Goal: Task Accomplishment & Management: Manage account settings

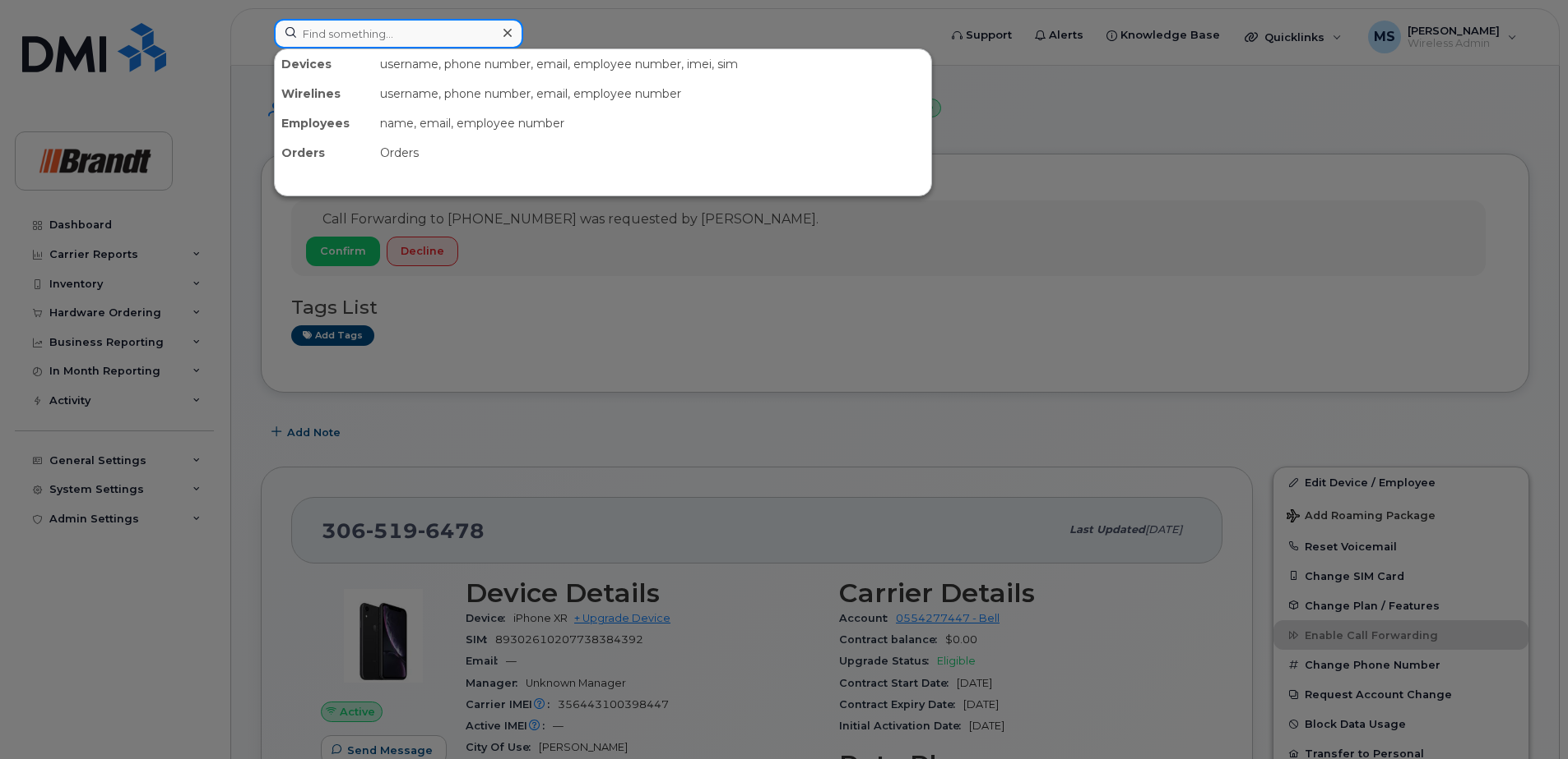
click at [359, 32] on input at bounding box center [398, 33] width 250 height 29
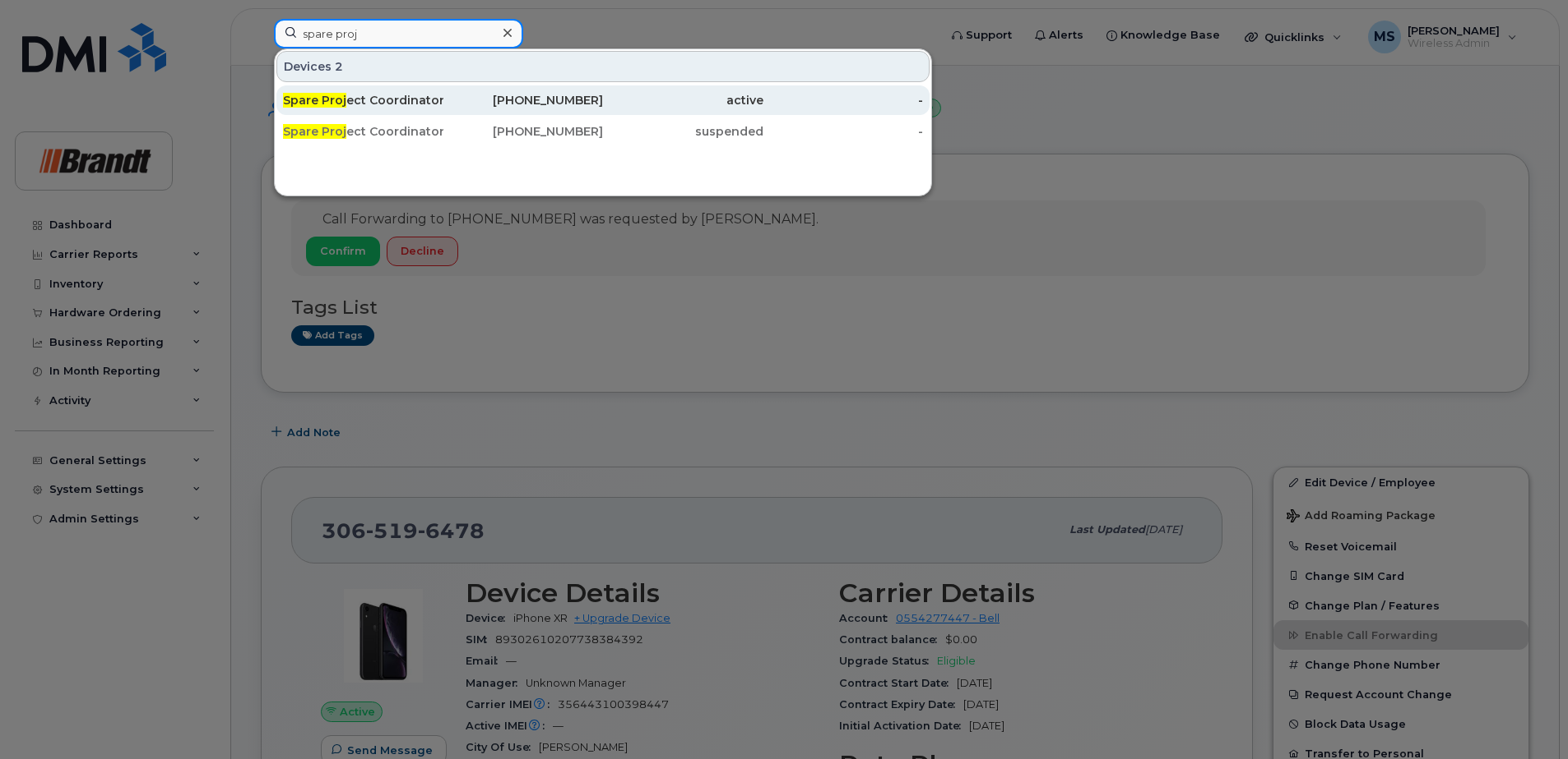
type input "spare proj"
click at [466, 98] on div "306-510-5185" at bounding box center [523, 100] width 160 height 16
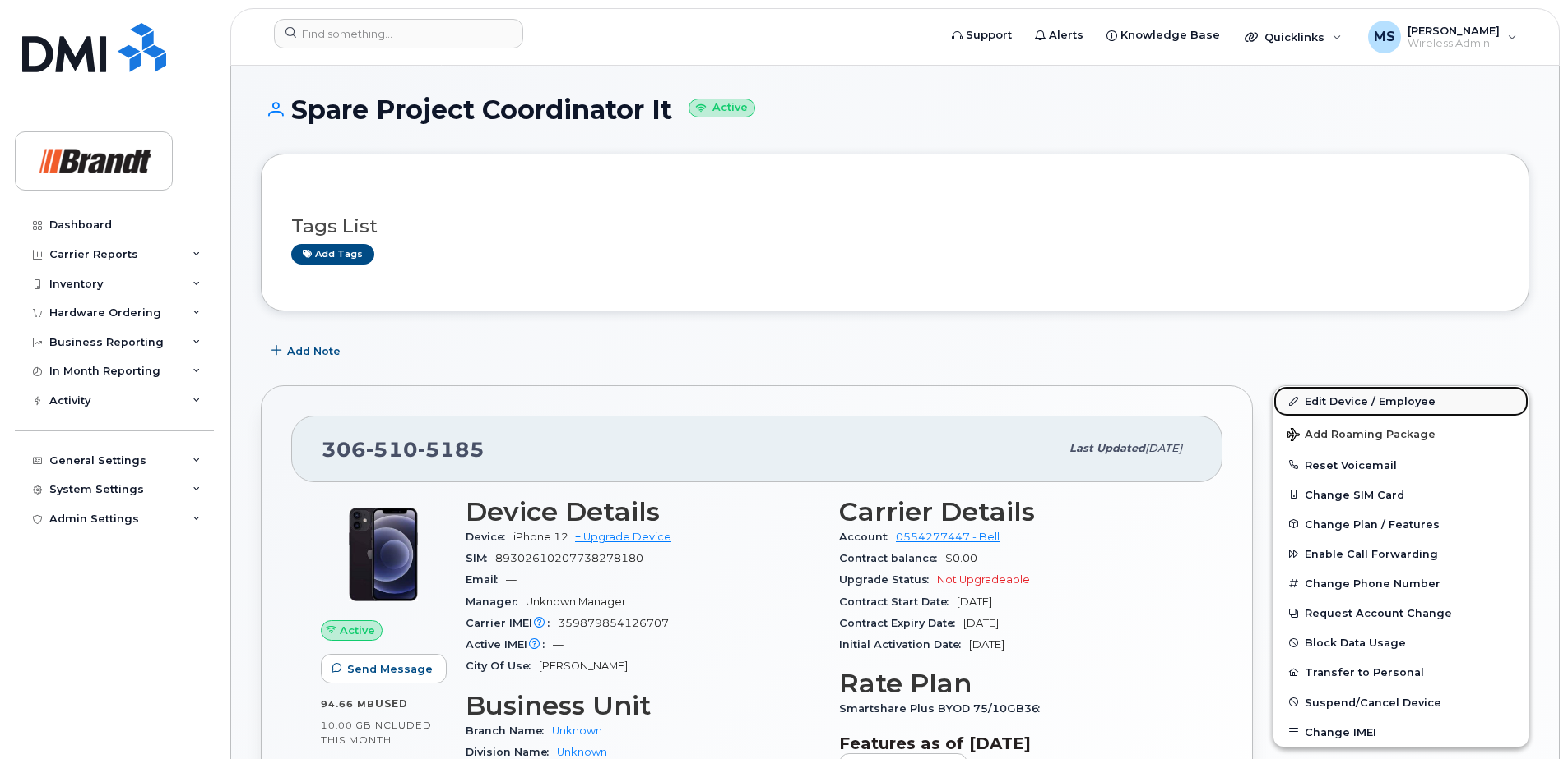
click at [1303, 407] on link "Edit Device / Employee" at bounding box center [1400, 401] width 255 height 29
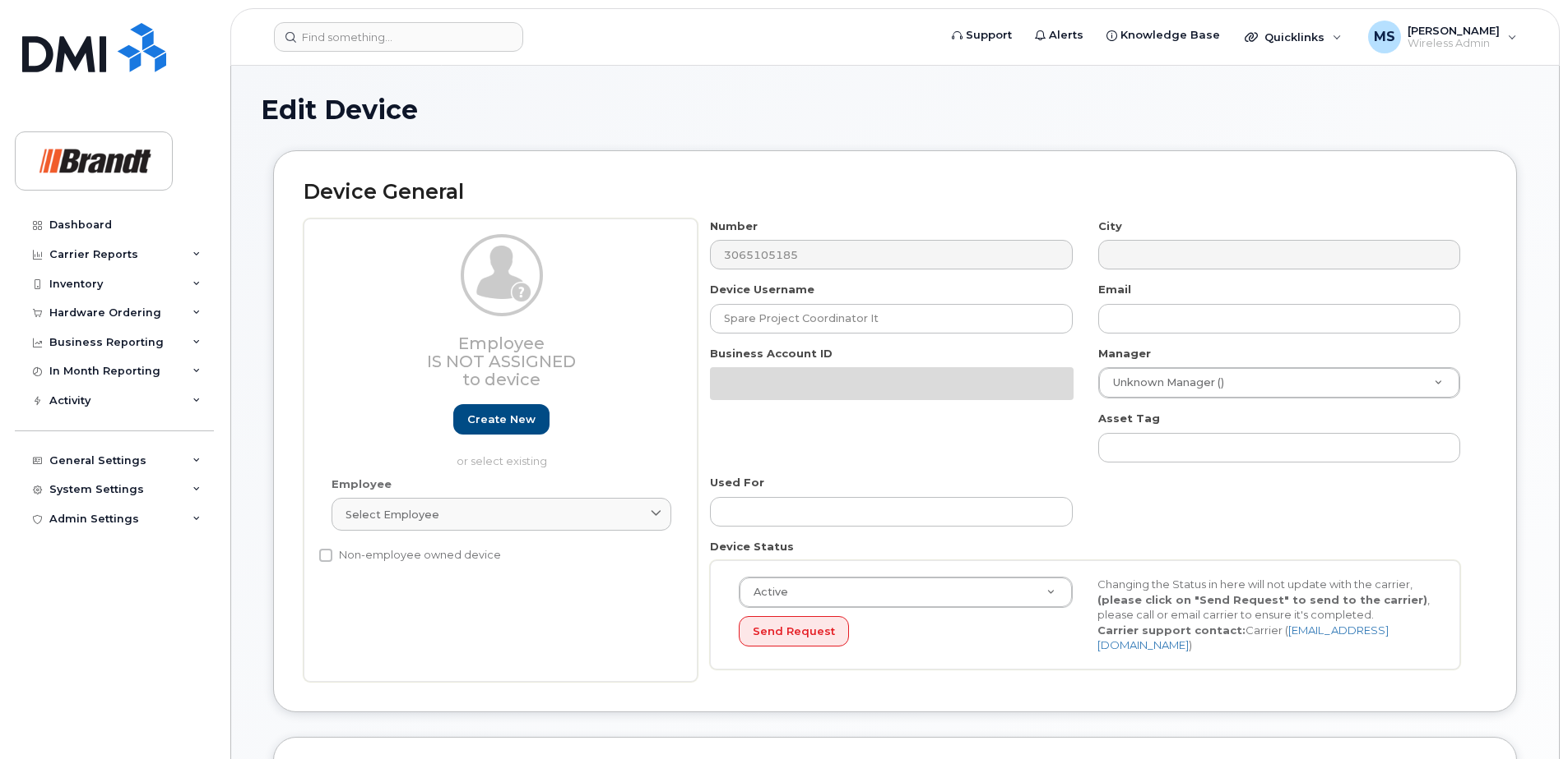
select select "33722384"
select select "34499151"
select select "35132258"
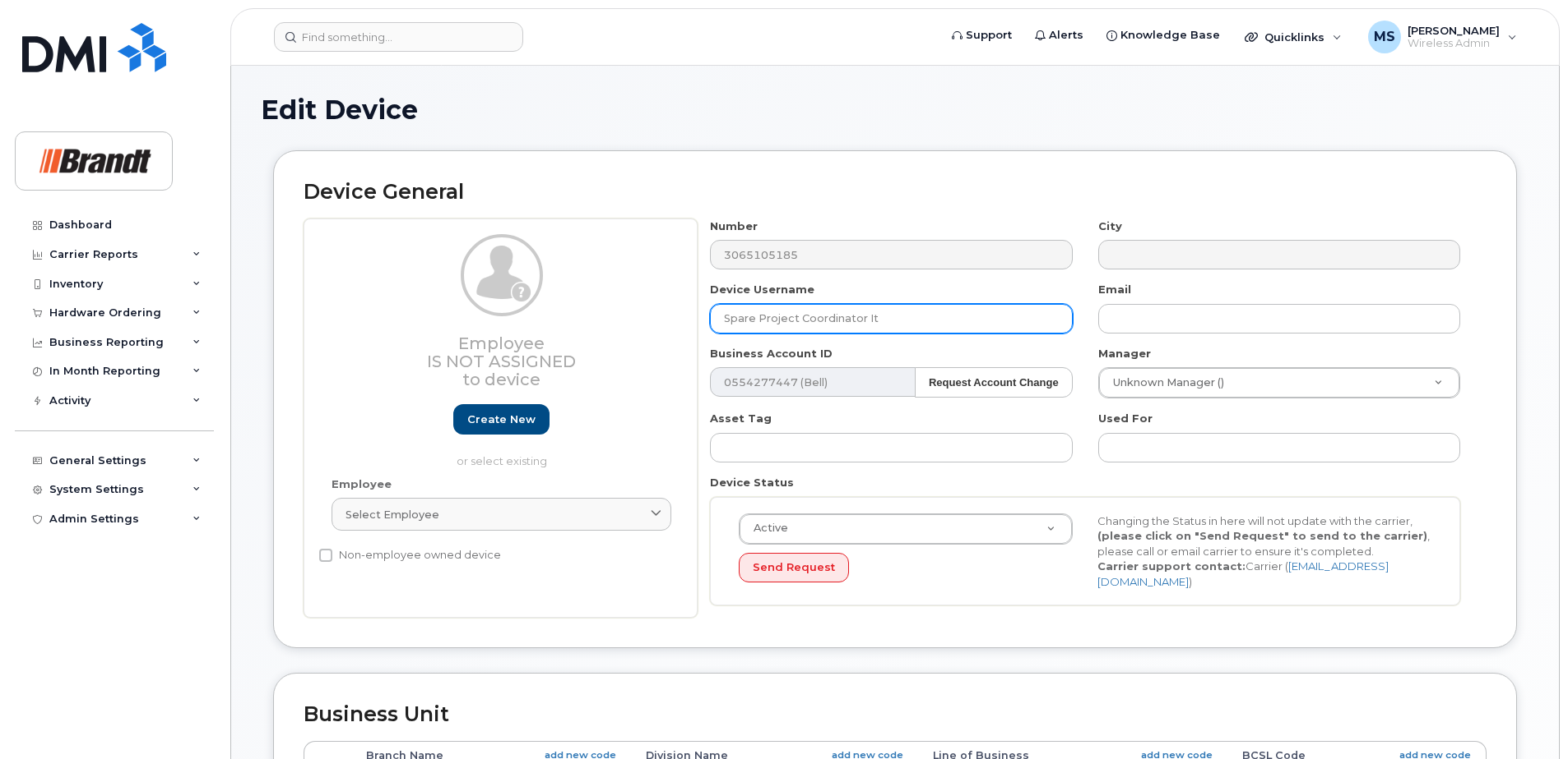
drag, startPoint x: 924, startPoint y: 323, endPoint x: 409, endPoint y: 319, distance: 515.0
click at [410, 319] on div "Employee Is not assigned to device Create new or select existing Employee Selec…" at bounding box center [894, 418] width 1183 height 400
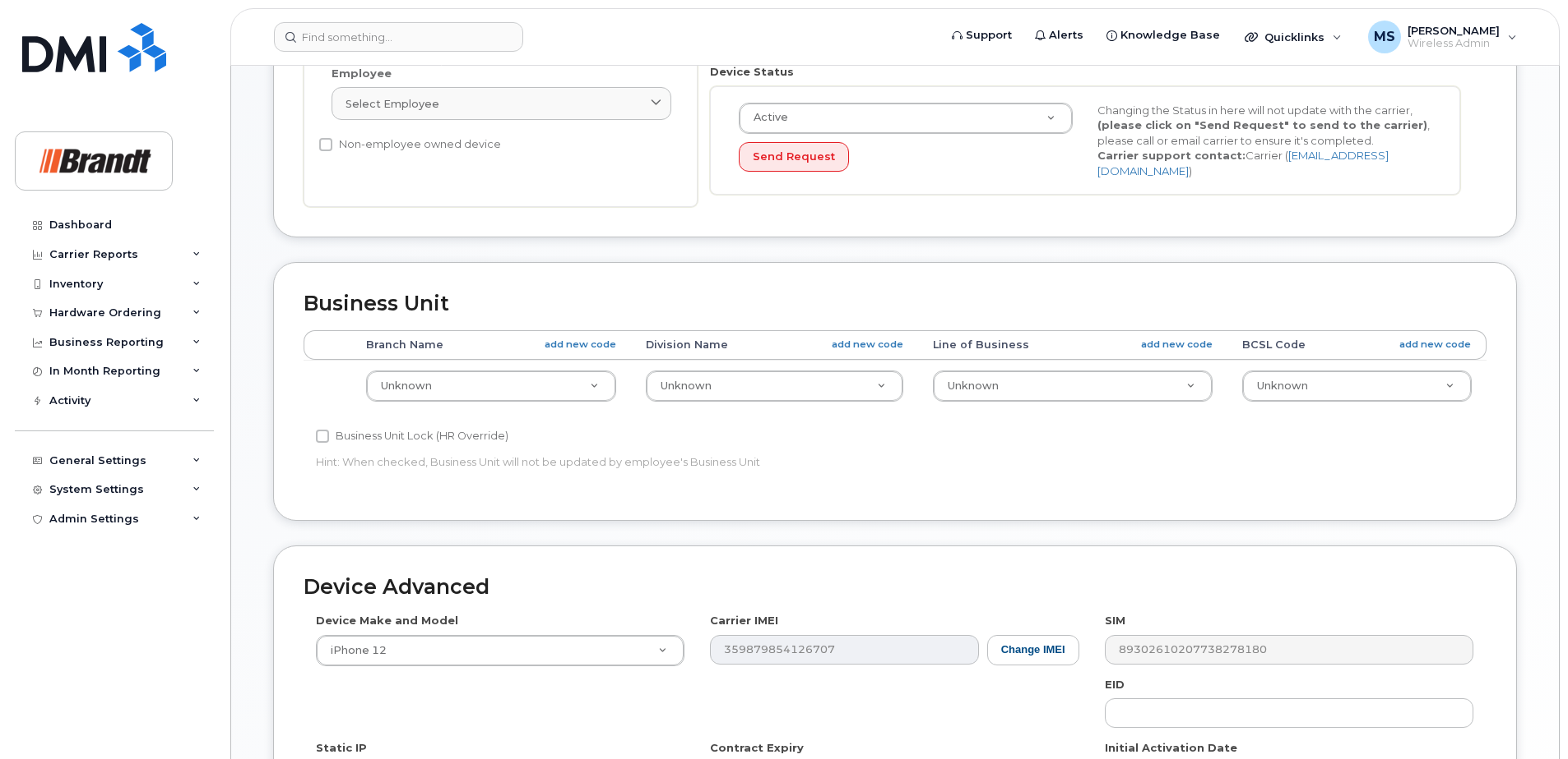
scroll to position [681, 0]
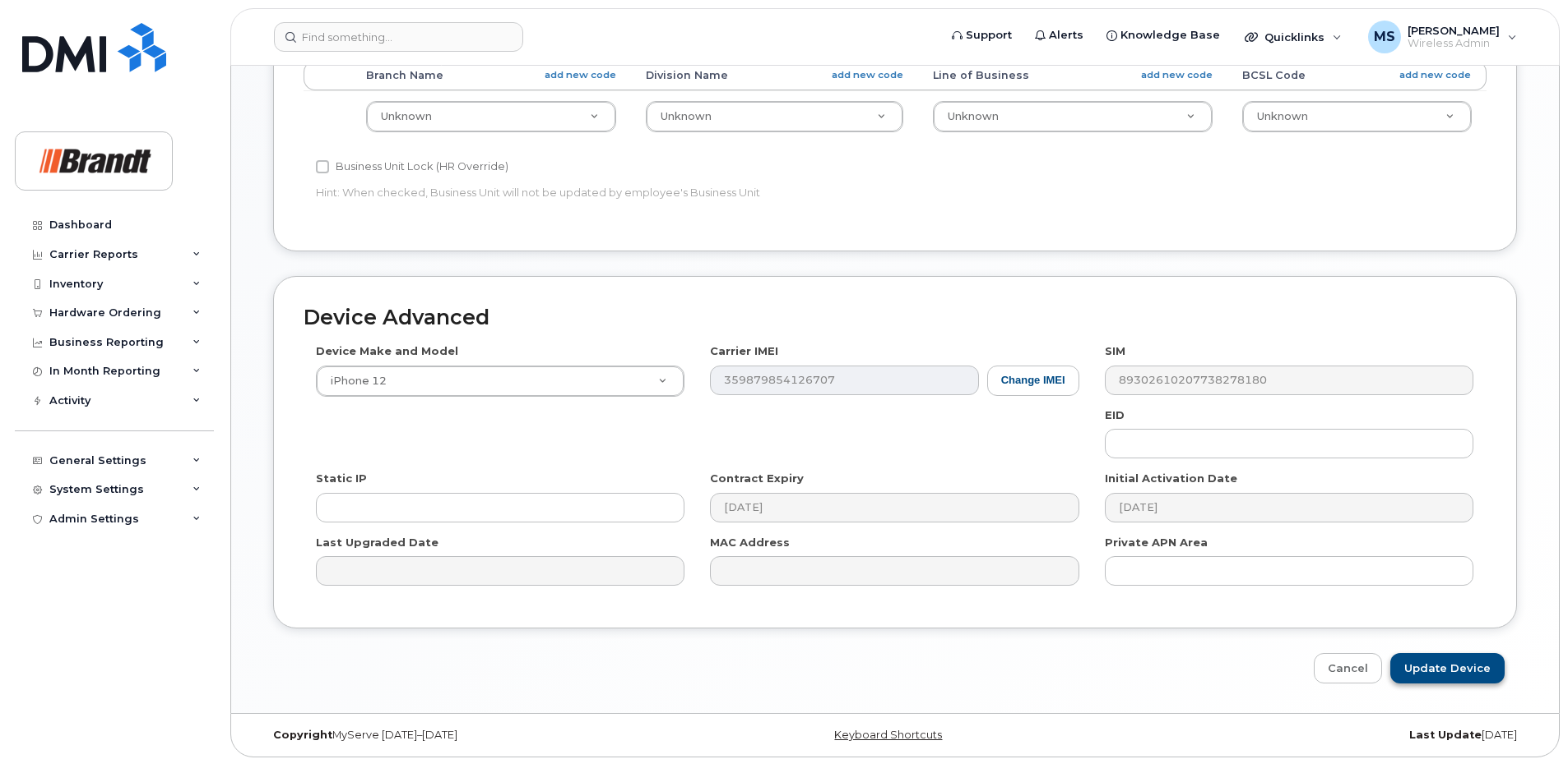
type input "Graeme Green"
click at [1475, 668] on input "Update Device" at bounding box center [1447, 668] width 114 height 30
type input "Saving..."
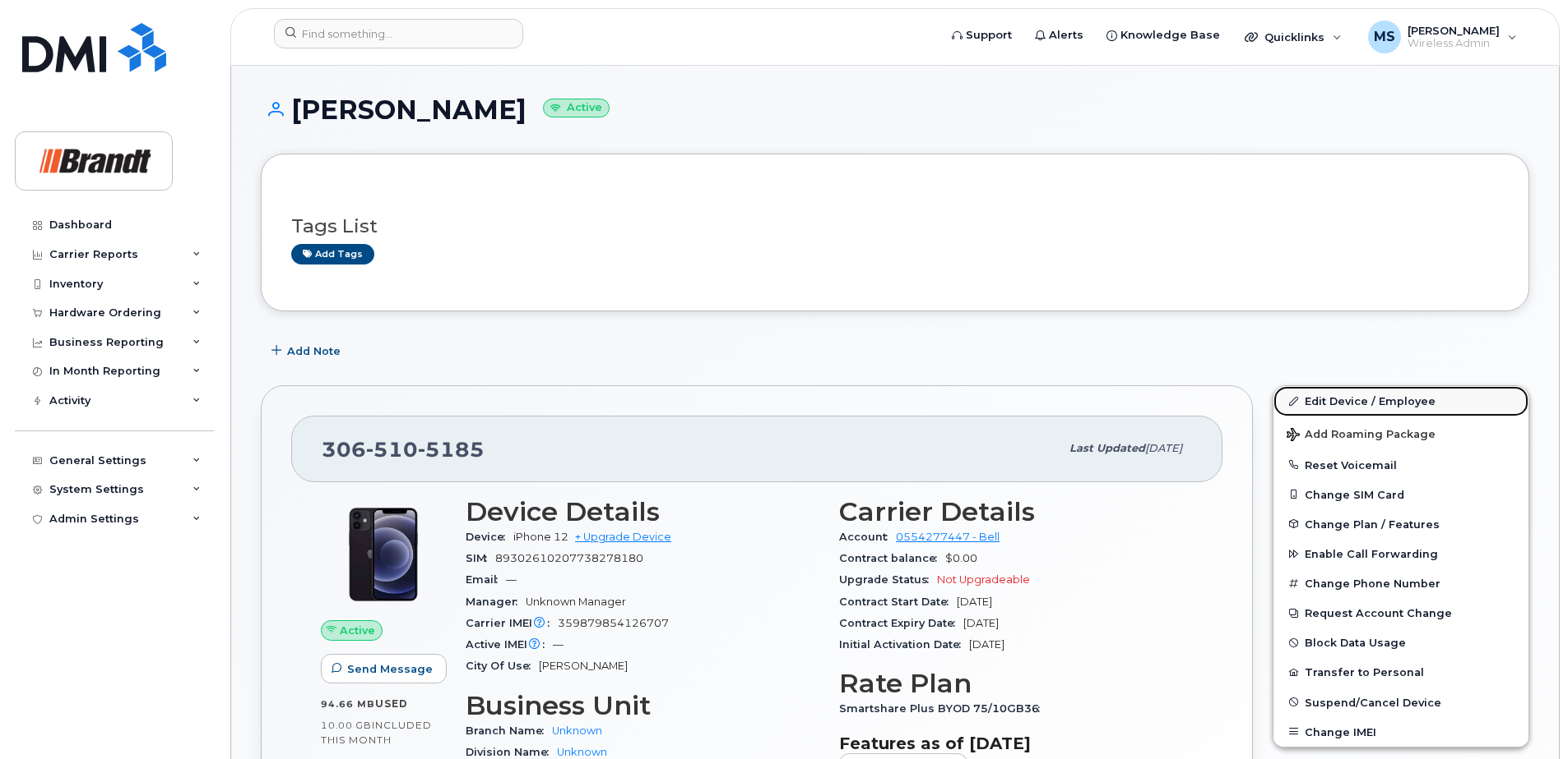
click at [1326, 393] on link "Edit Device / Employee" at bounding box center [1400, 401] width 255 height 29
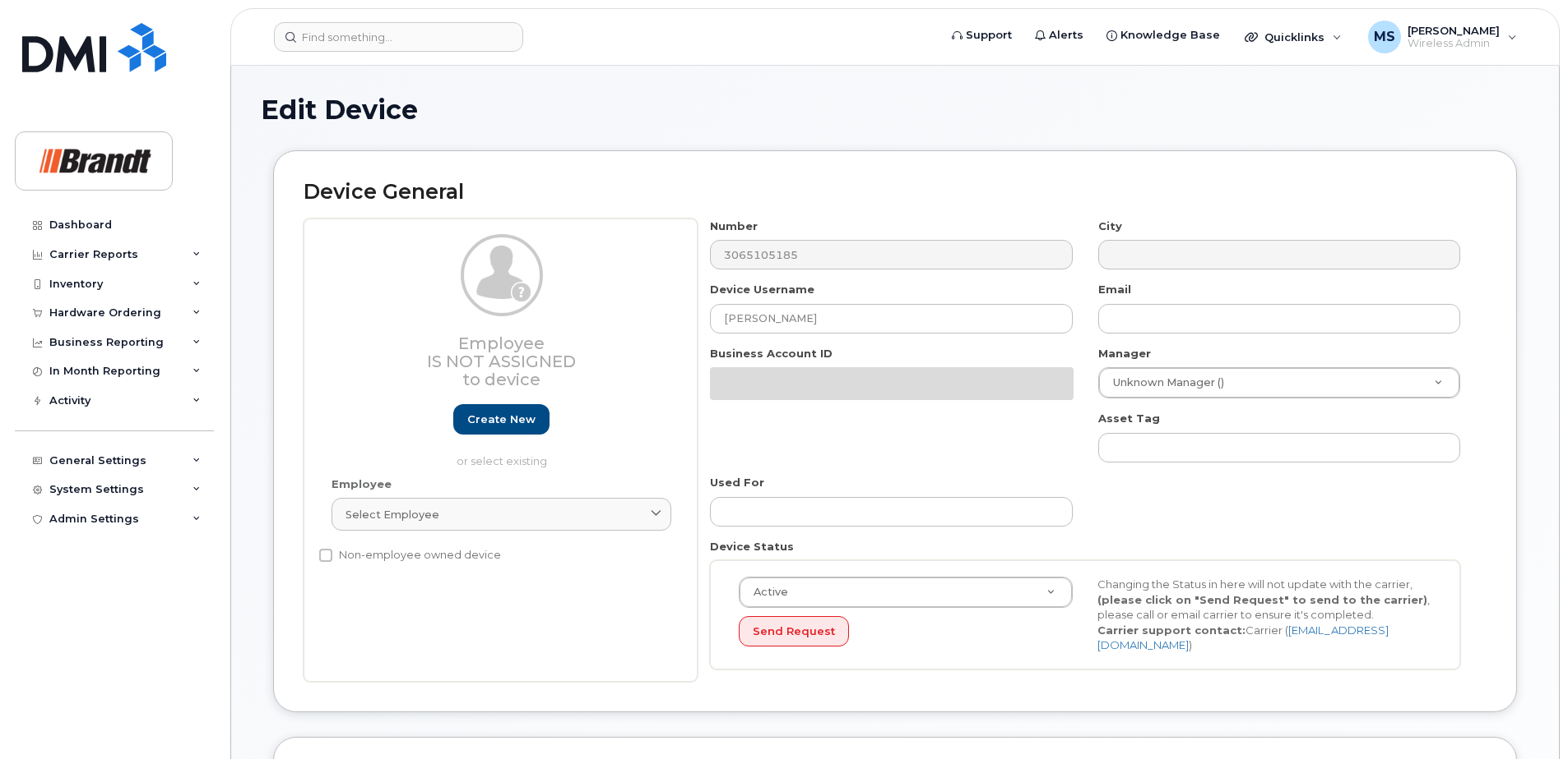
select select "33722384"
select select "34499151"
select select "35132258"
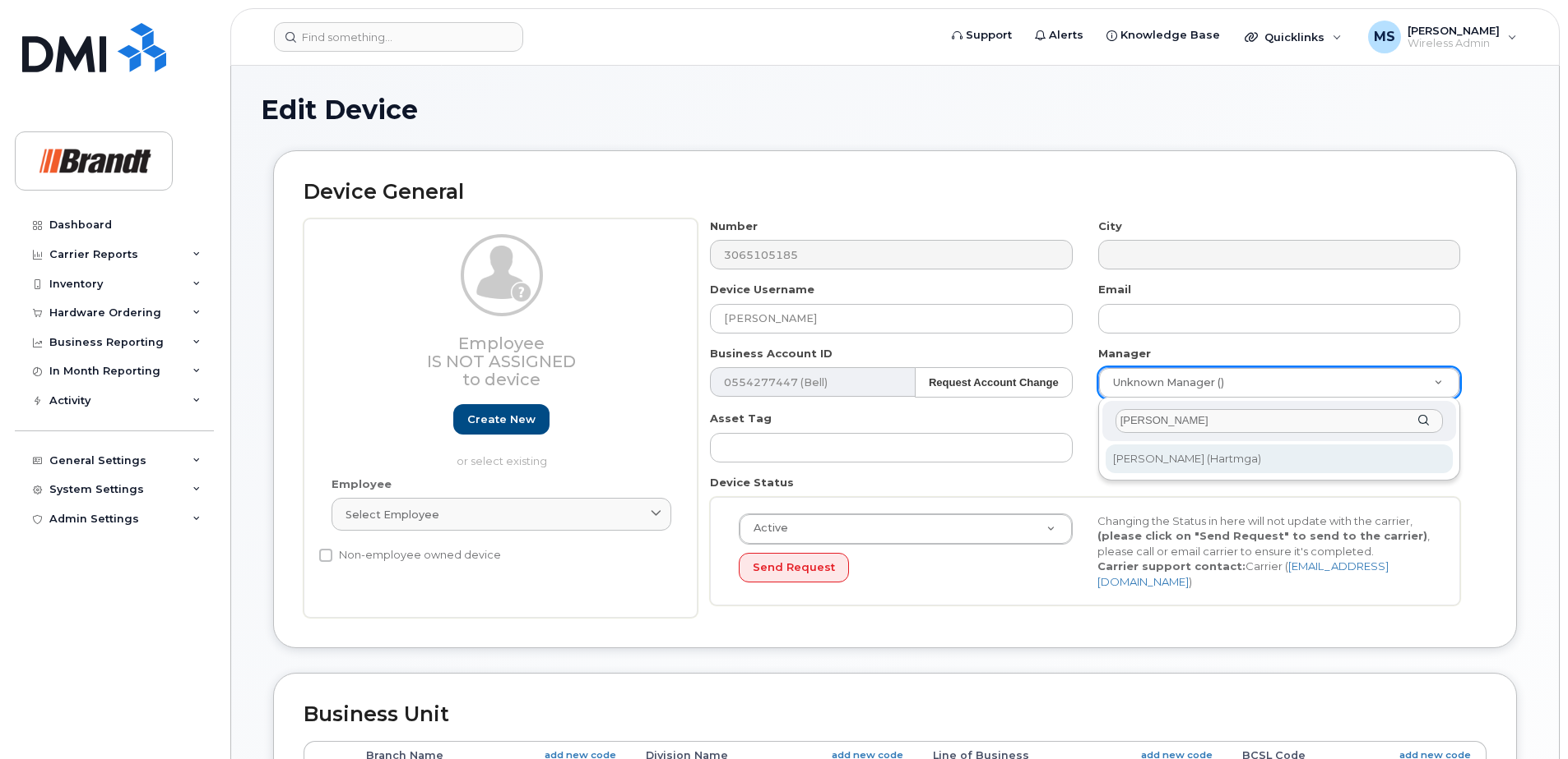
type input "gary h"
type input "2751026"
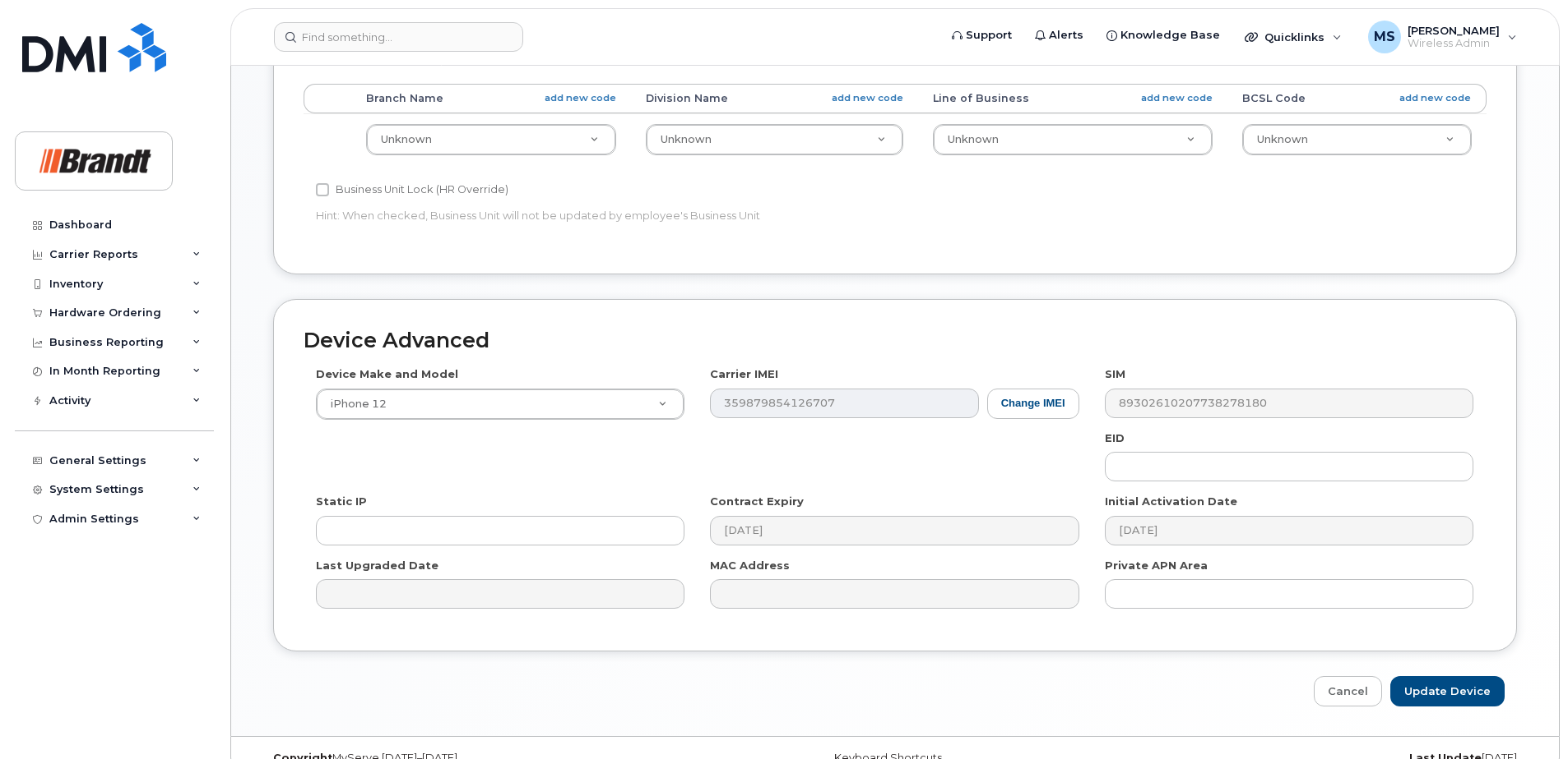
scroll to position [681, 0]
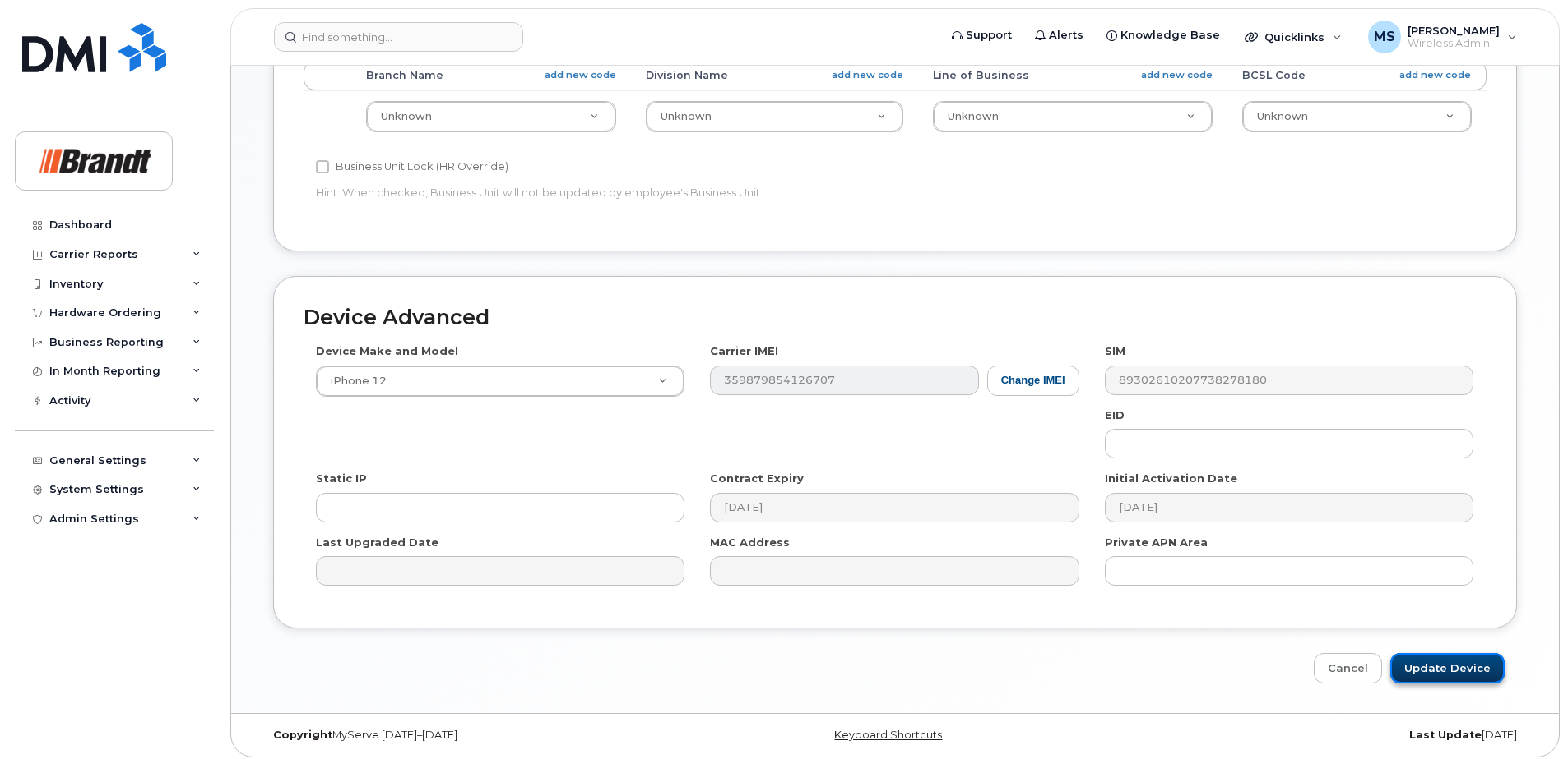
click at [1482, 667] on input "Update Device" at bounding box center [1447, 668] width 114 height 30
type input "Saving..."
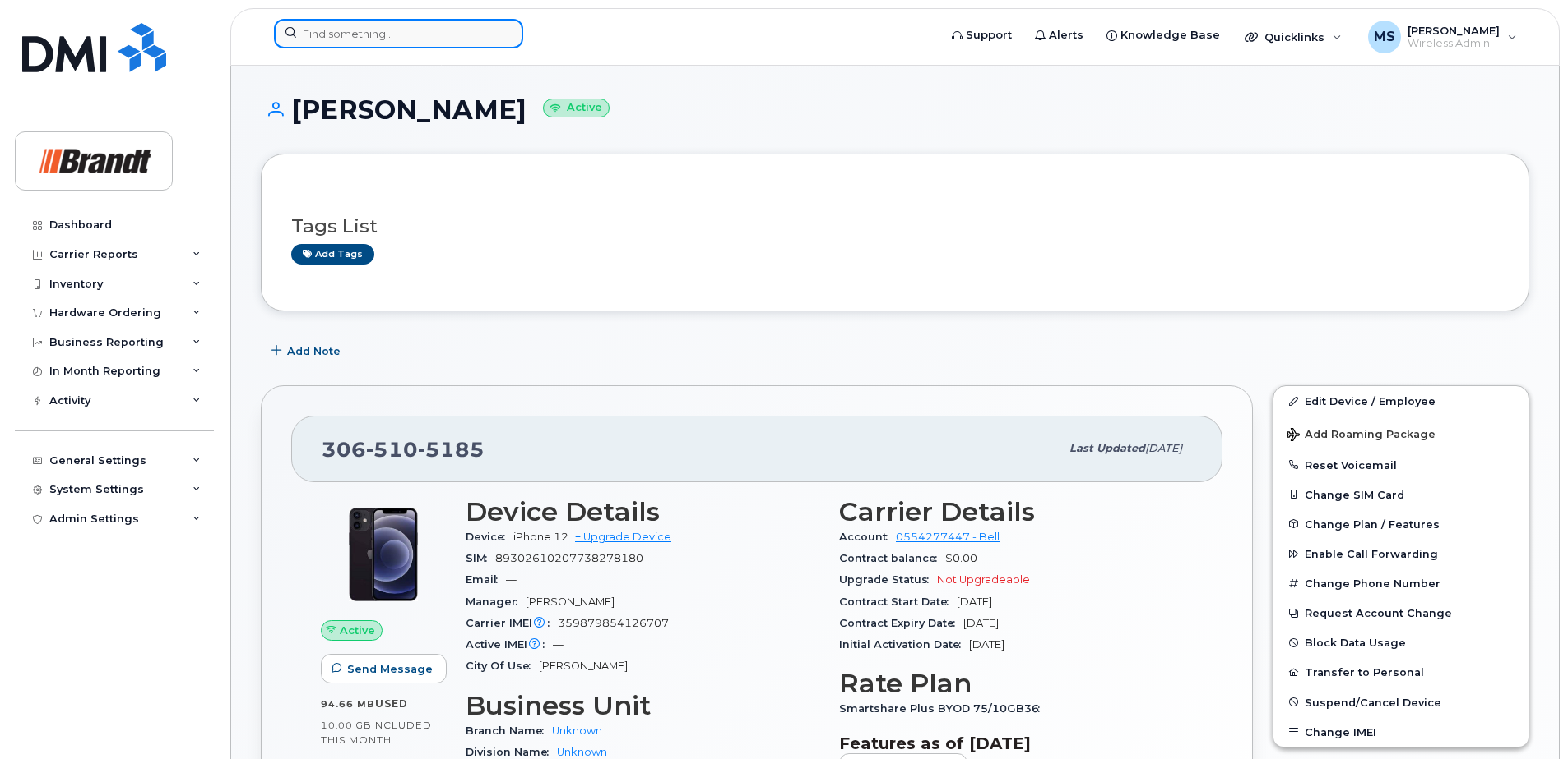
click at [432, 26] on input at bounding box center [398, 33] width 250 height 29
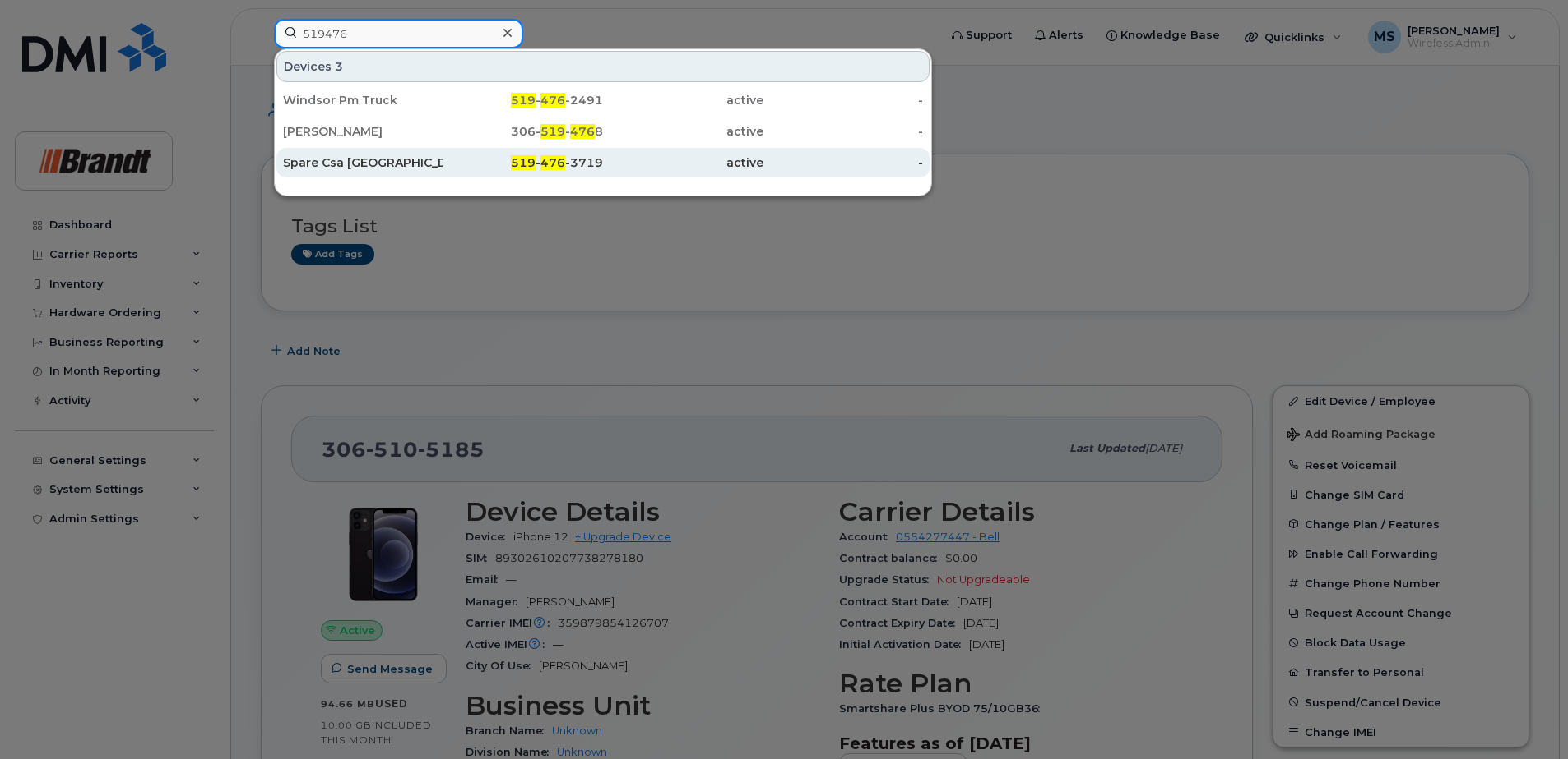
type input "519476"
click at [336, 161] on div "Spare Csa London" at bounding box center [363, 162] width 160 height 16
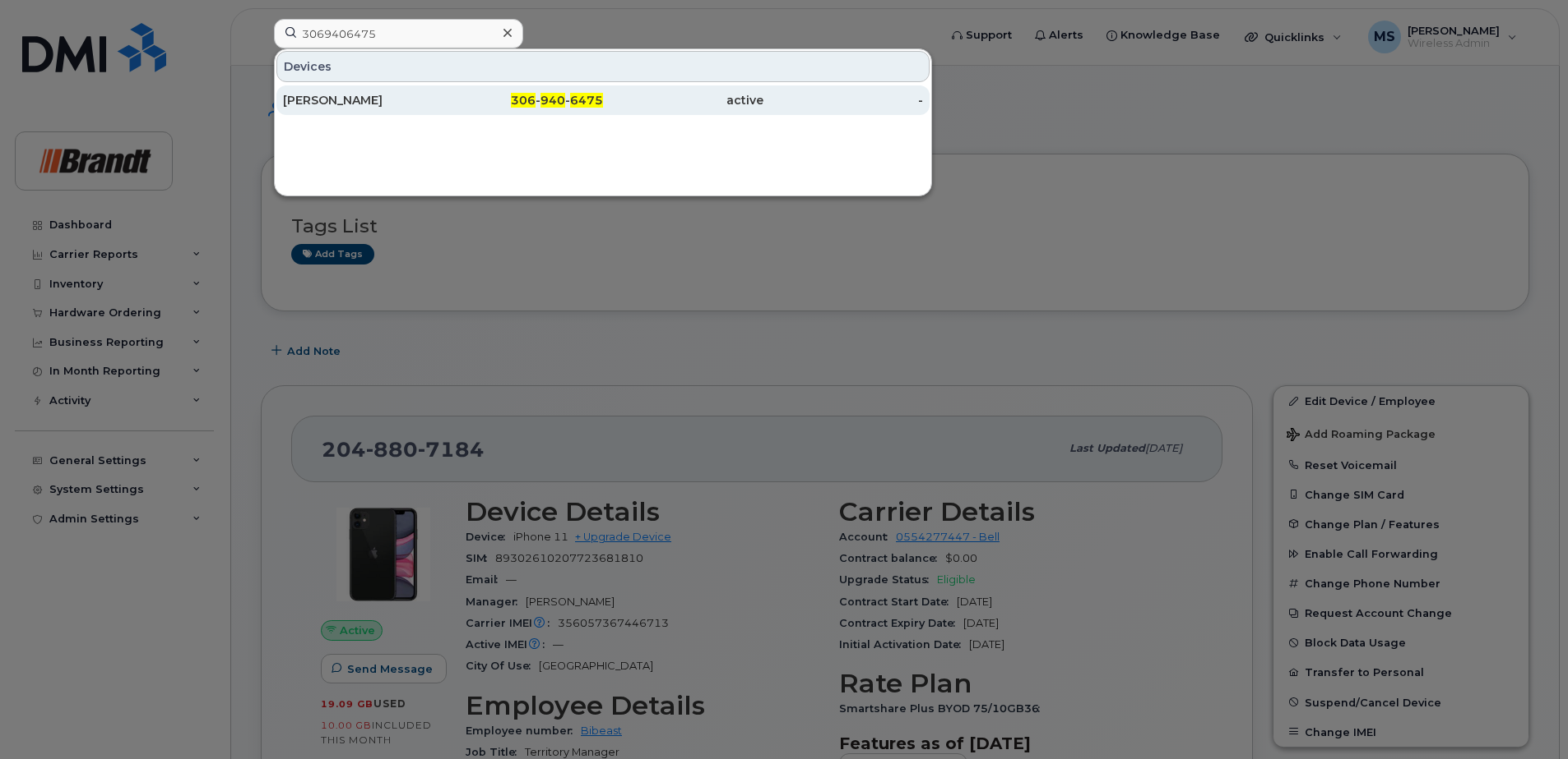
type input "3069406475"
click at [592, 93] on div "306 - 940 - 6475" at bounding box center [523, 100] width 160 height 16
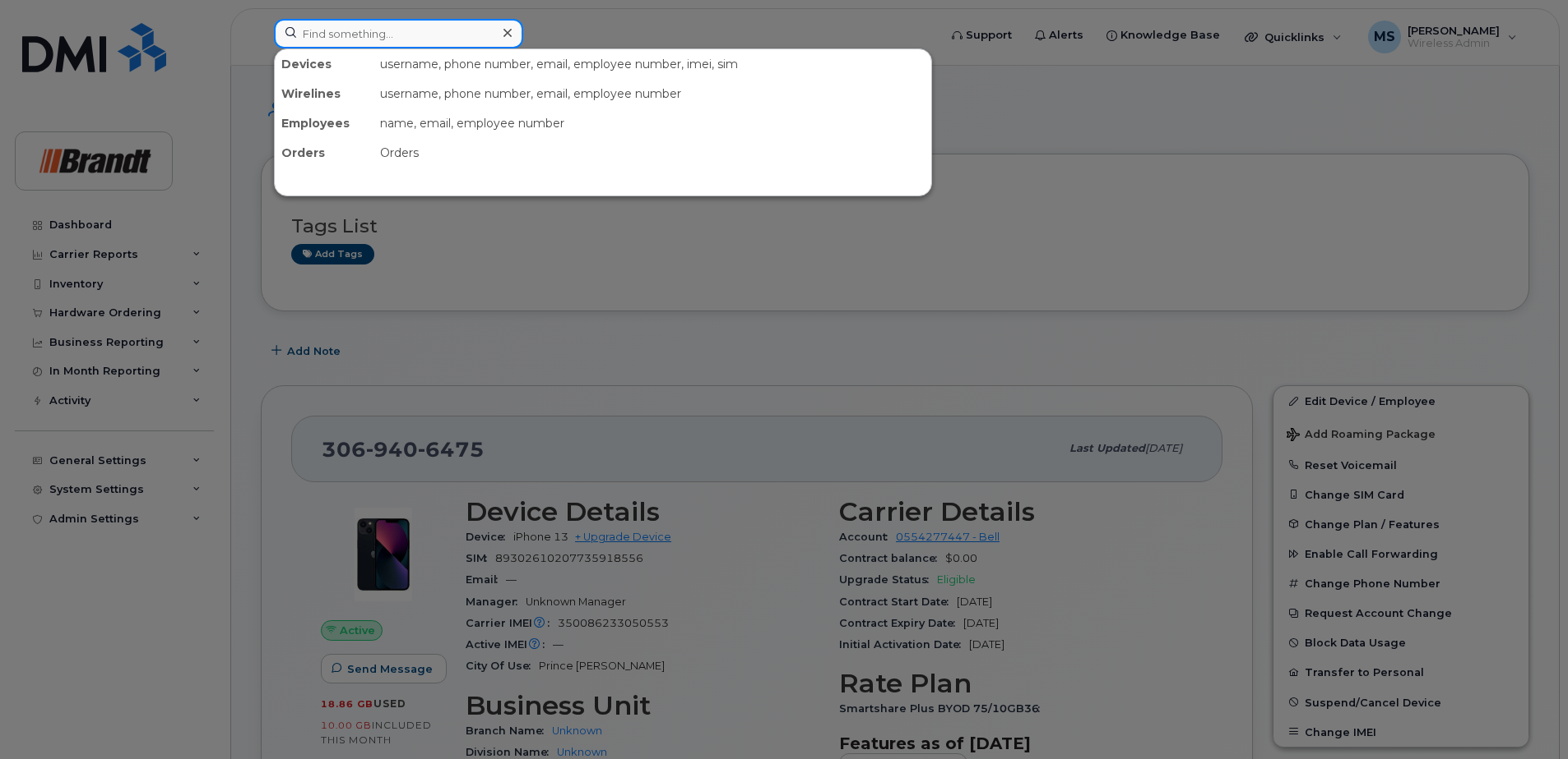
paste input "5194656053"
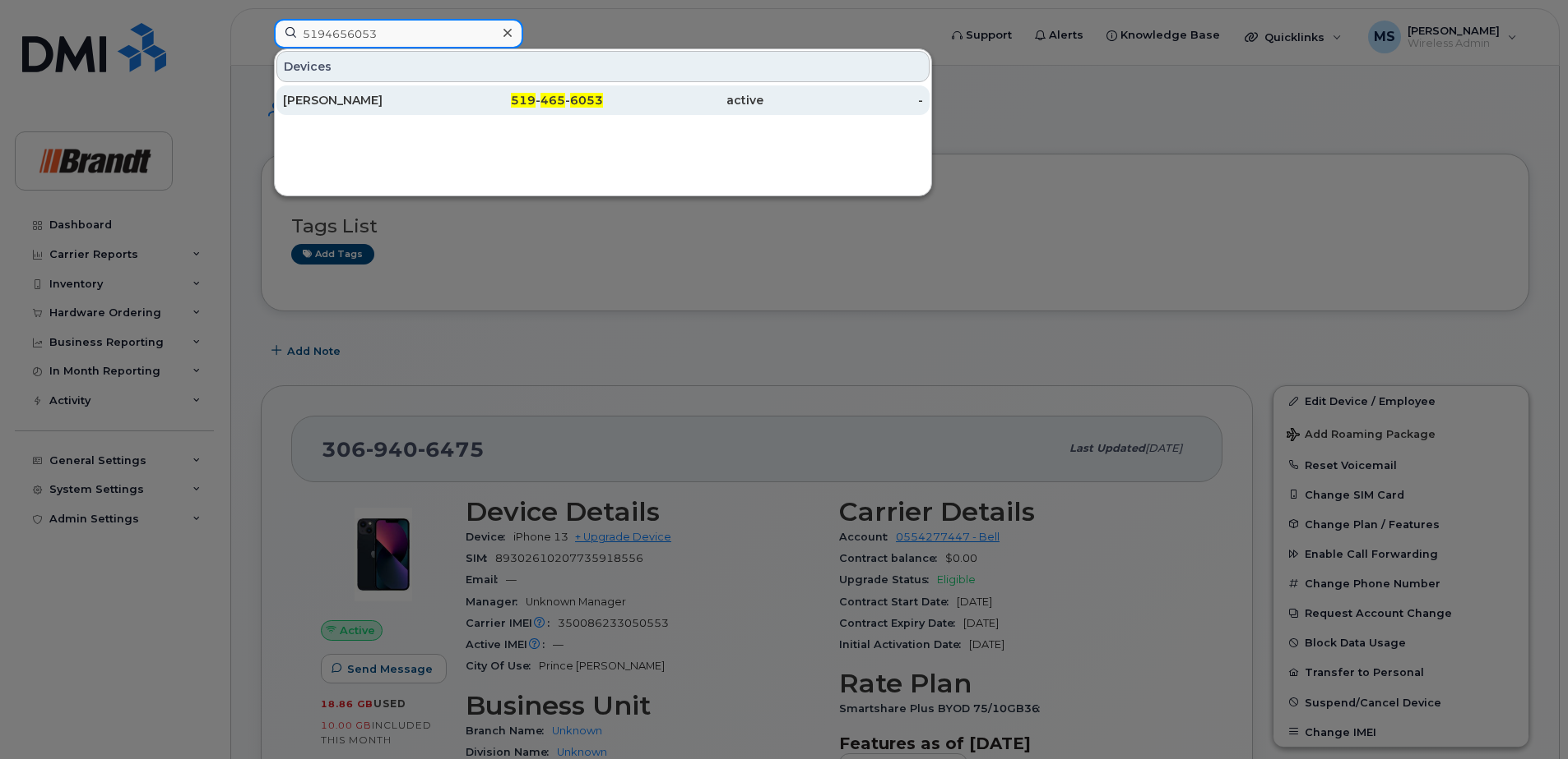
type input "5194656053"
click at [349, 90] on div "[PERSON_NAME]" at bounding box center [363, 100] width 160 height 29
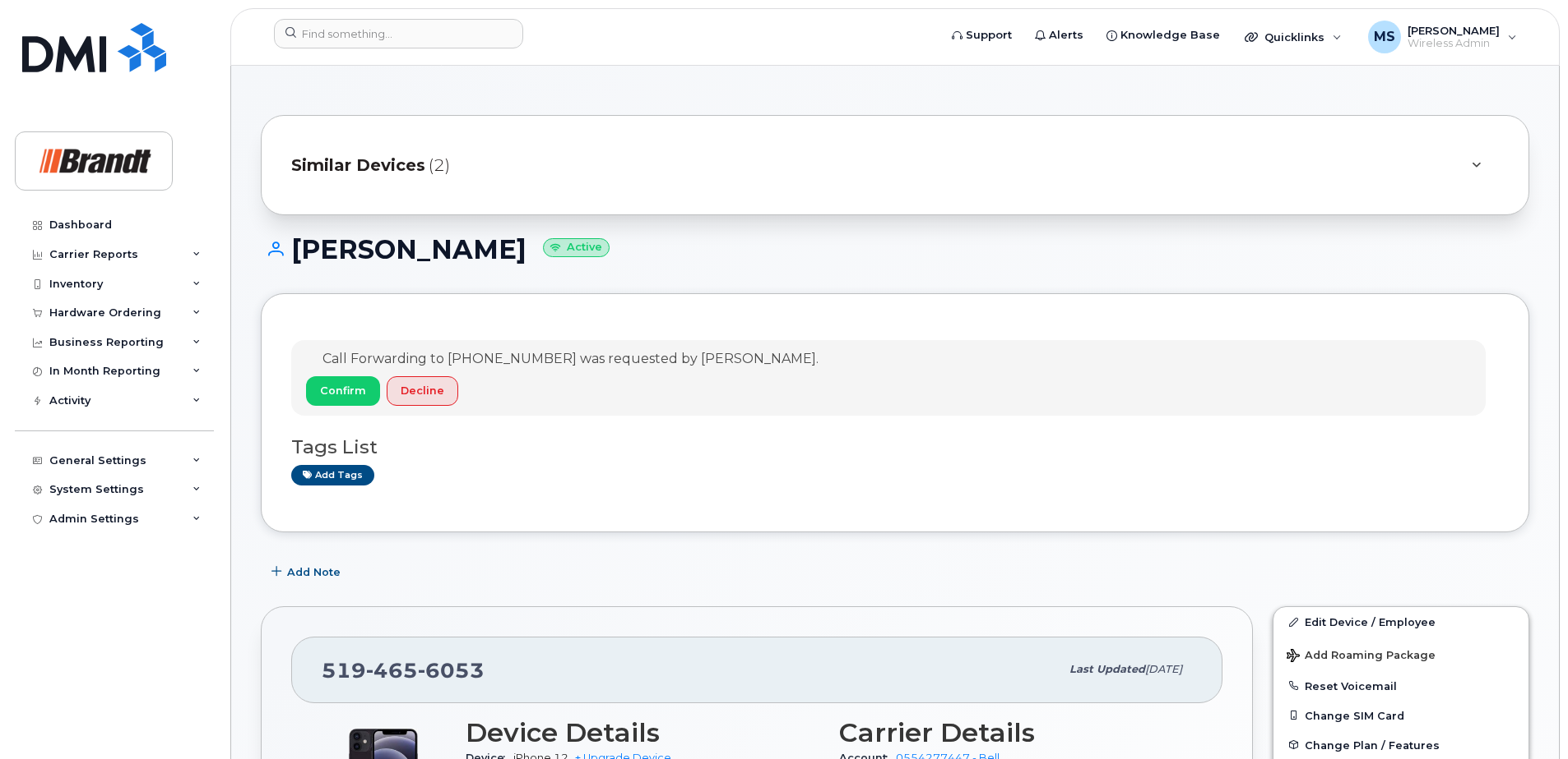
drag, startPoint x: 462, startPoint y: 172, endPoint x: 446, endPoint y: 172, distance: 16.0
click at [457, 172] on div "Similar Devices (2)" at bounding box center [872, 165] width 1162 height 39
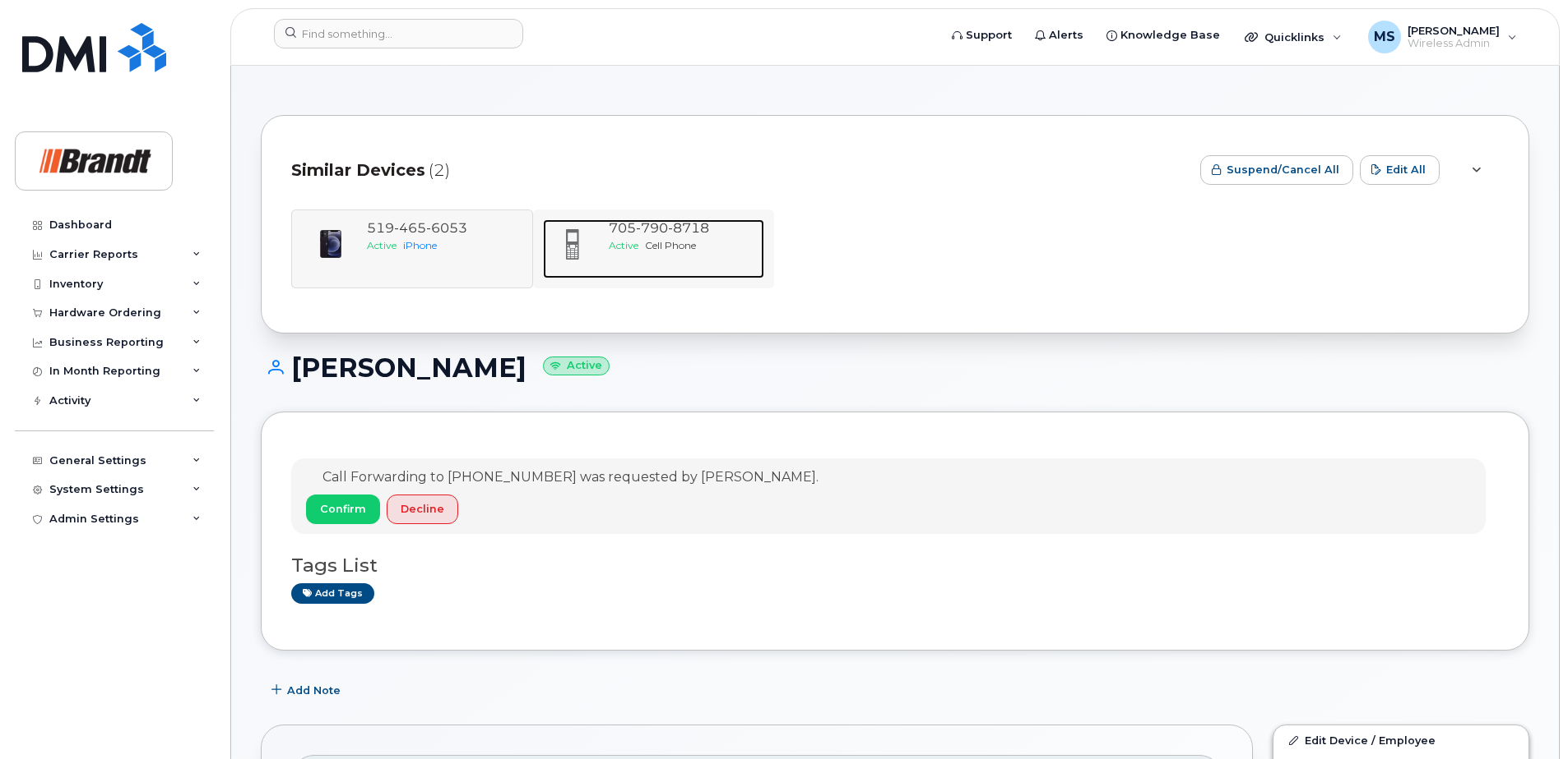
click at [676, 233] on span "8718" at bounding box center [688, 228] width 41 height 16
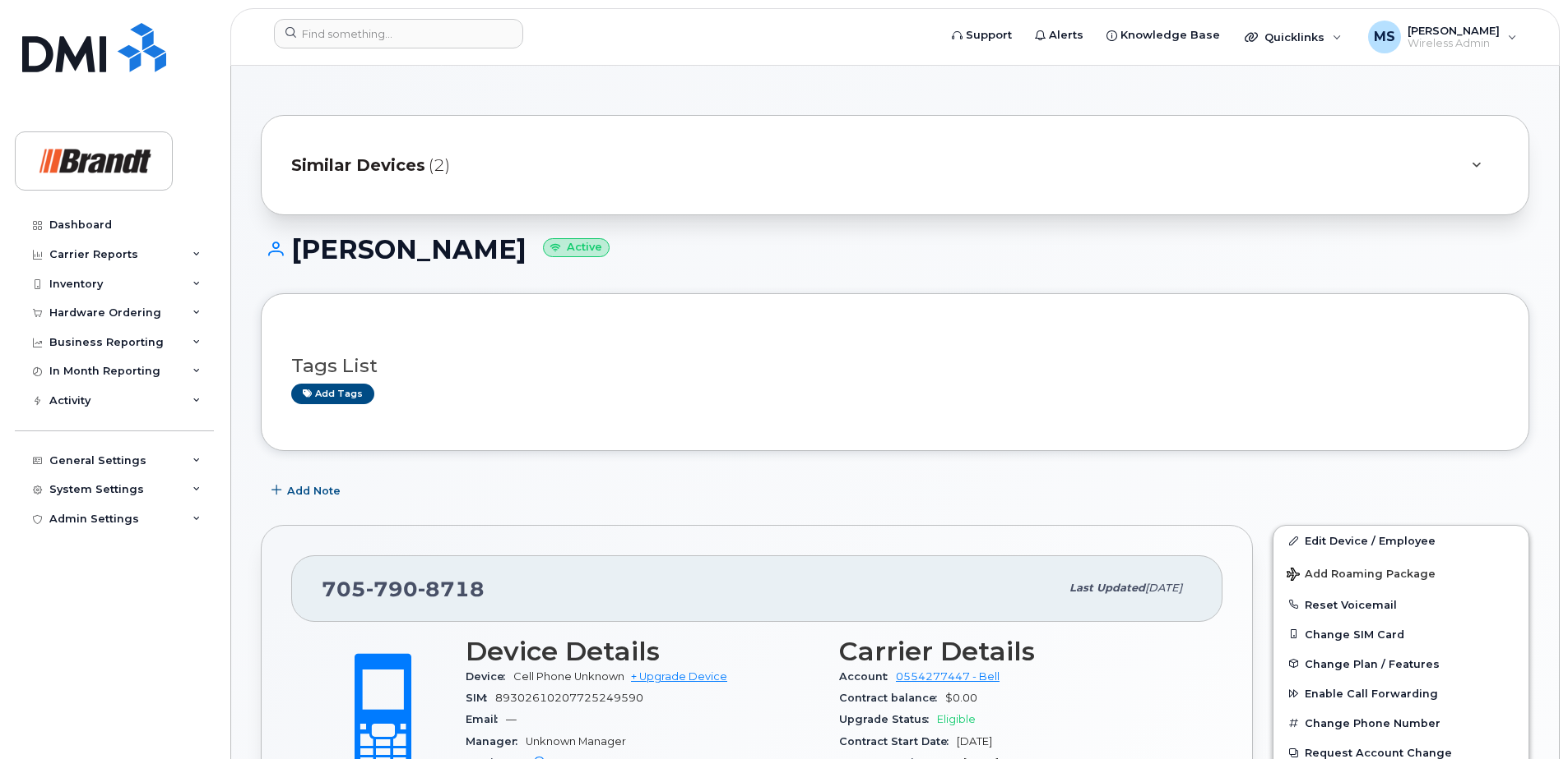
click at [377, 159] on span "Similar Devices" at bounding box center [358, 166] width 134 height 24
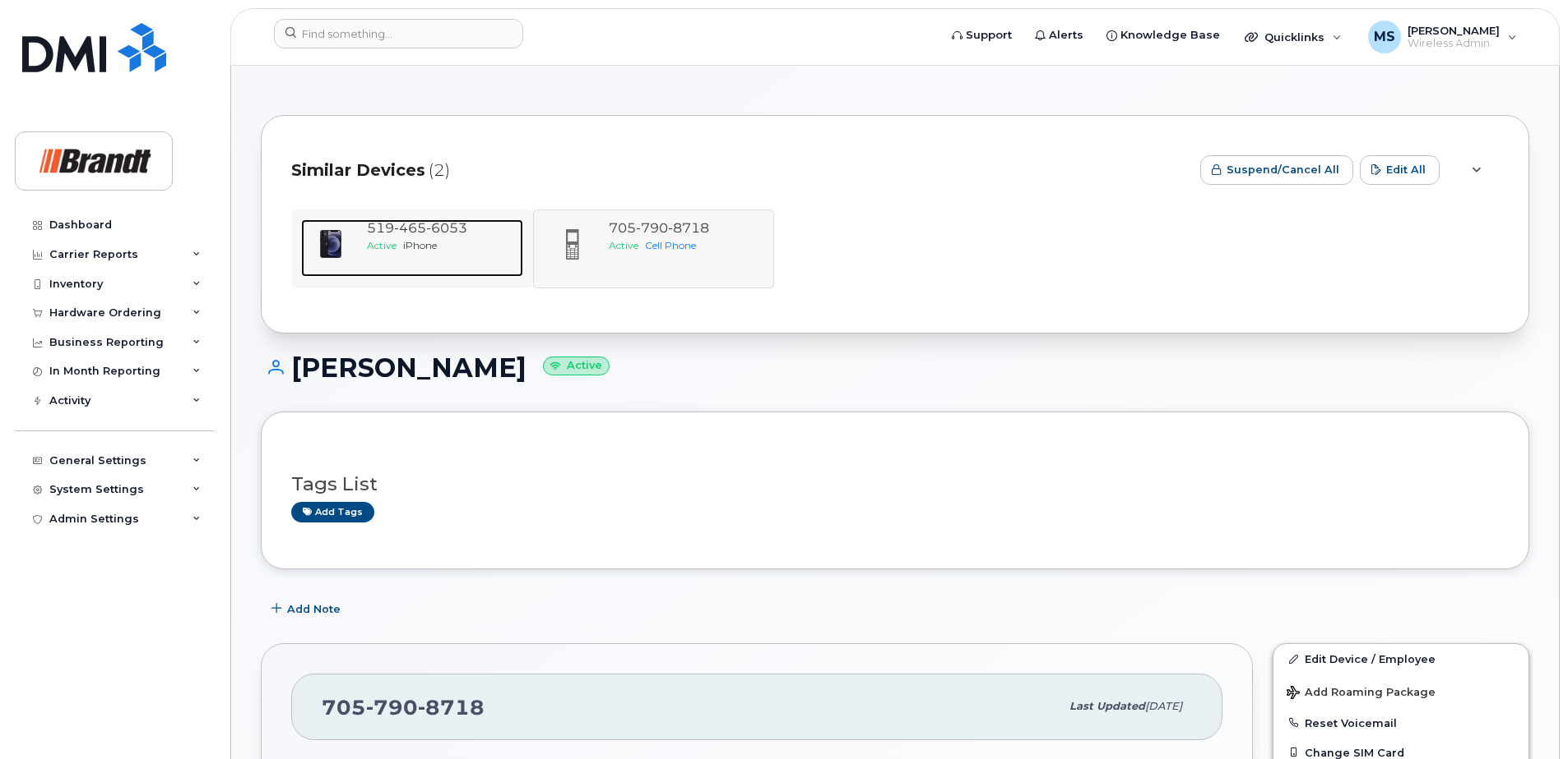
click at [388, 230] on span "519 465 6053" at bounding box center [416, 228] width 101 height 16
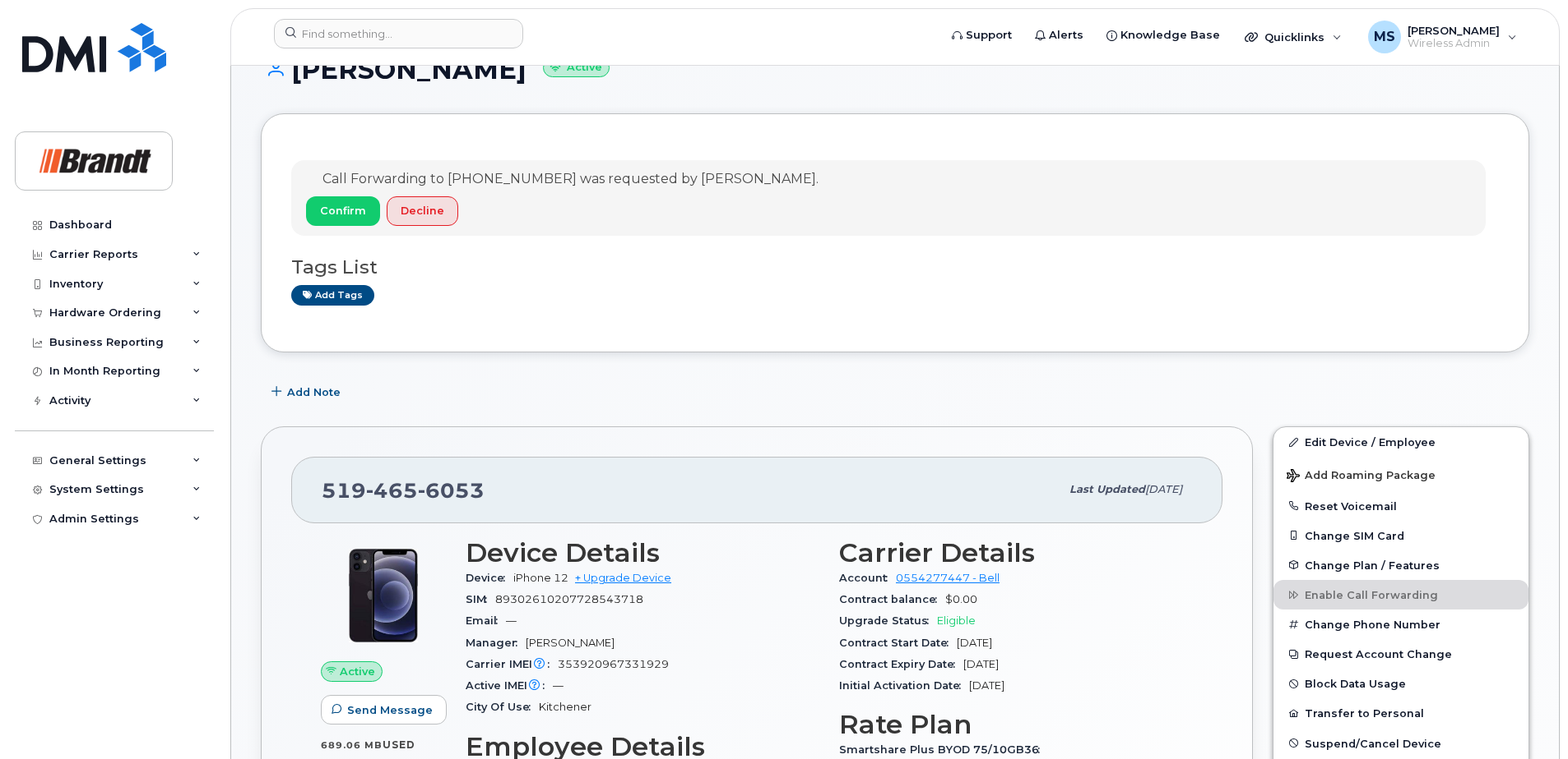
scroll to position [247, 0]
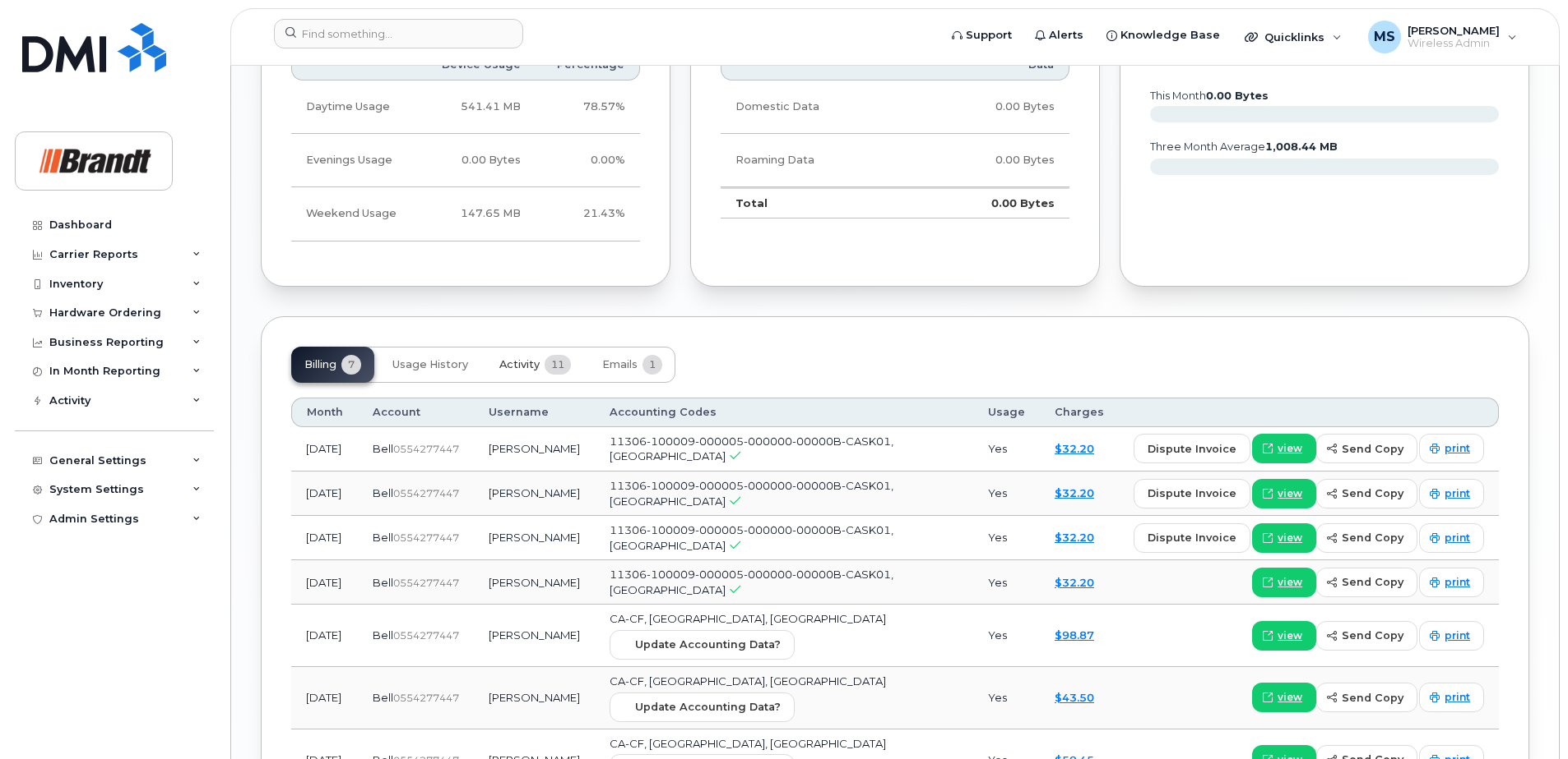
click at [531, 369] on span "Activity" at bounding box center [519, 364] width 40 height 13
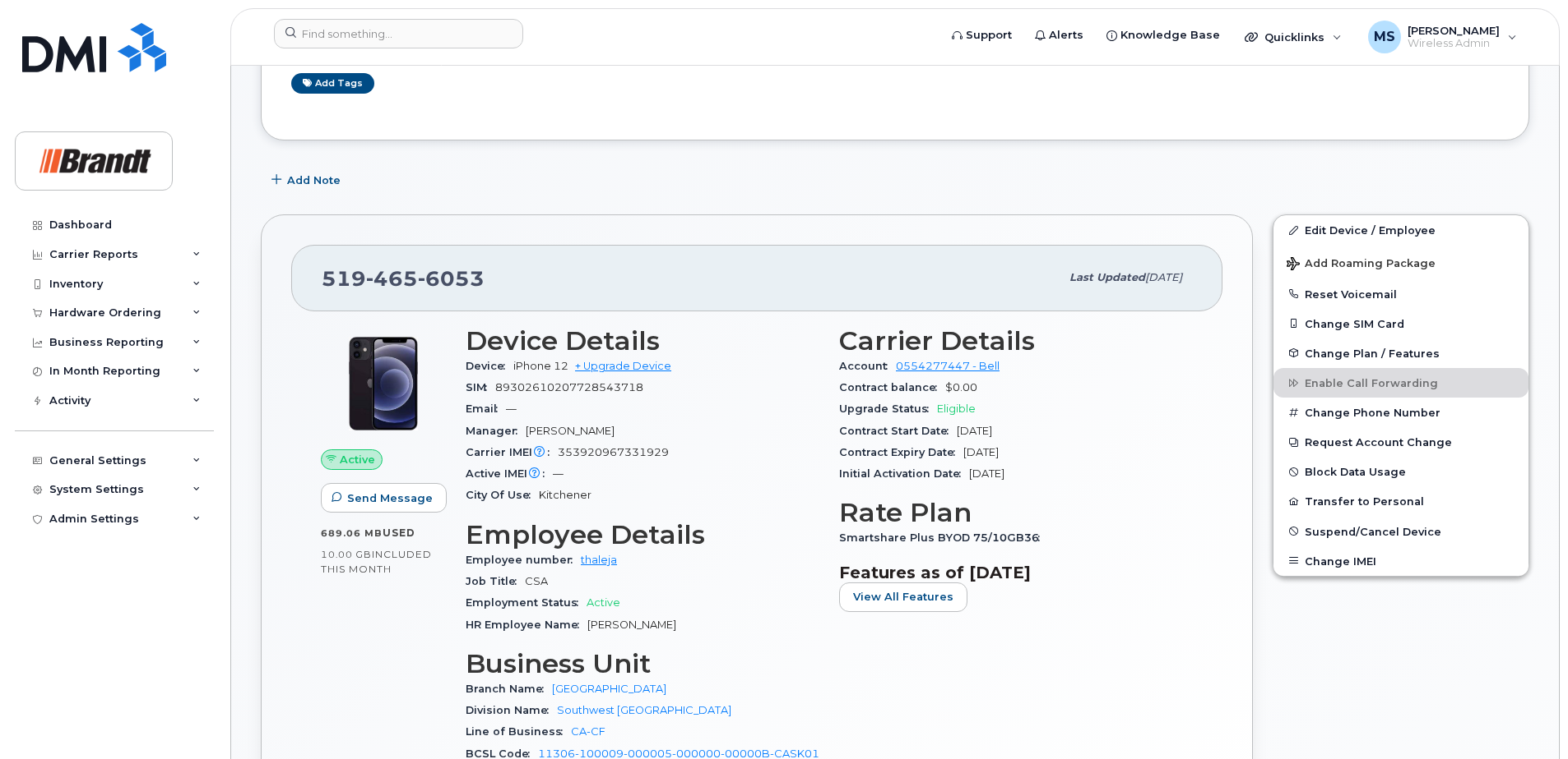
scroll to position [165, 0]
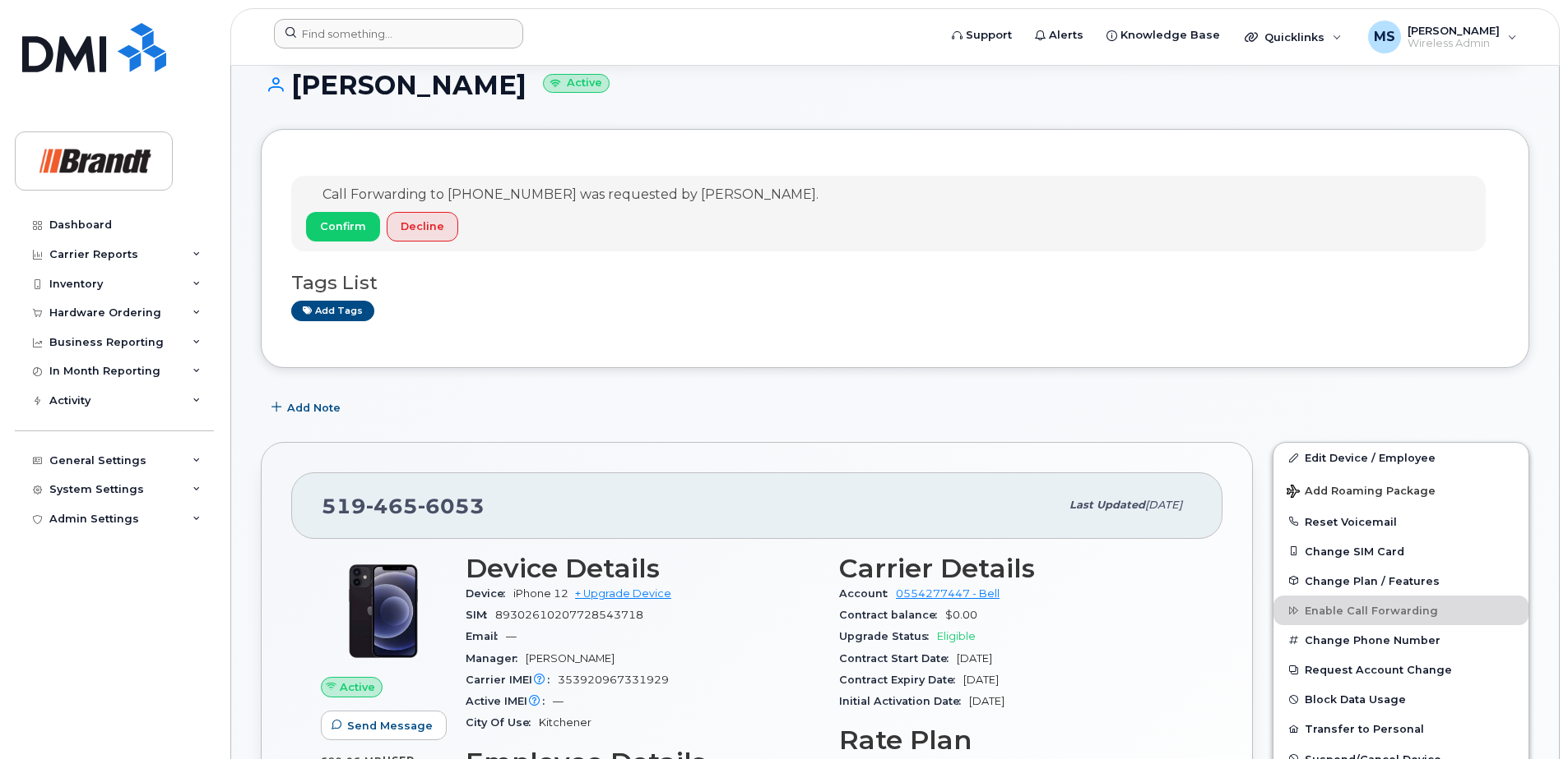
drag, startPoint x: 337, startPoint y: 54, endPoint x: 360, endPoint y: 45, distance: 24.7
click at [343, 52] on div at bounding box center [600, 37] width 679 height 37
click at [360, 45] on input at bounding box center [398, 33] width 250 height 29
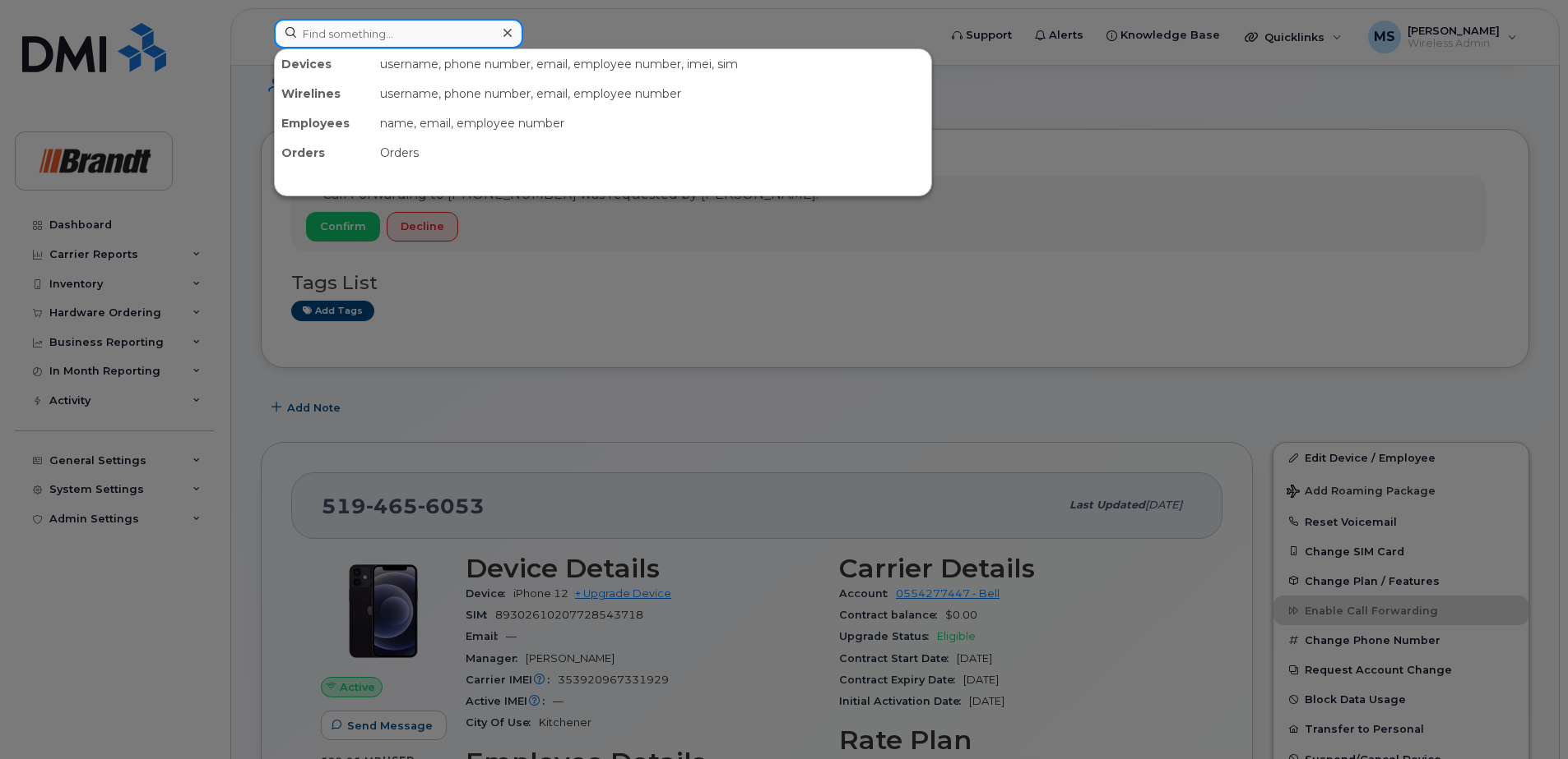
paste input "5194656053"
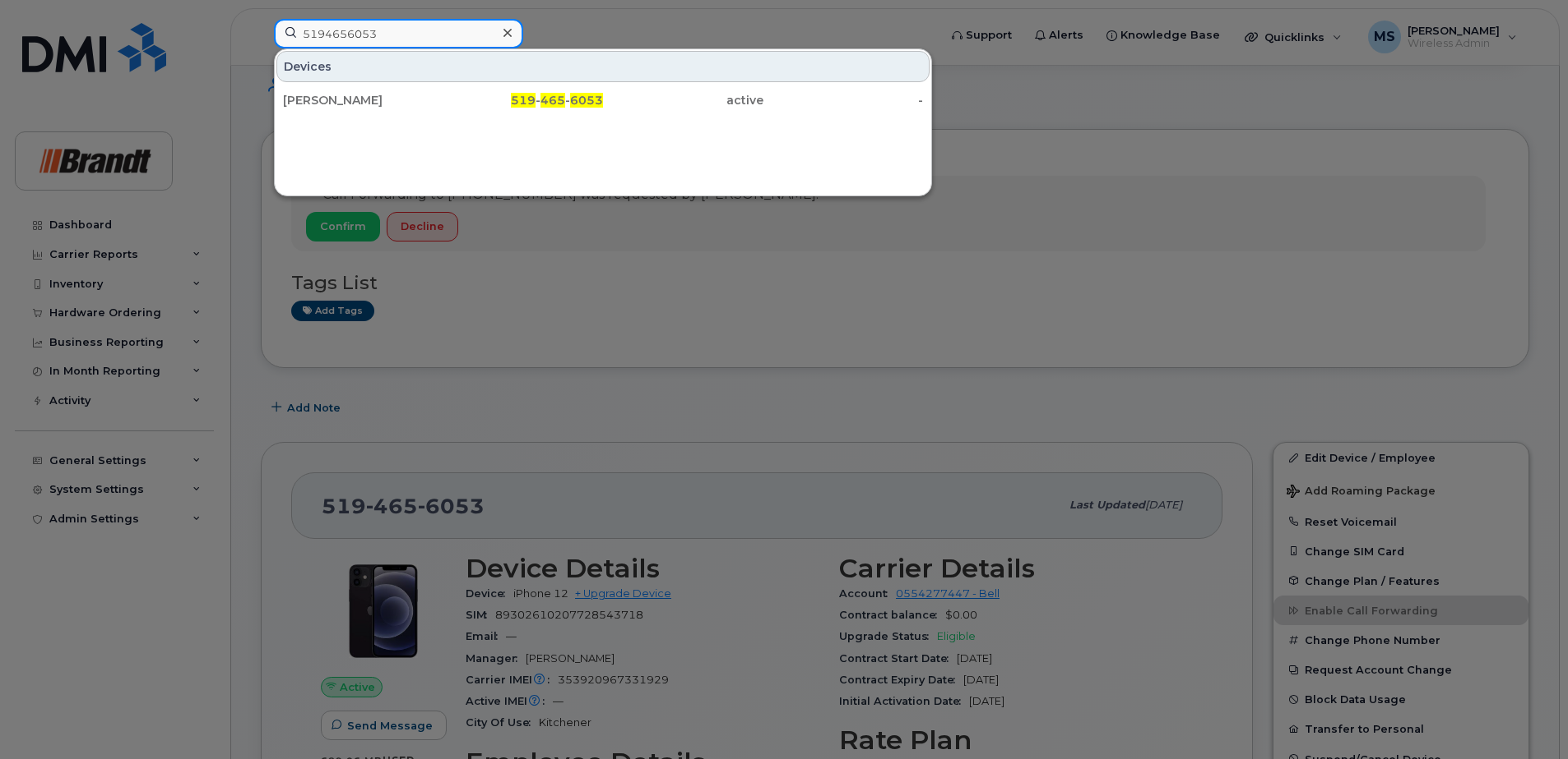
type input "5194656053"
click at [483, 263] on div at bounding box center [784, 380] width 1568 height 759
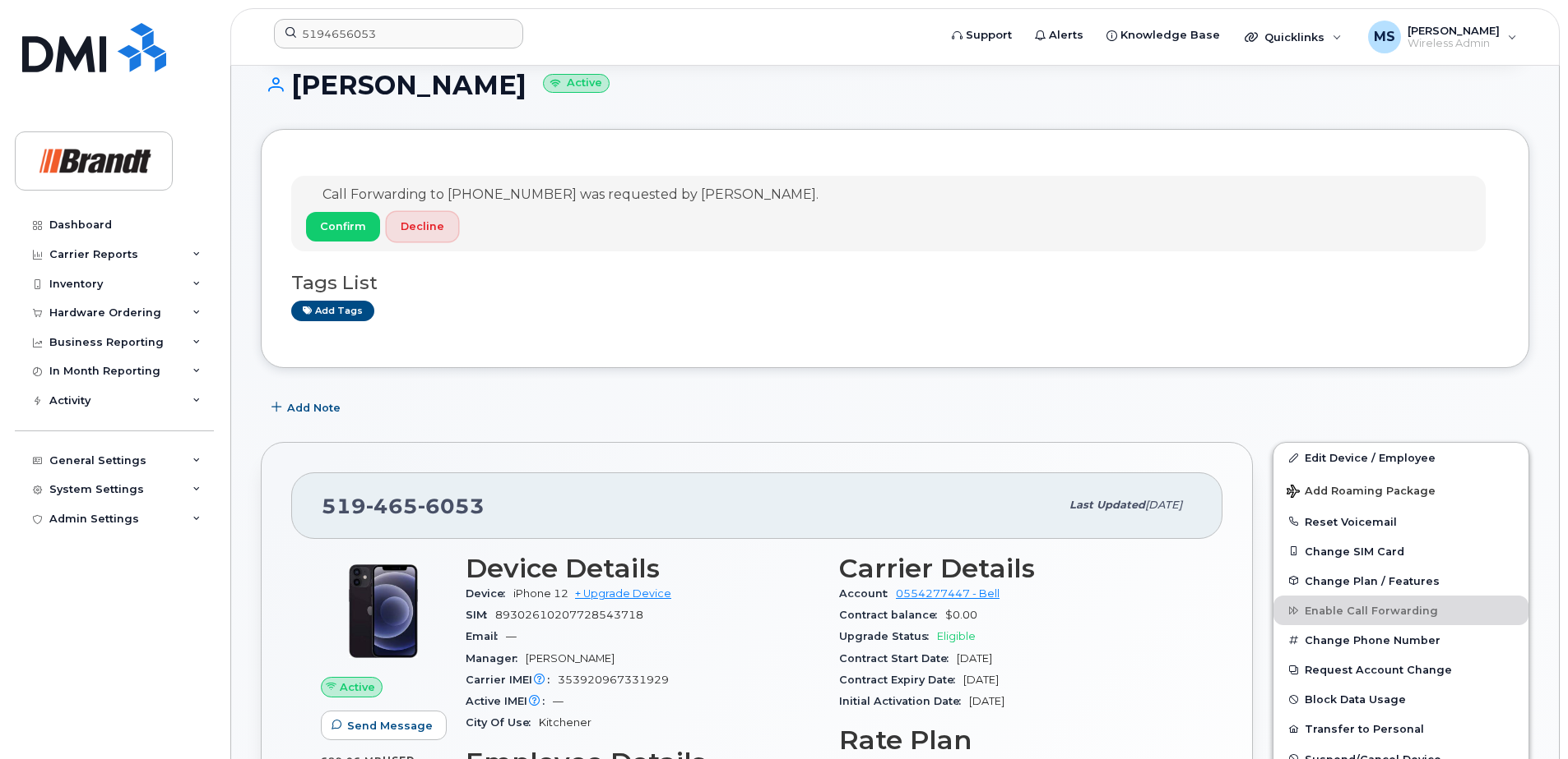
click at [415, 223] on span "Decline" at bounding box center [422, 226] width 44 height 16
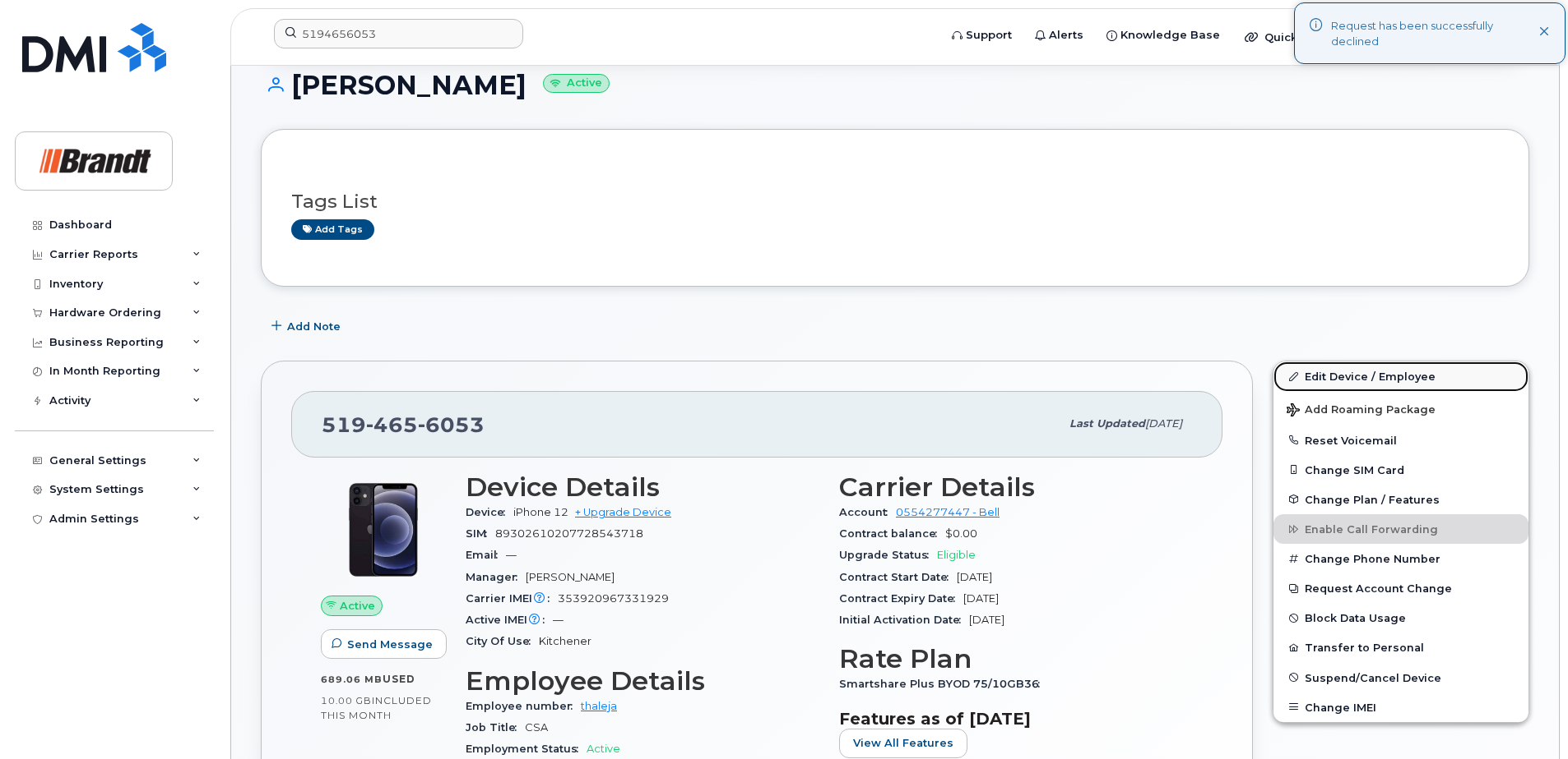
click at [1382, 381] on link "Edit Device / Employee" at bounding box center [1400, 376] width 255 height 29
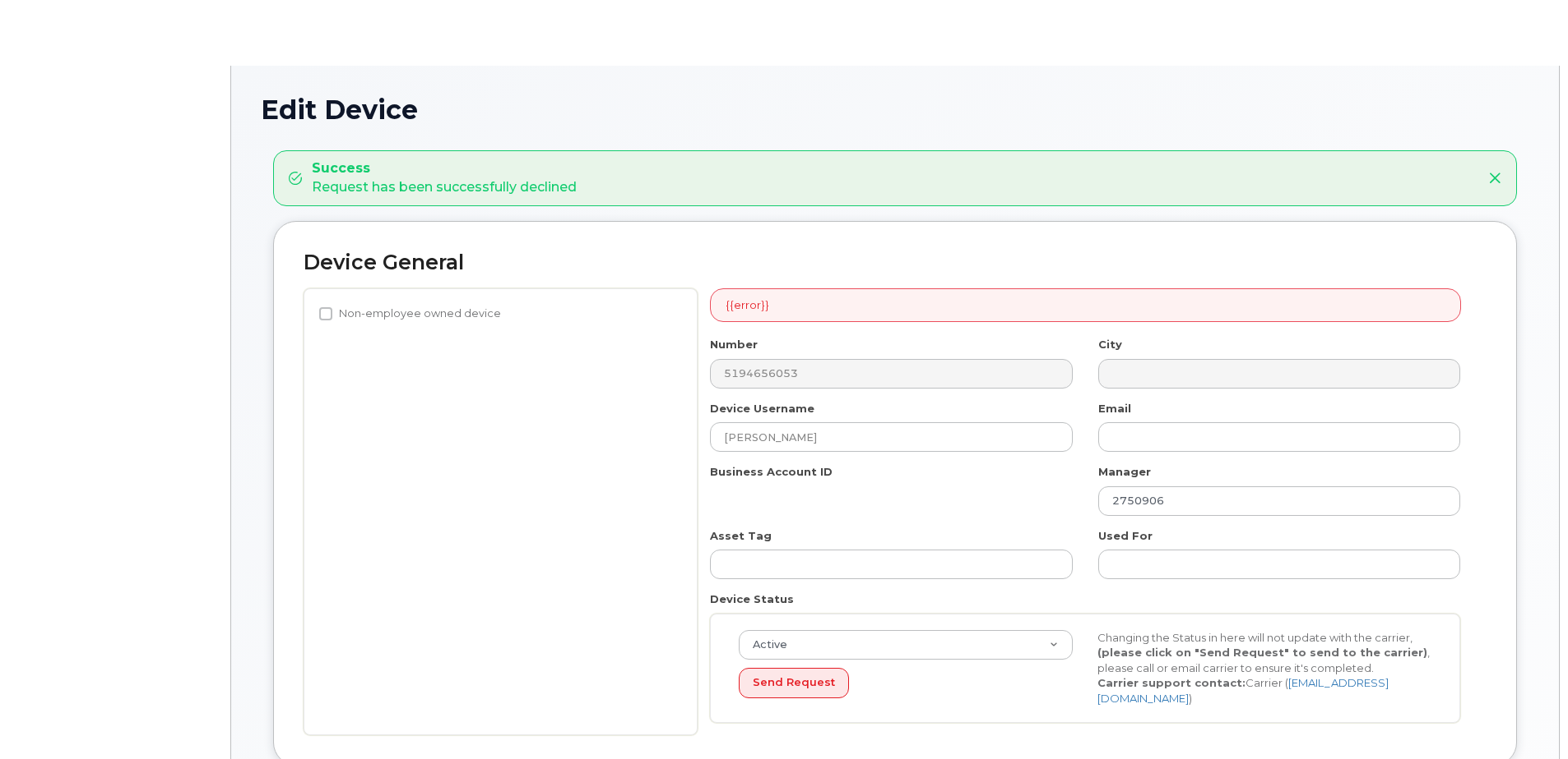
select select "34499233"
select select "34499245"
select select "35155013"
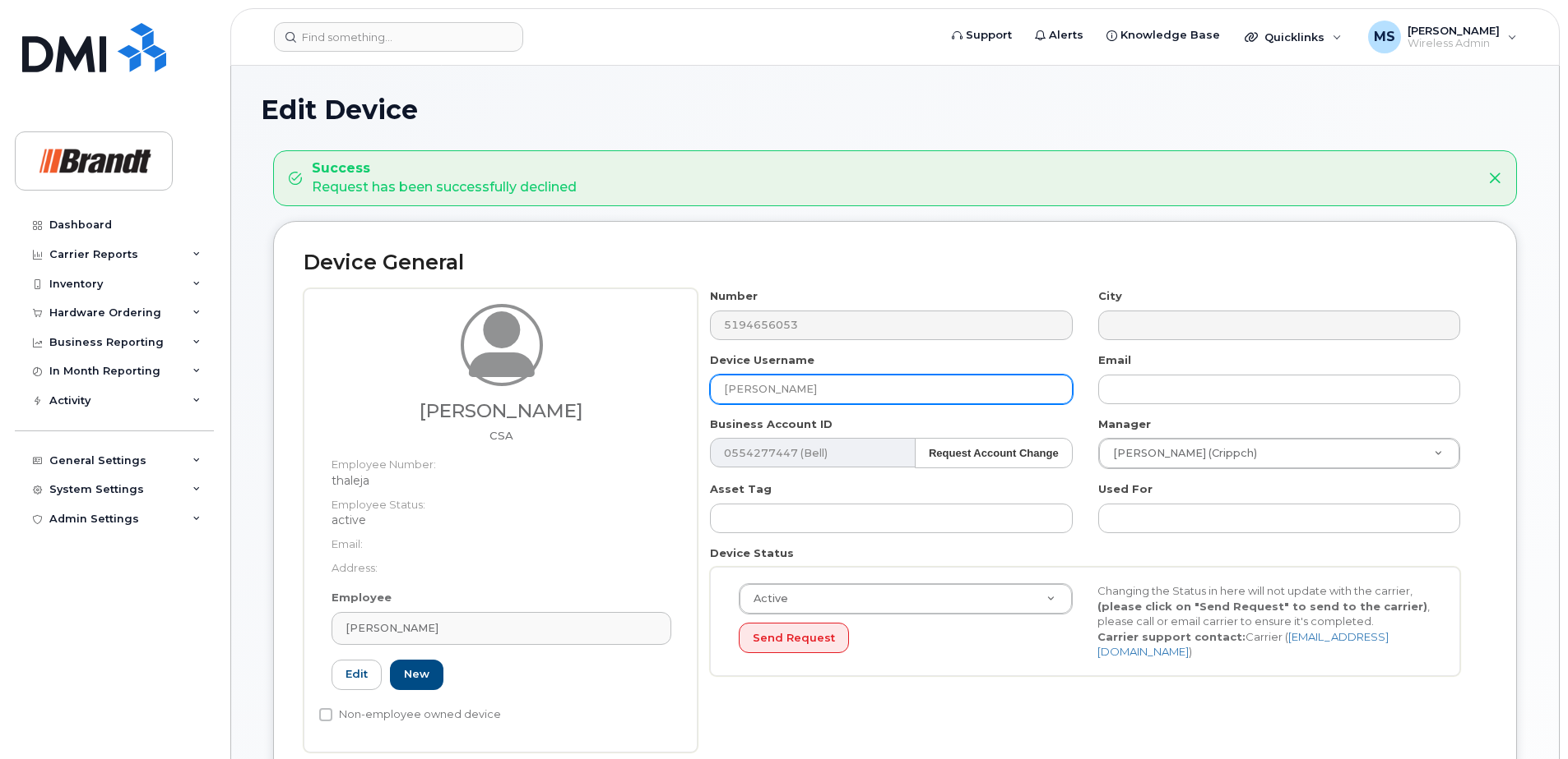
drag, startPoint x: 649, startPoint y: 402, endPoint x: 428, endPoint y: 412, distance: 221.2
click at [431, 412] on div "[PERSON_NAME] CSA Employee Number: thaleja Employee Status: active Email: Addre…" at bounding box center [894, 520] width 1183 height 463
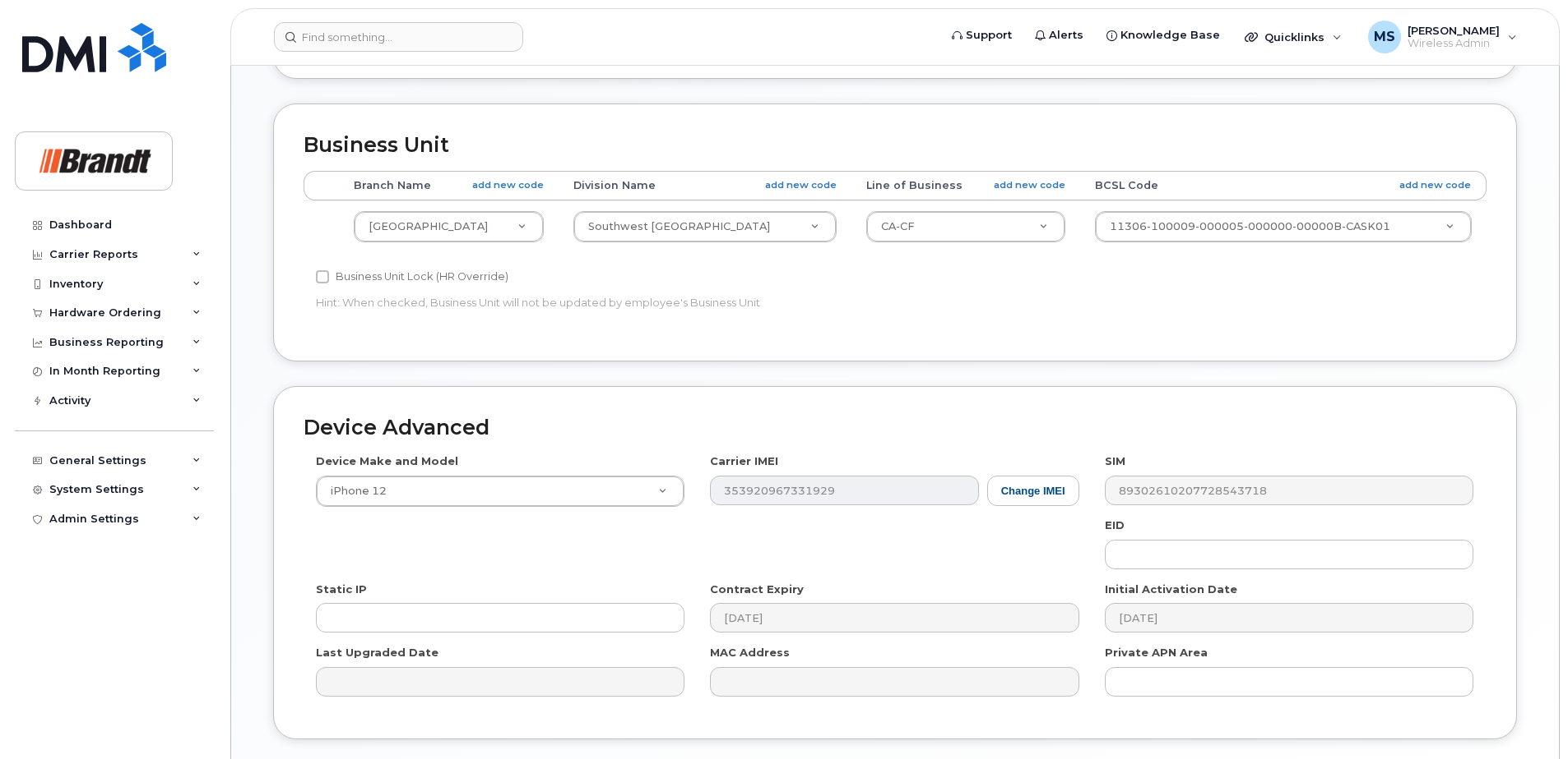
scroll to position [821, 0]
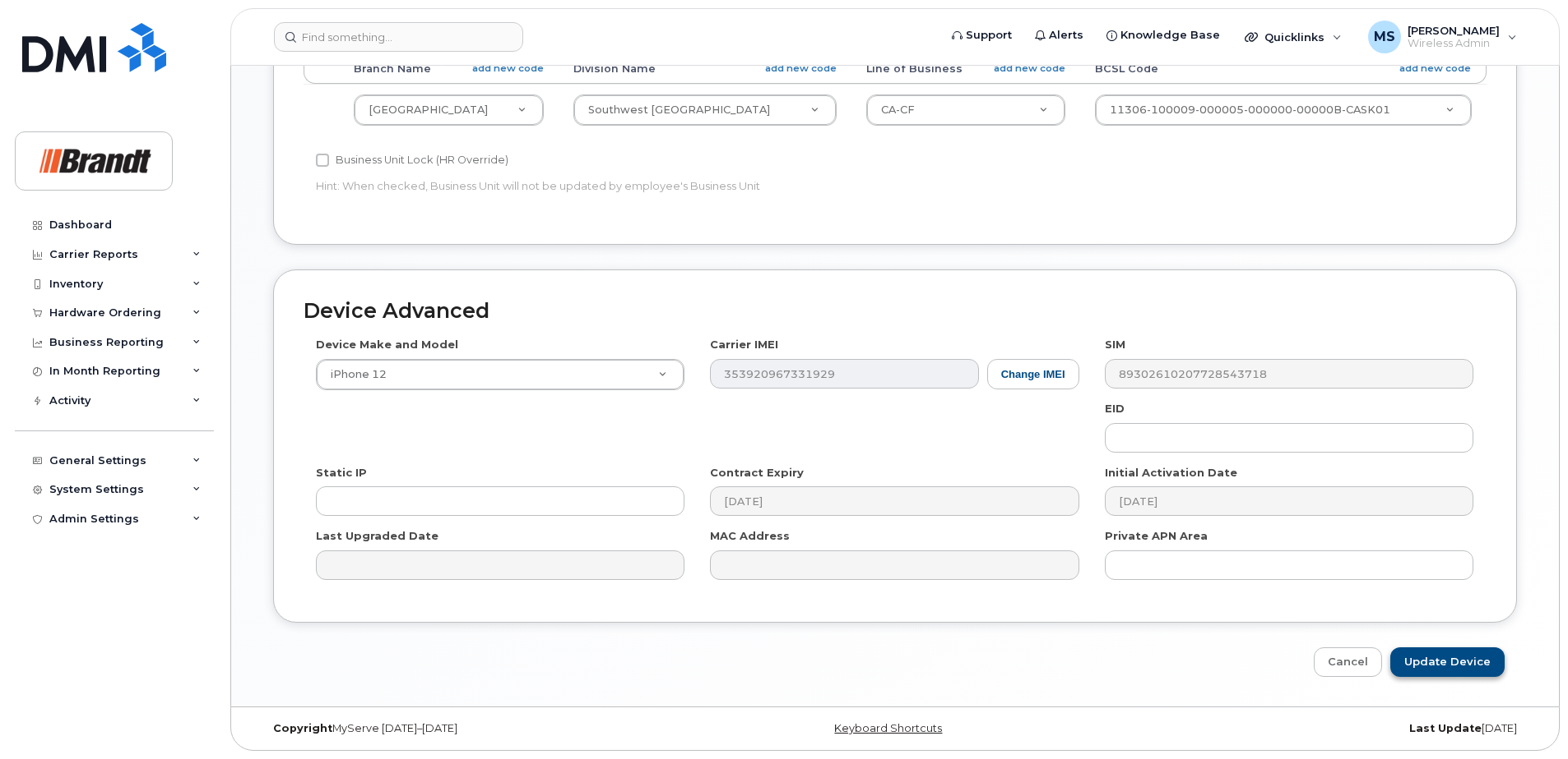
type input "[PERSON_NAME]"
drag, startPoint x: 1436, startPoint y: 663, endPoint x: 1204, endPoint y: 541, distance: 262.1
click at [1436, 663] on input "Update Device" at bounding box center [1447, 663] width 114 height 30
type input "Saving..."
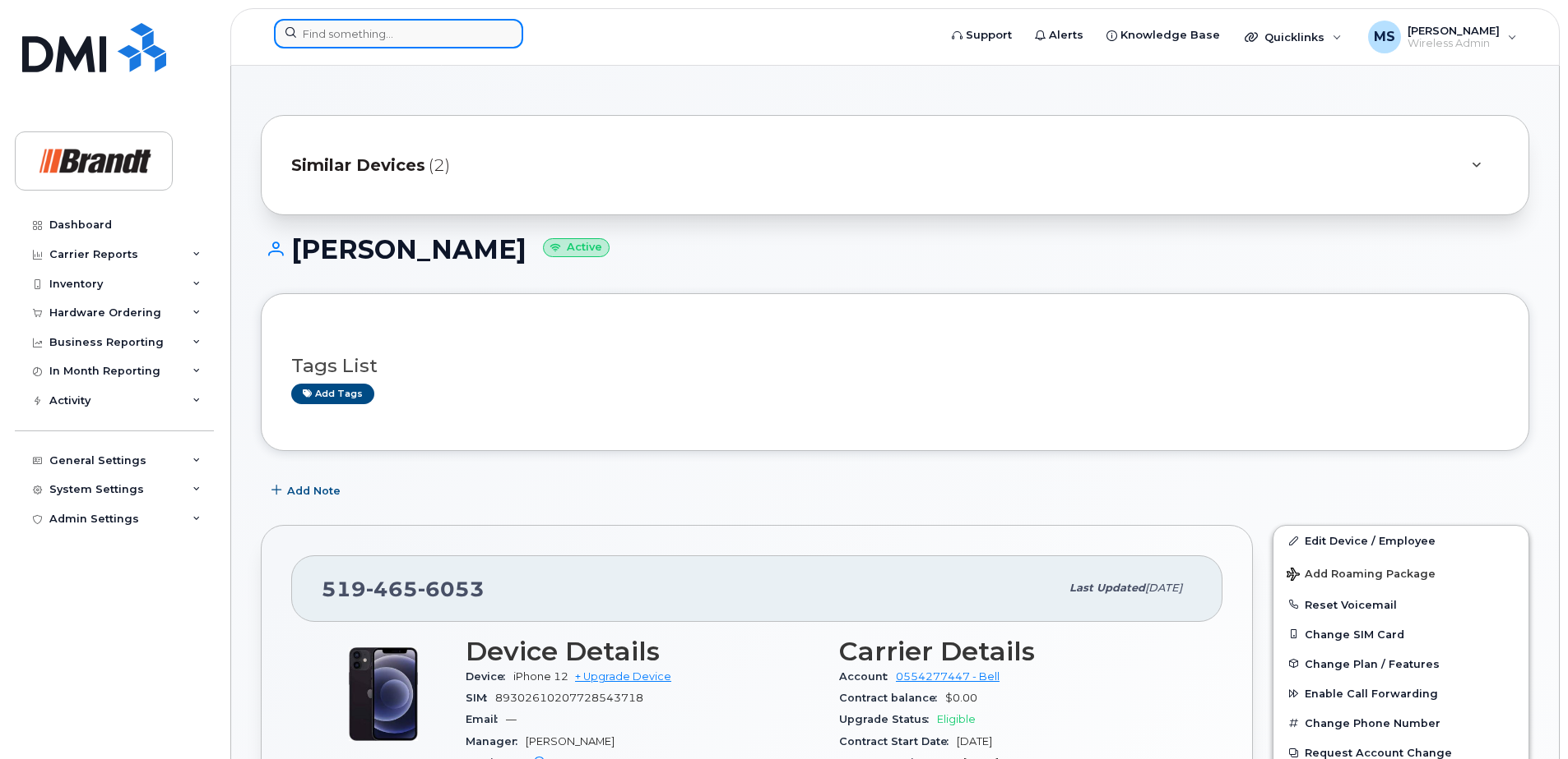
click at [369, 30] on input at bounding box center [398, 33] width 250 height 29
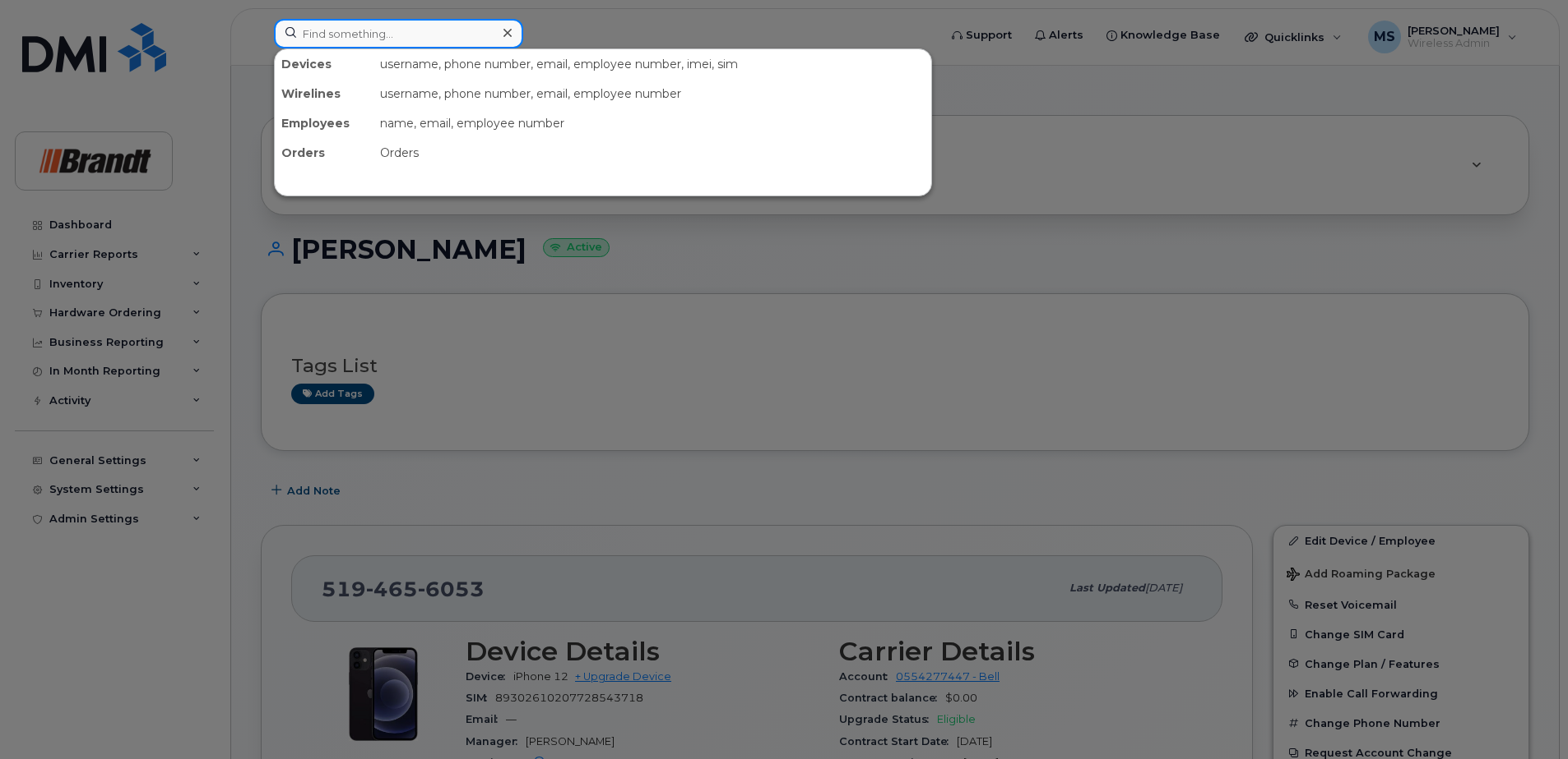
paste input "4038375593"
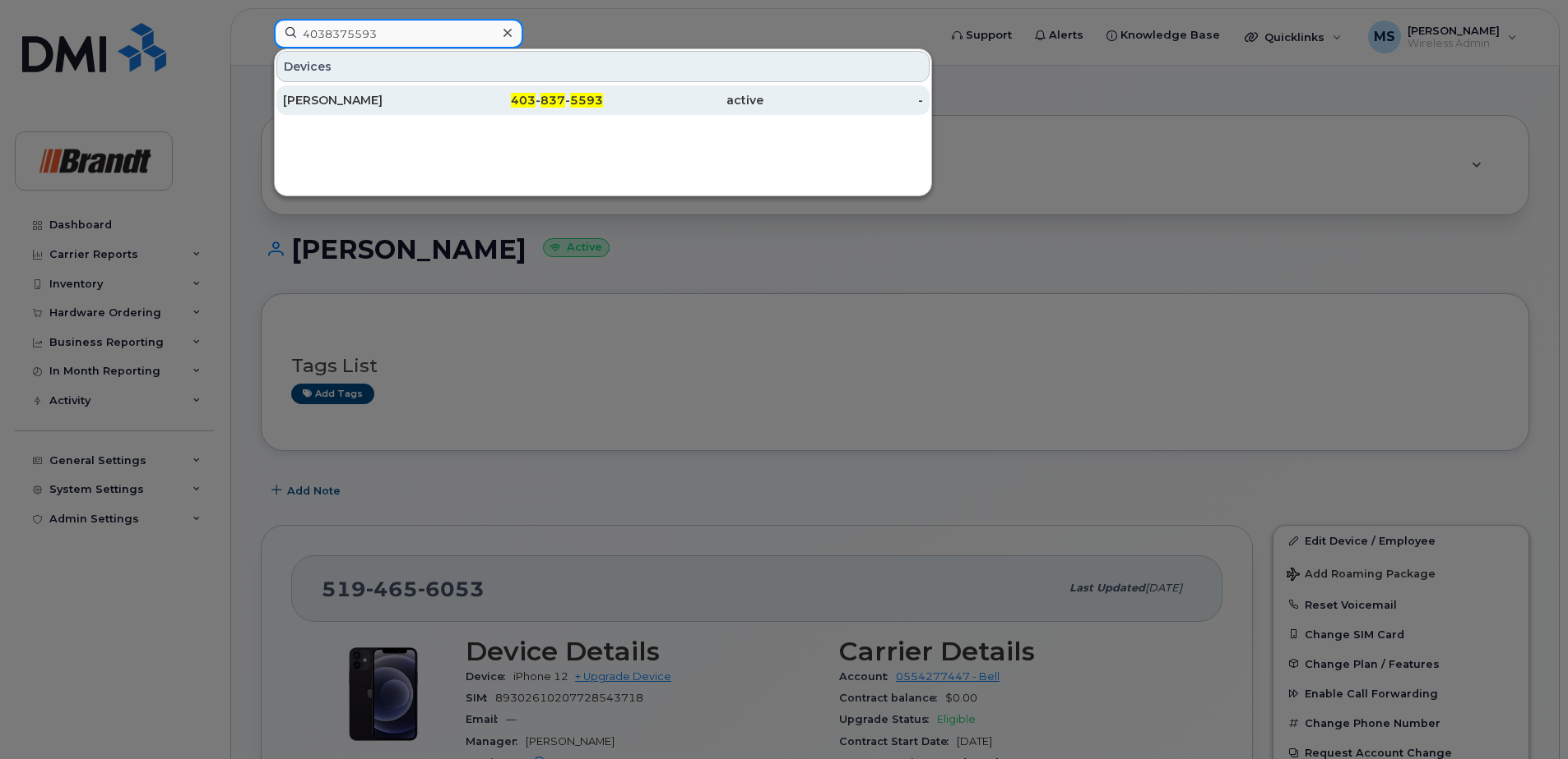
type input "4038375593"
click at [530, 99] on span "403" at bounding box center [523, 100] width 25 height 15
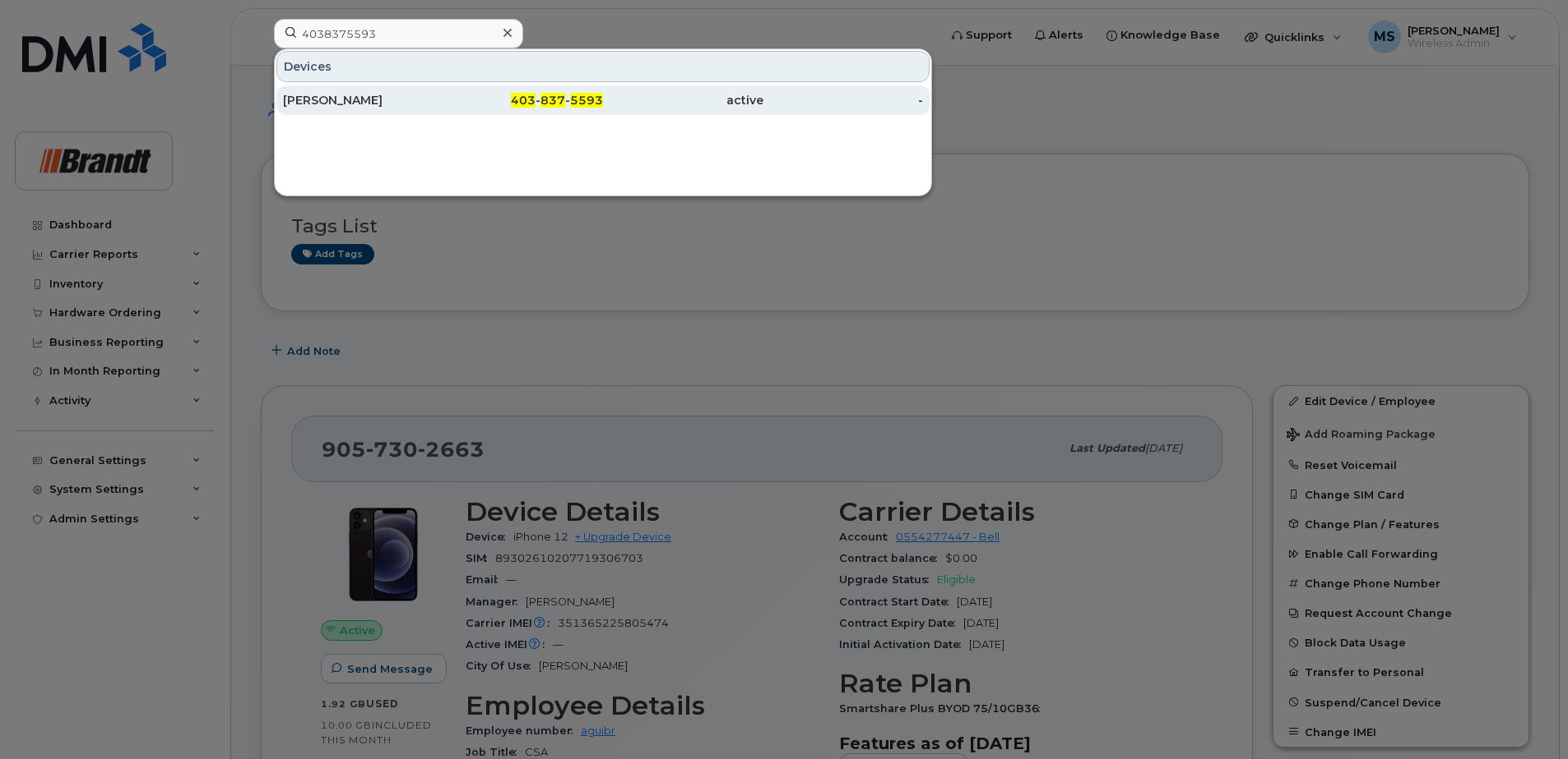
type input "4038375593"
click at [596, 102] on span "5593" at bounding box center [586, 100] width 33 height 15
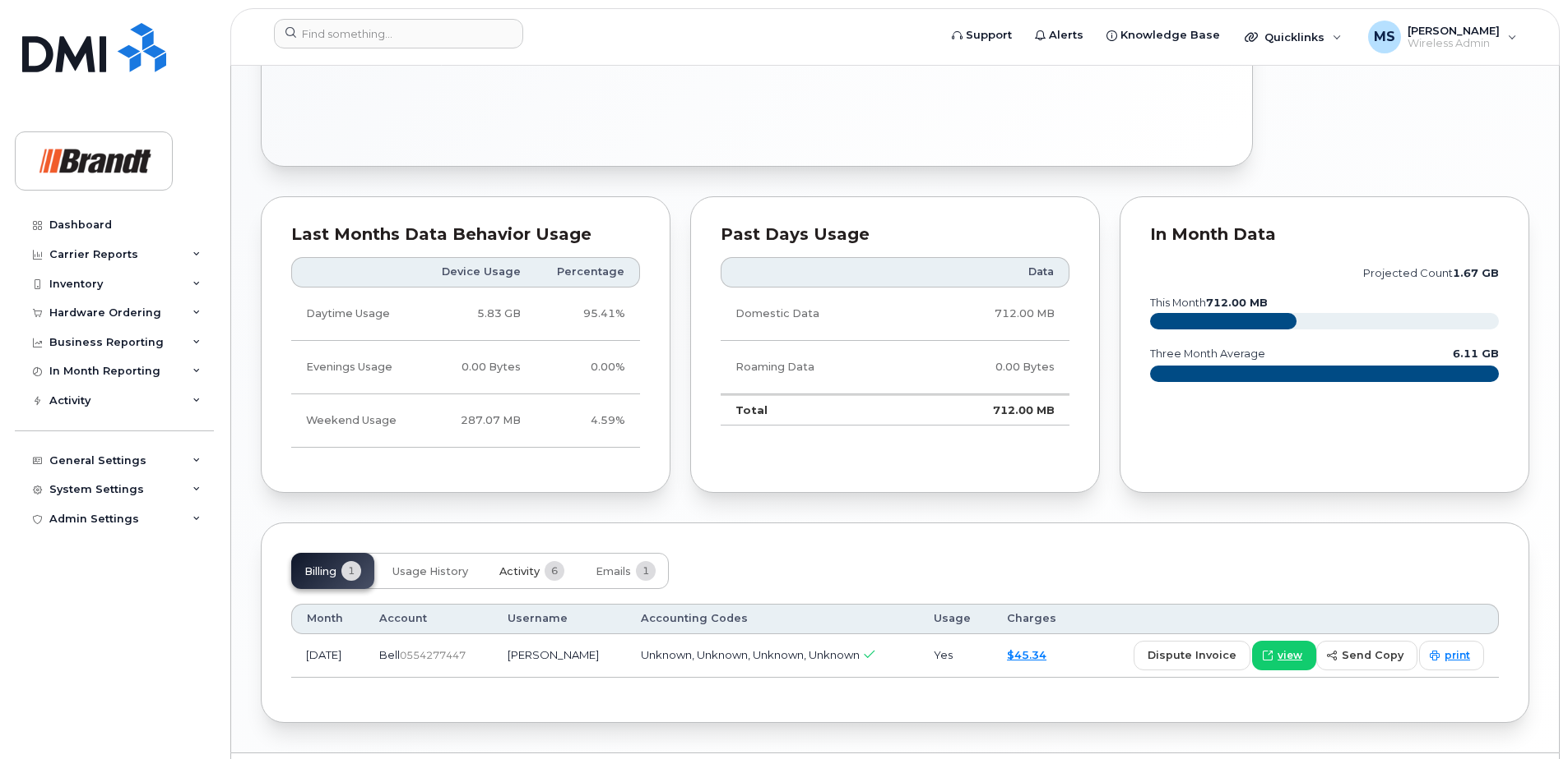
scroll to position [886, 0]
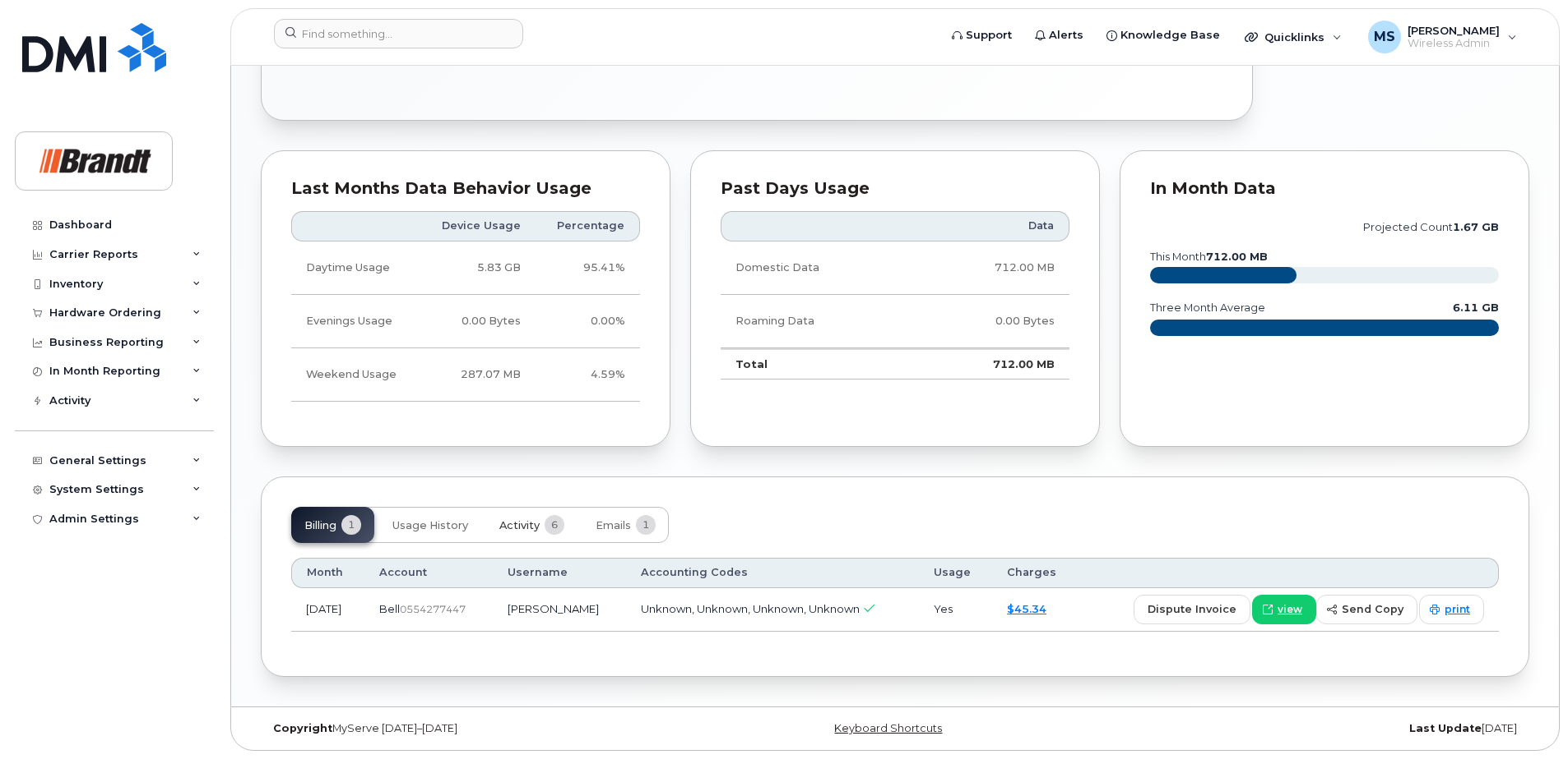
click at [537, 527] on span "Activity" at bounding box center [519, 526] width 40 height 13
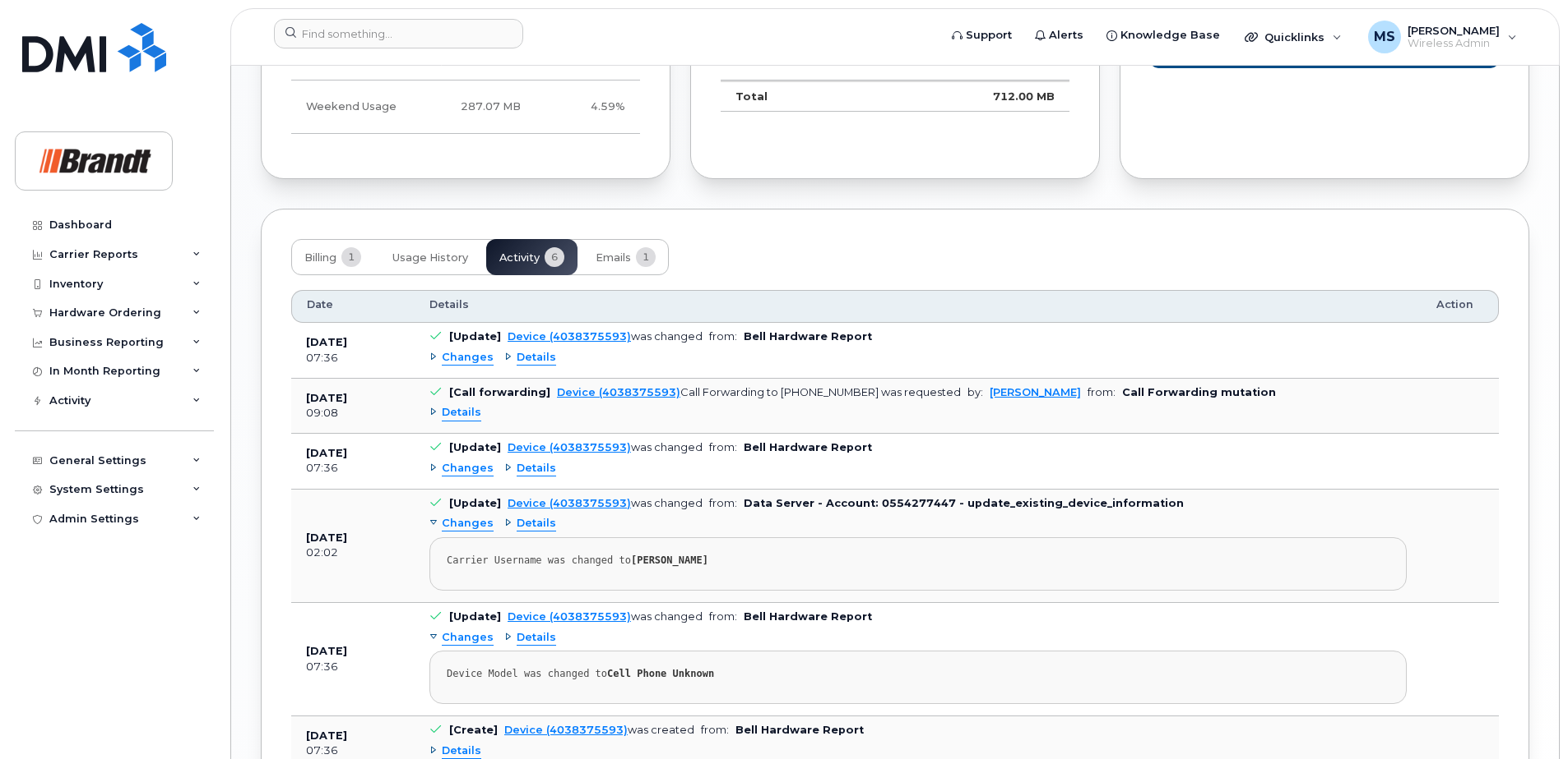
scroll to position [813, 0]
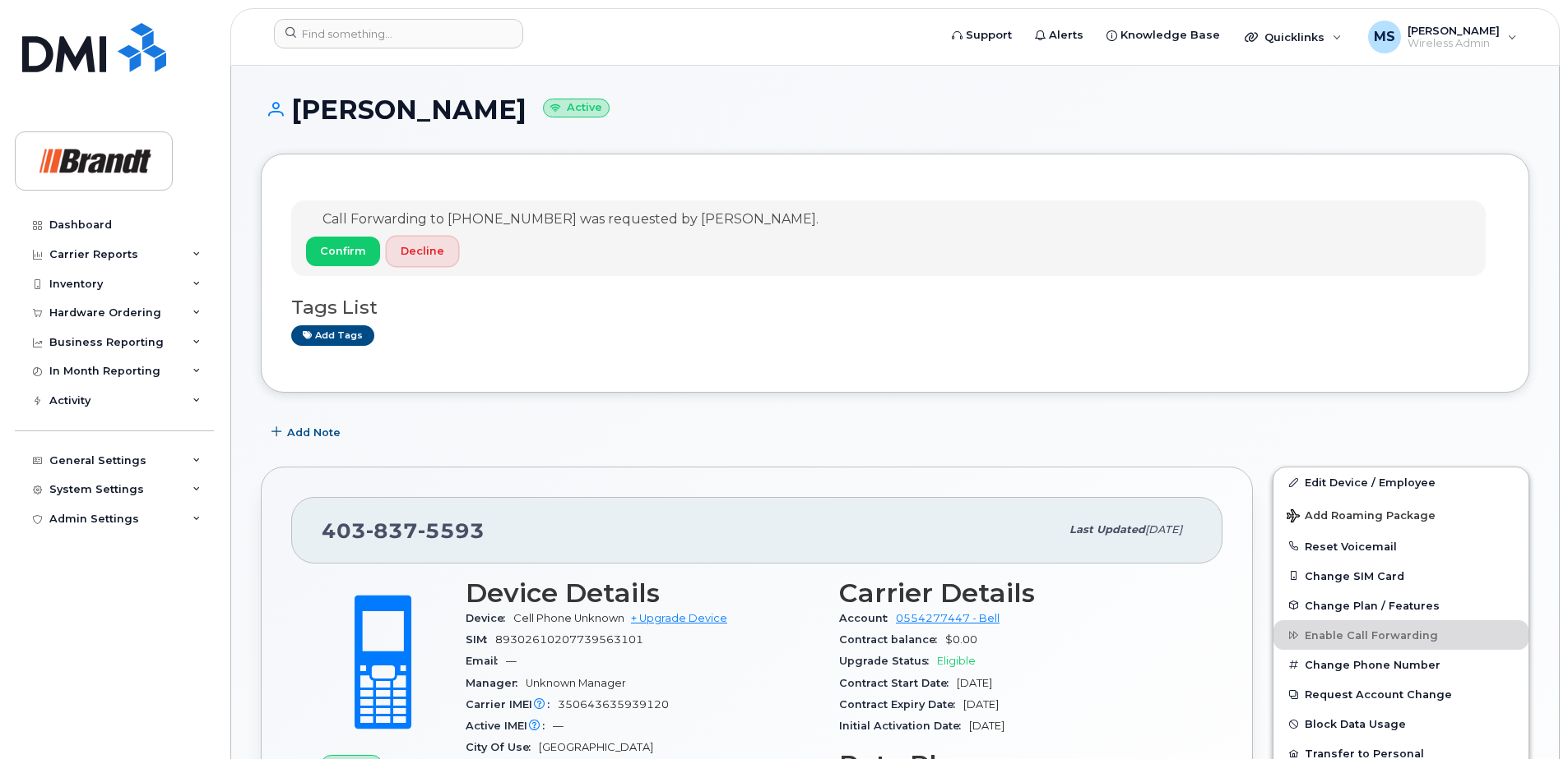
click at [417, 257] on span "Decline" at bounding box center [422, 251] width 44 height 16
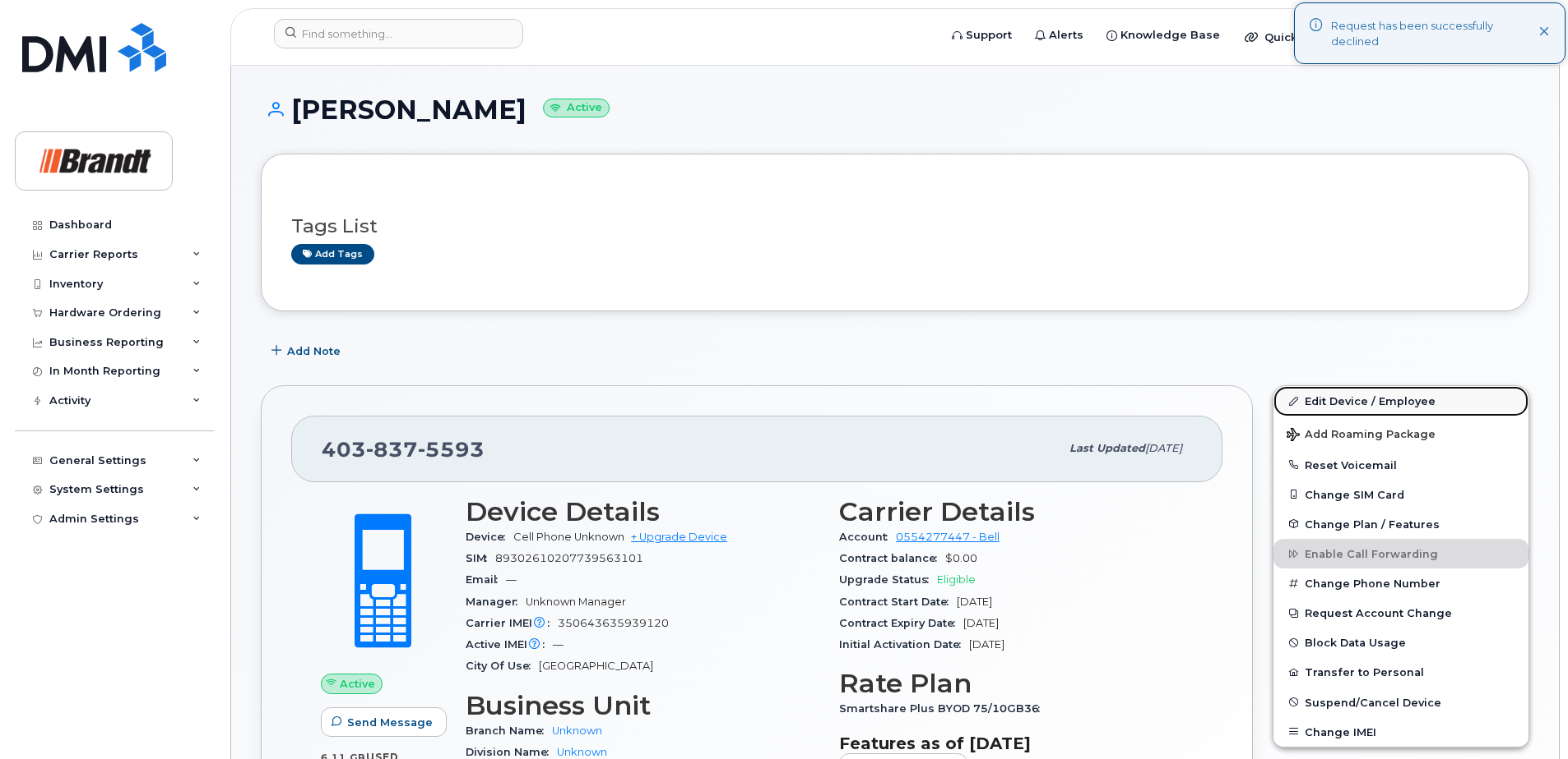
drag, startPoint x: 1391, startPoint y: 403, endPoint x: 1383, endPoint y: 404, distance: 8.1
click at [1391, 403] on link "Edit Device / Employee" at bounding box center [1400, 401] width 255 height 29
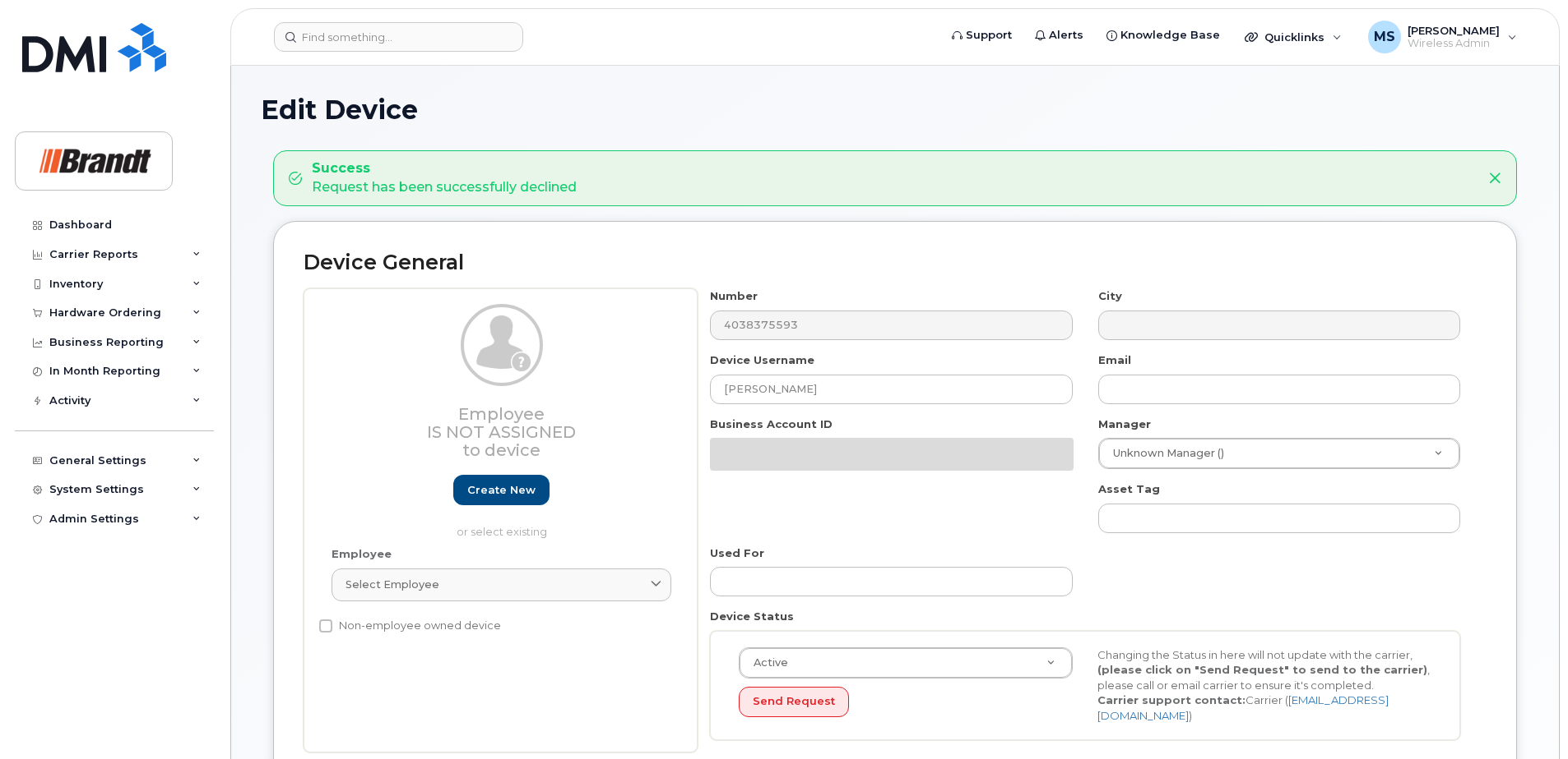
select select "33722384"
select select "34499151"
select select "35132258"
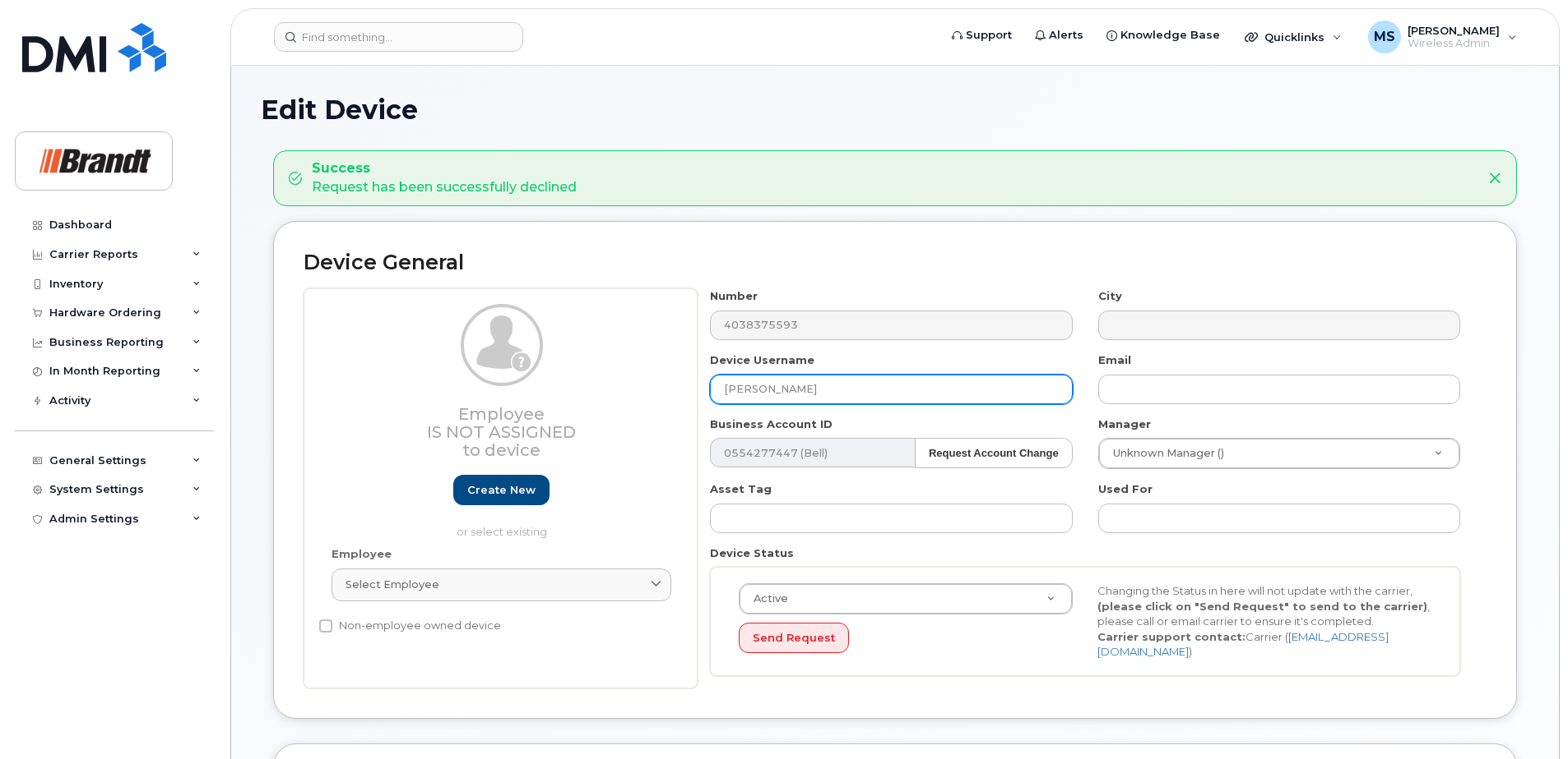
drag, startPoint x: 850, startPoint y: 390, endPoint x: 151, endPoint y: 439, distance: 700.7
click at [230, 430] on div "Support Alerts Knowledge Base Quicklinks Suspend / Cancel Device Change SIM Car…" at bounding box center [894, 765] width 1329 height 1399
paste input "Matthew Malley"
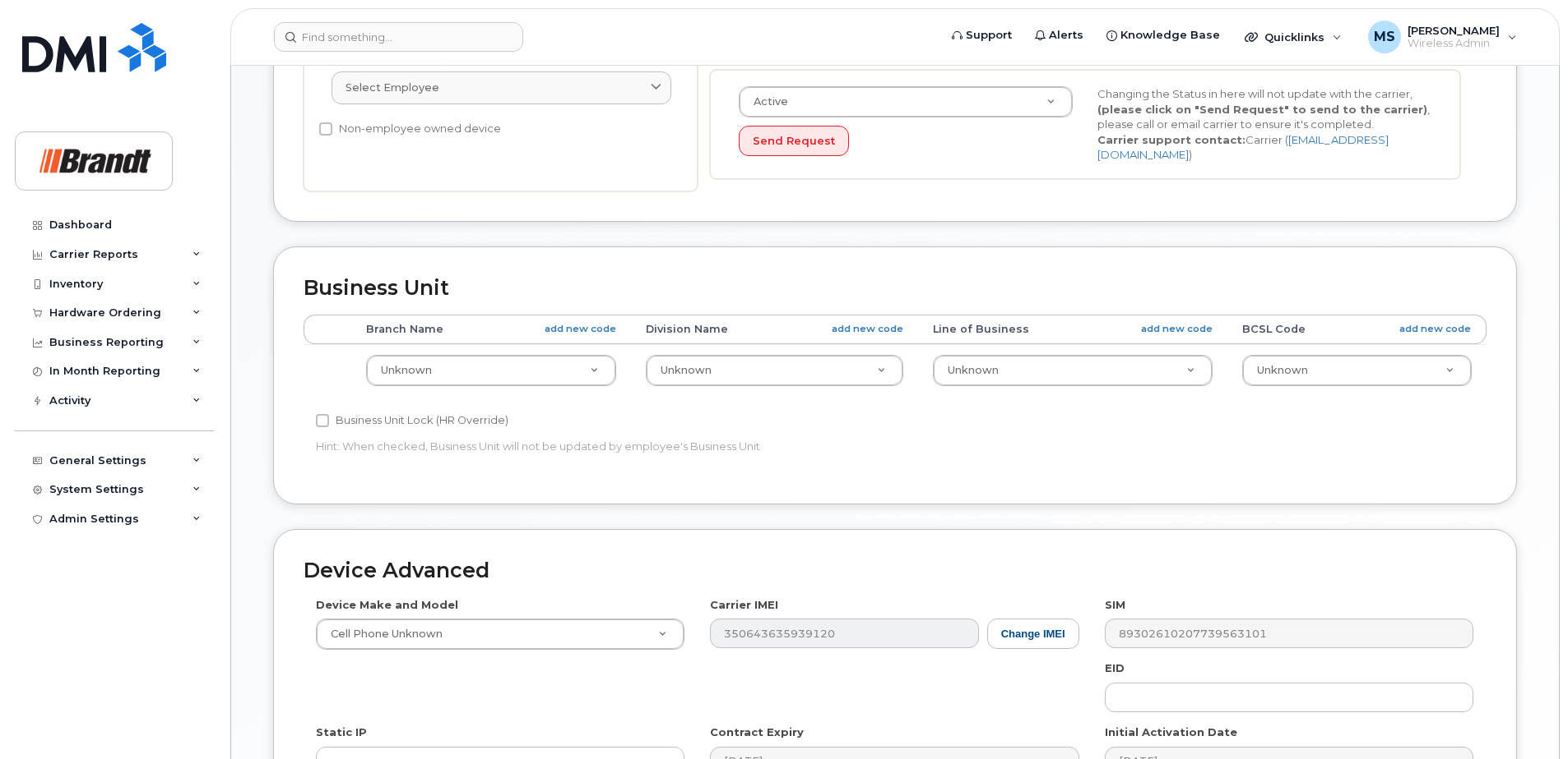
scroll to position [751, 0]
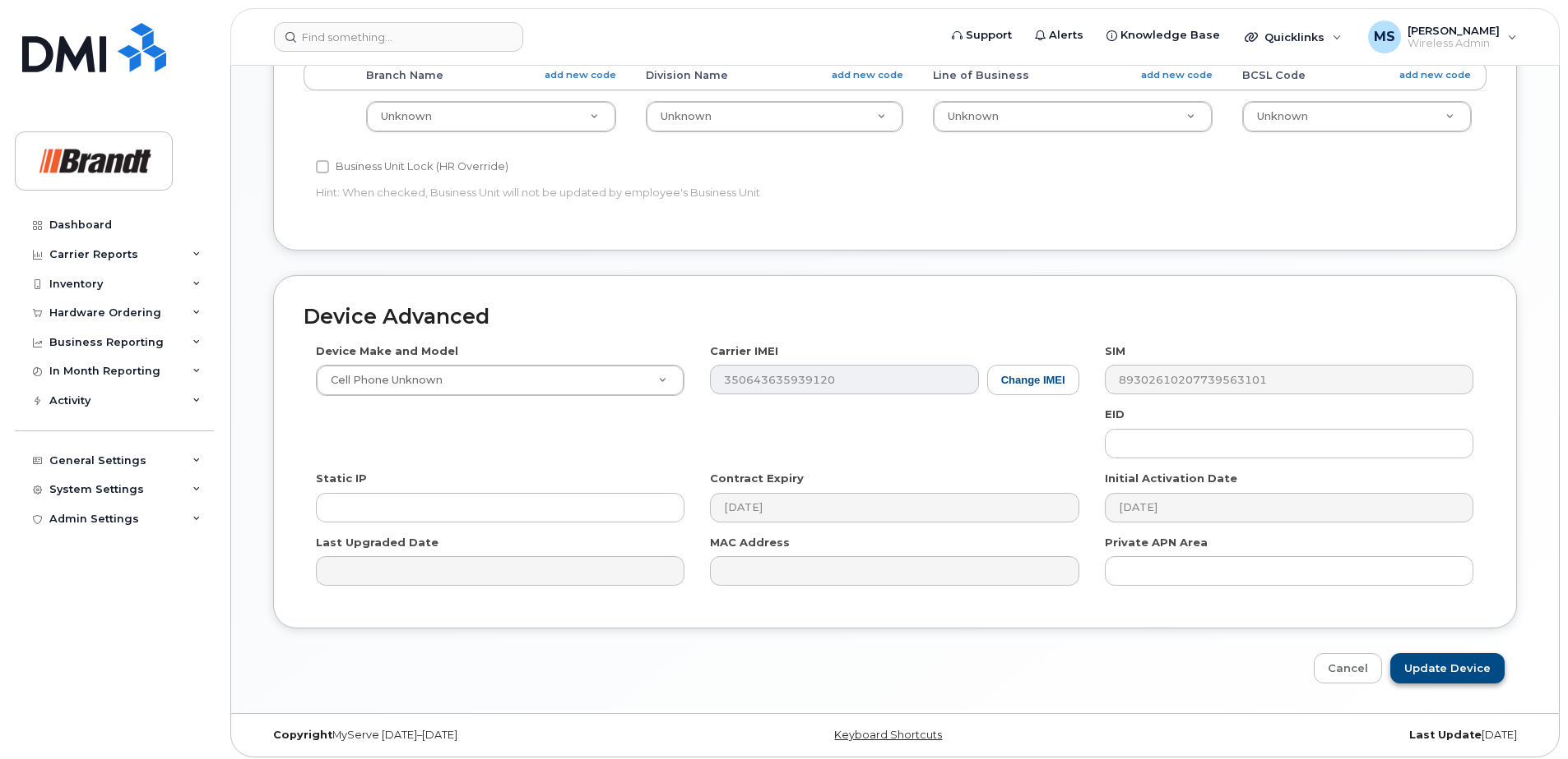
type input "Matthew Malley"
click at [1451, 656] on input "Update Device" at bounding box center [1447, 668] width 114 height 30
type input "Saving..."
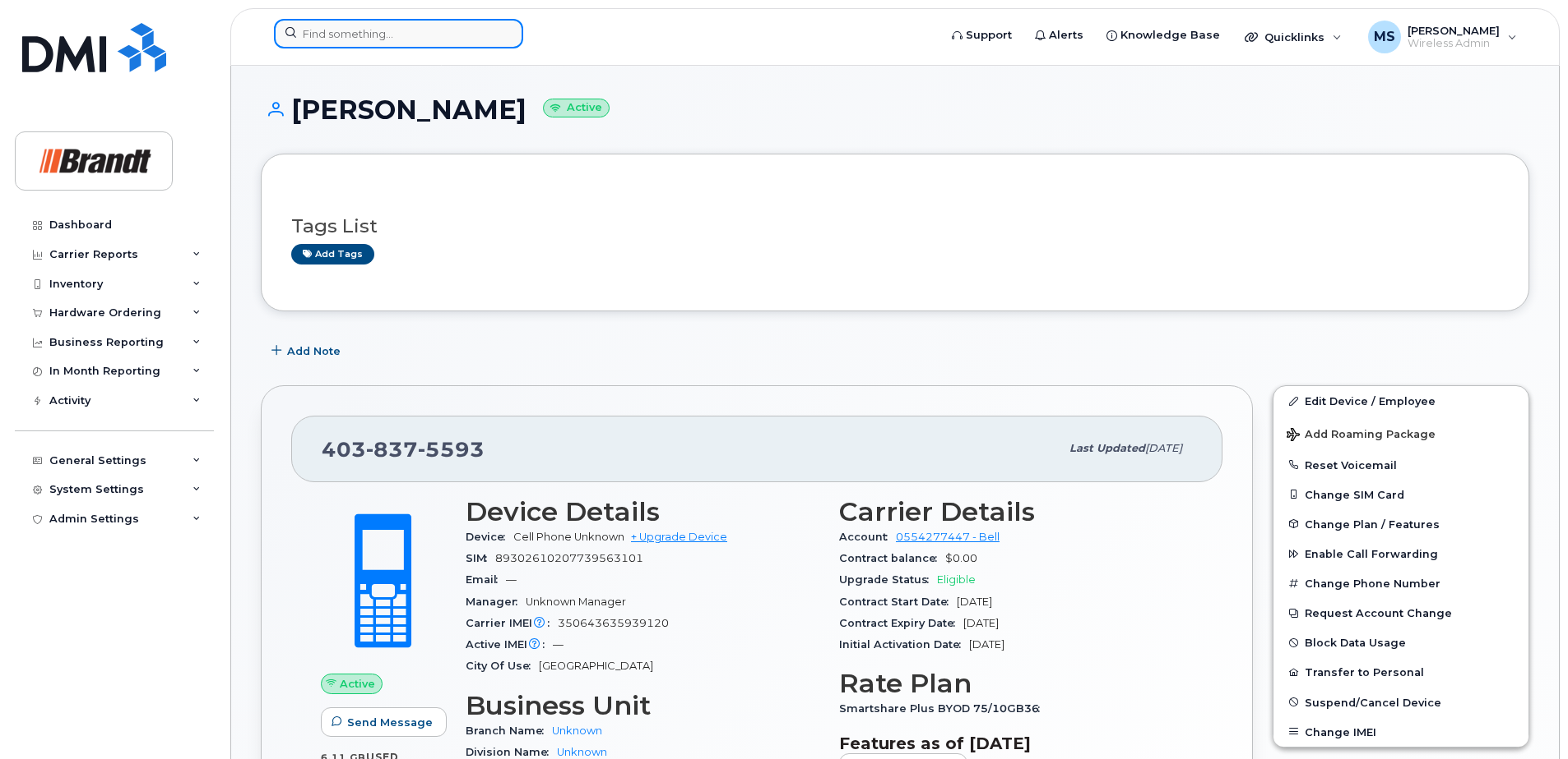
click at [502, 36] on div at bounding box center [398, 33] width 250 height 29
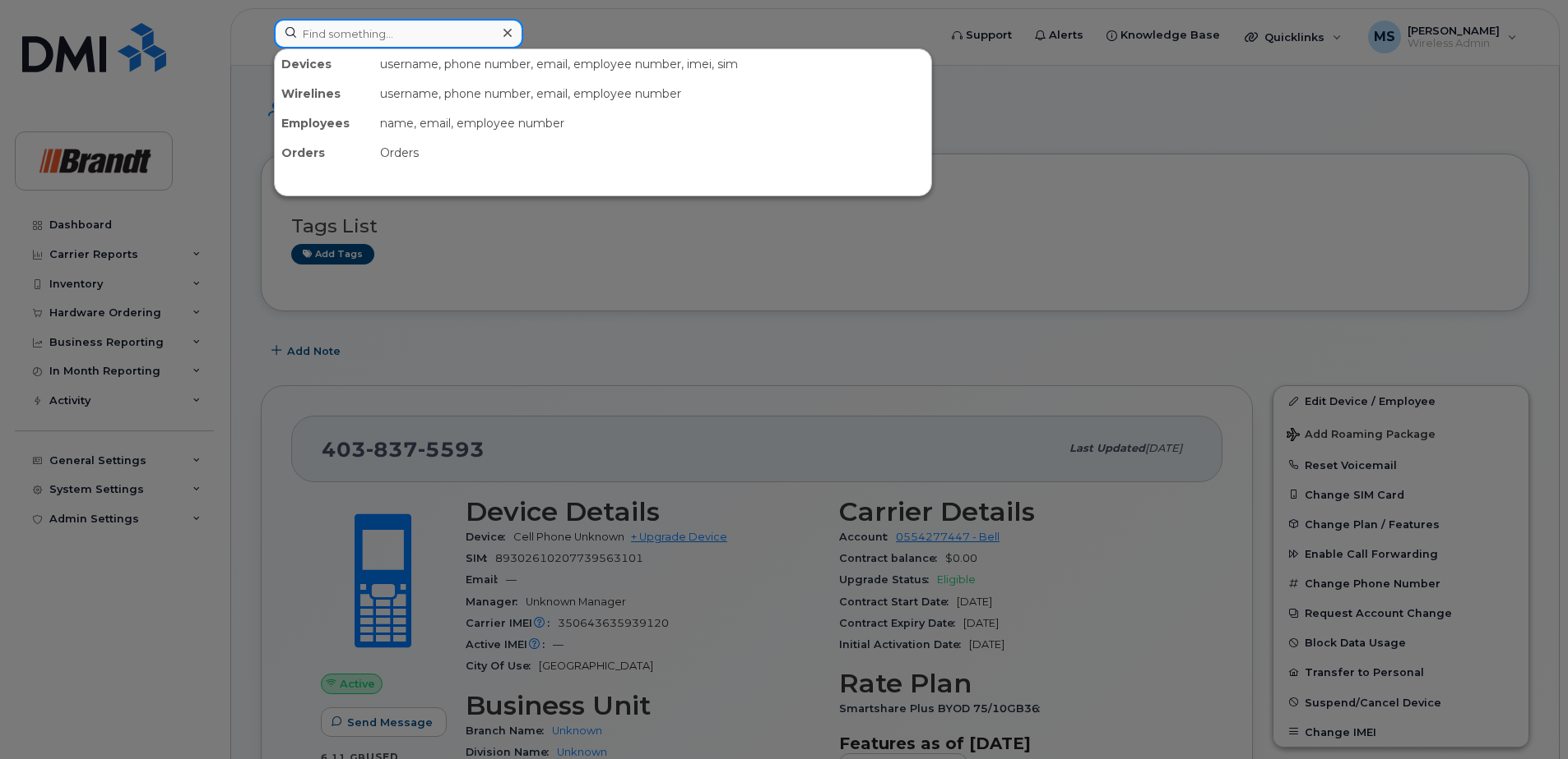
paste input "3065196478"
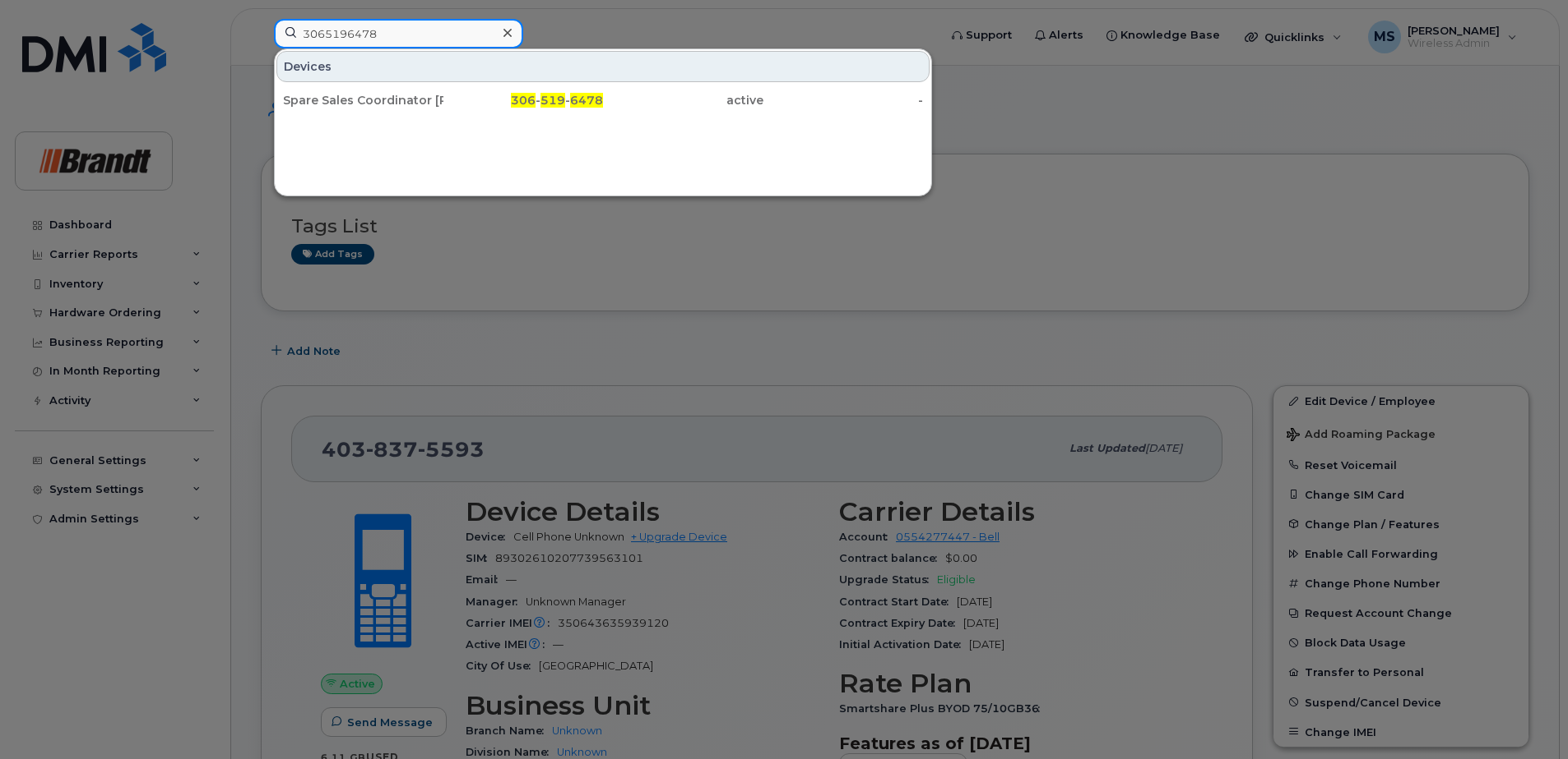
drag, startPoint x: 434, startPoint y: 36, endPoint x: 133, endPoint y: 35, distance: 301.0
click at [260, 35] on div "3065196478 Devices Spare Sales Coordinator Regina 306 - 519 - 6478 active -" at bounding box center [600, 37] width 679 height 37
paste input "4039165051"
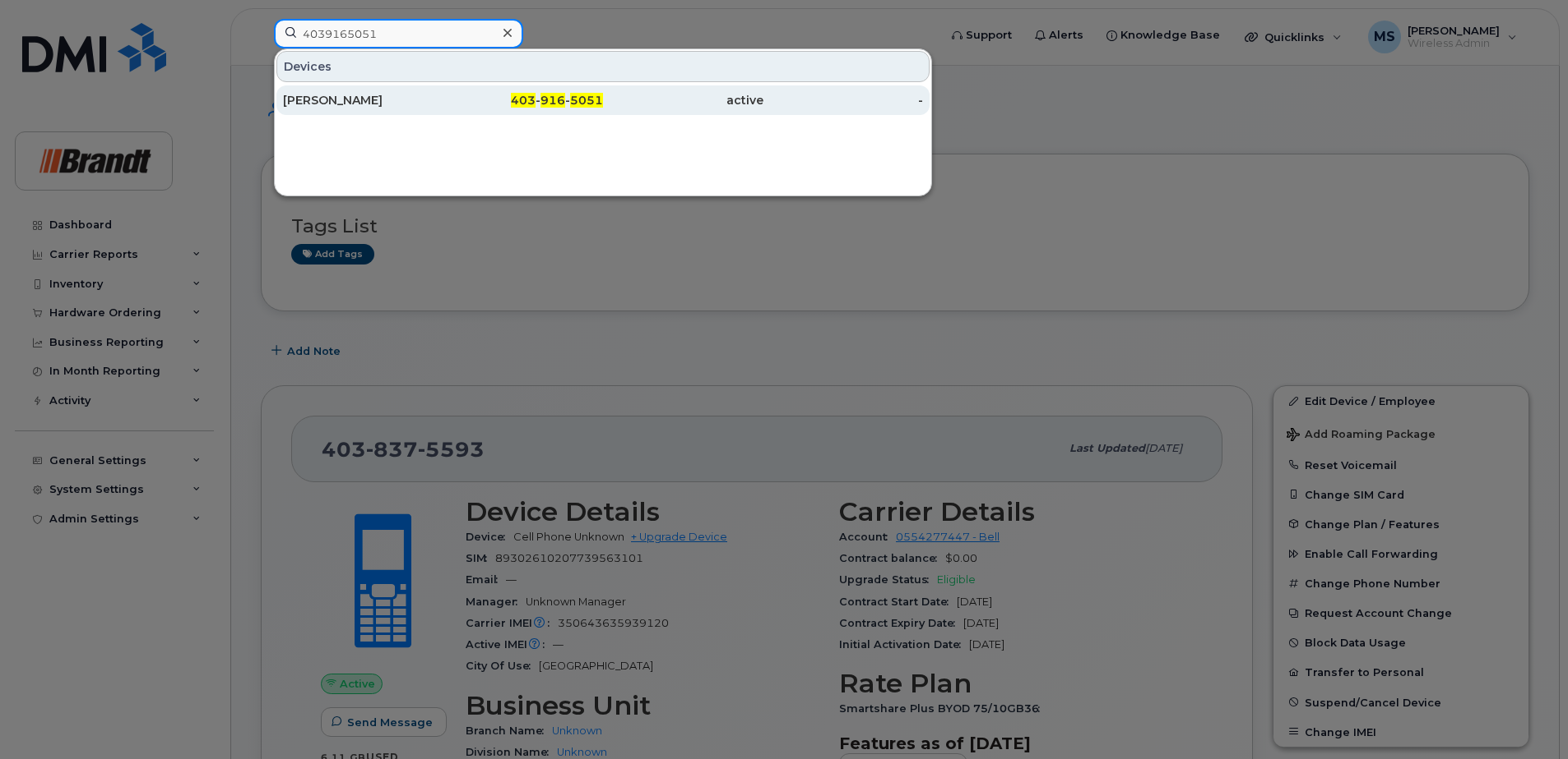
type input "4039165051"
click at [551, 94] on span "916" at bounding box center [553, 100] width 25 height 15
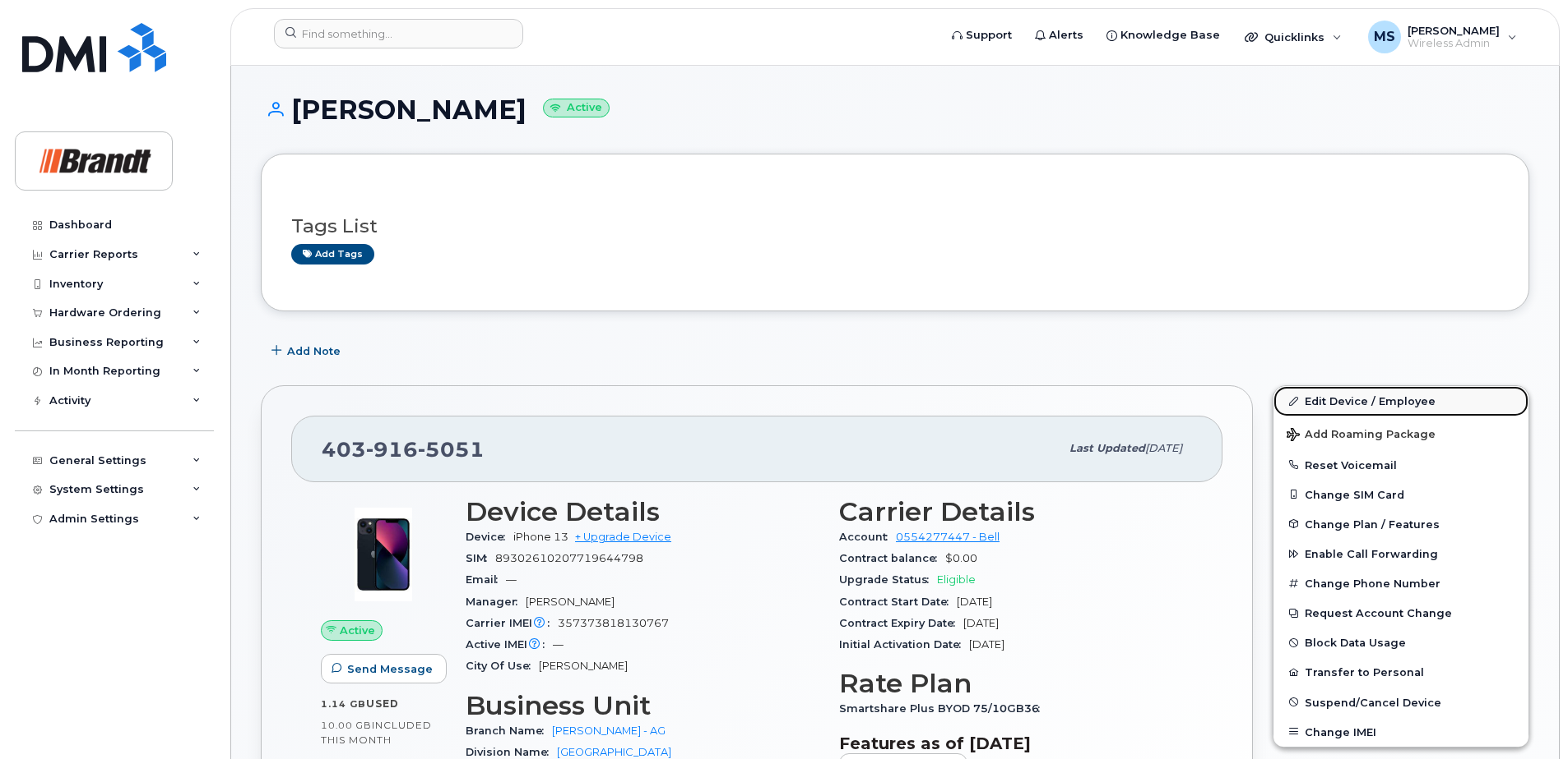
click at [1382, 398] on link "Edit Device / Employee" at bounding box center [1400, 401] width 255 height 29
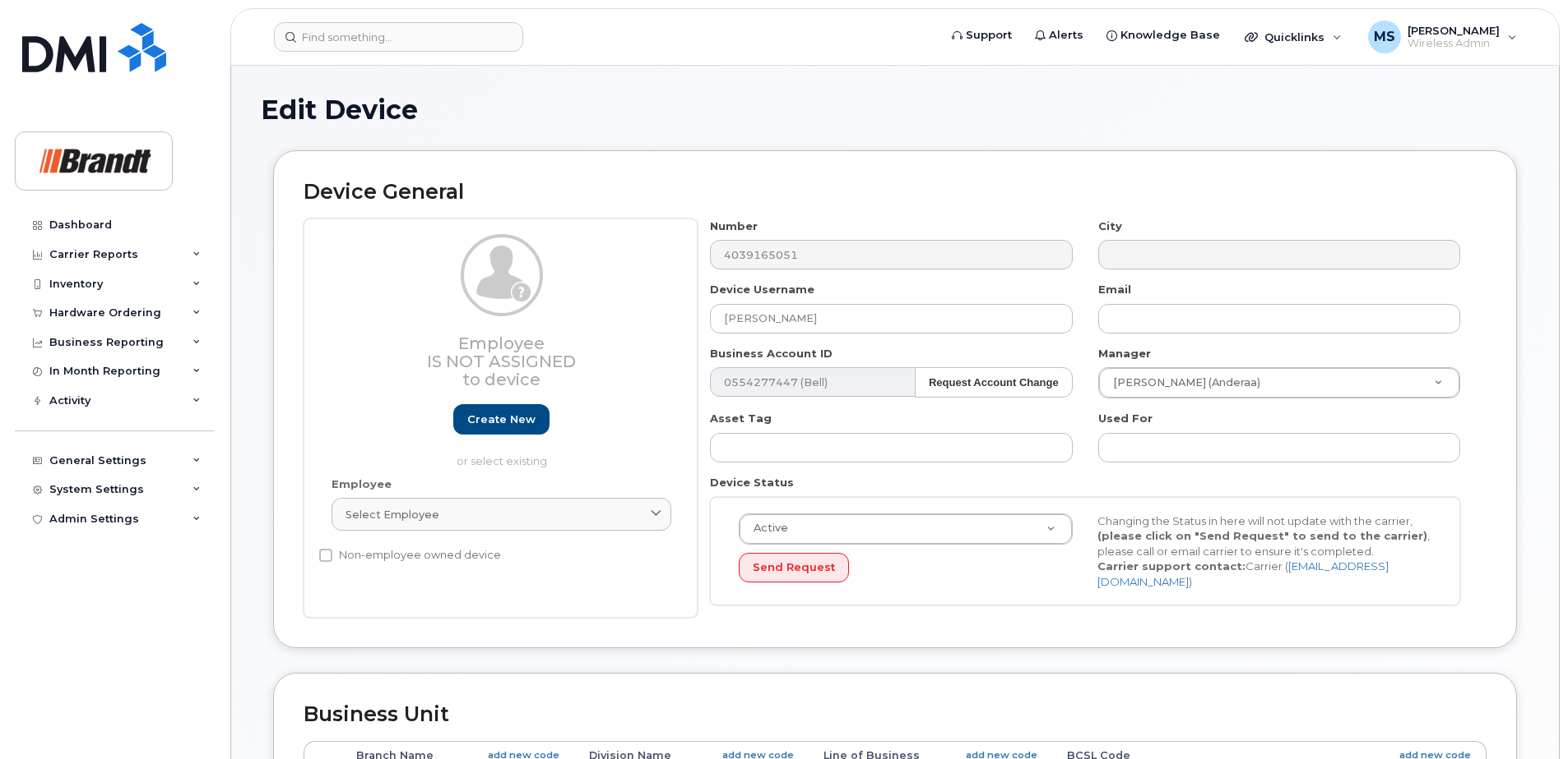
select select "34499227"
select select "35155014"
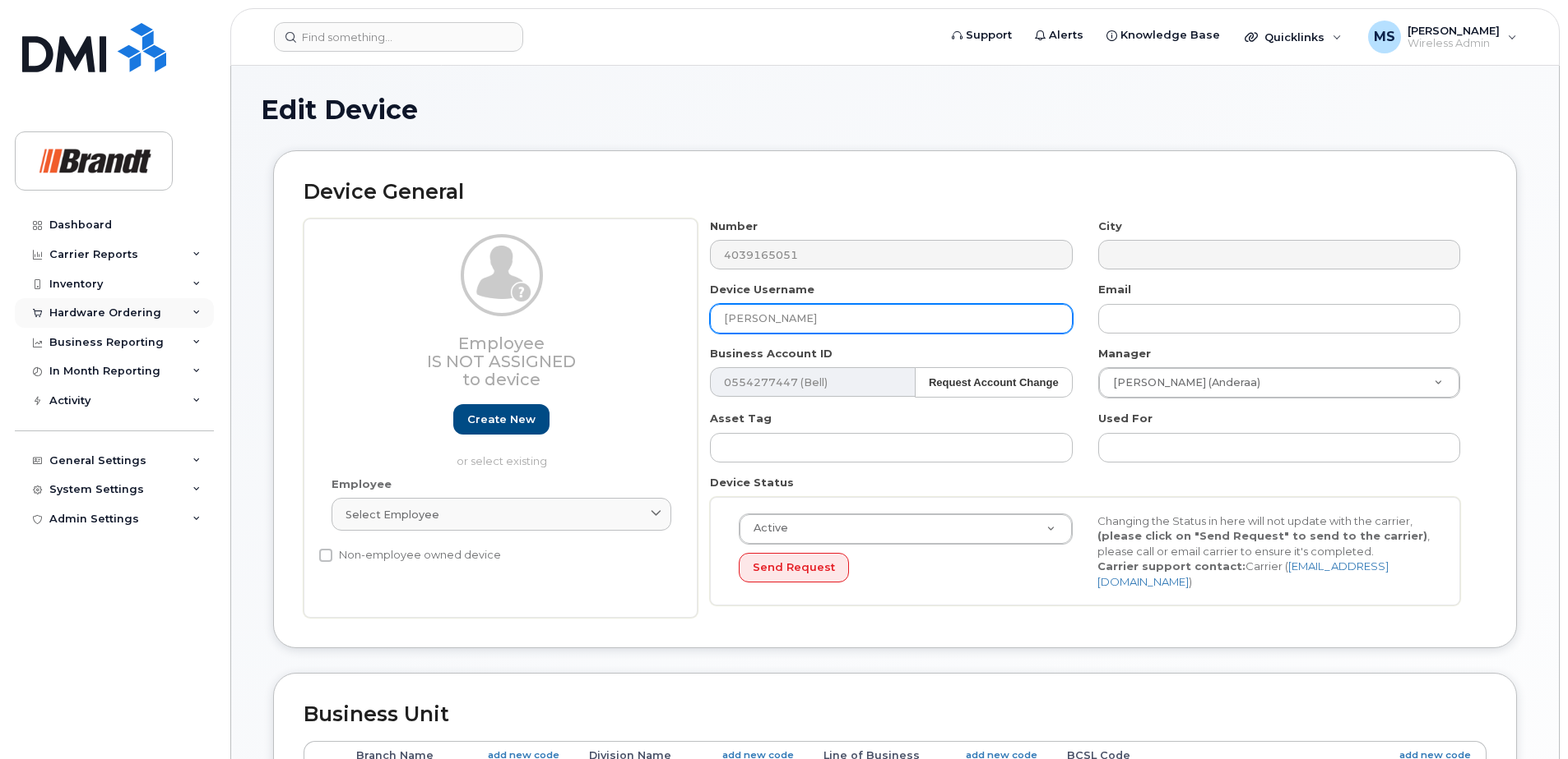
drag, startPoint x: 583, startPoint y: 322, endPoint x: 43, endPoint y: 313, distance: 540.1
click at [230, 319] on div "Support Alerts Knowledge Base Quicklinks Suspend / Cancel Device Change SIM Car…" at bounding box center [894, 730] width 1329 height 1328
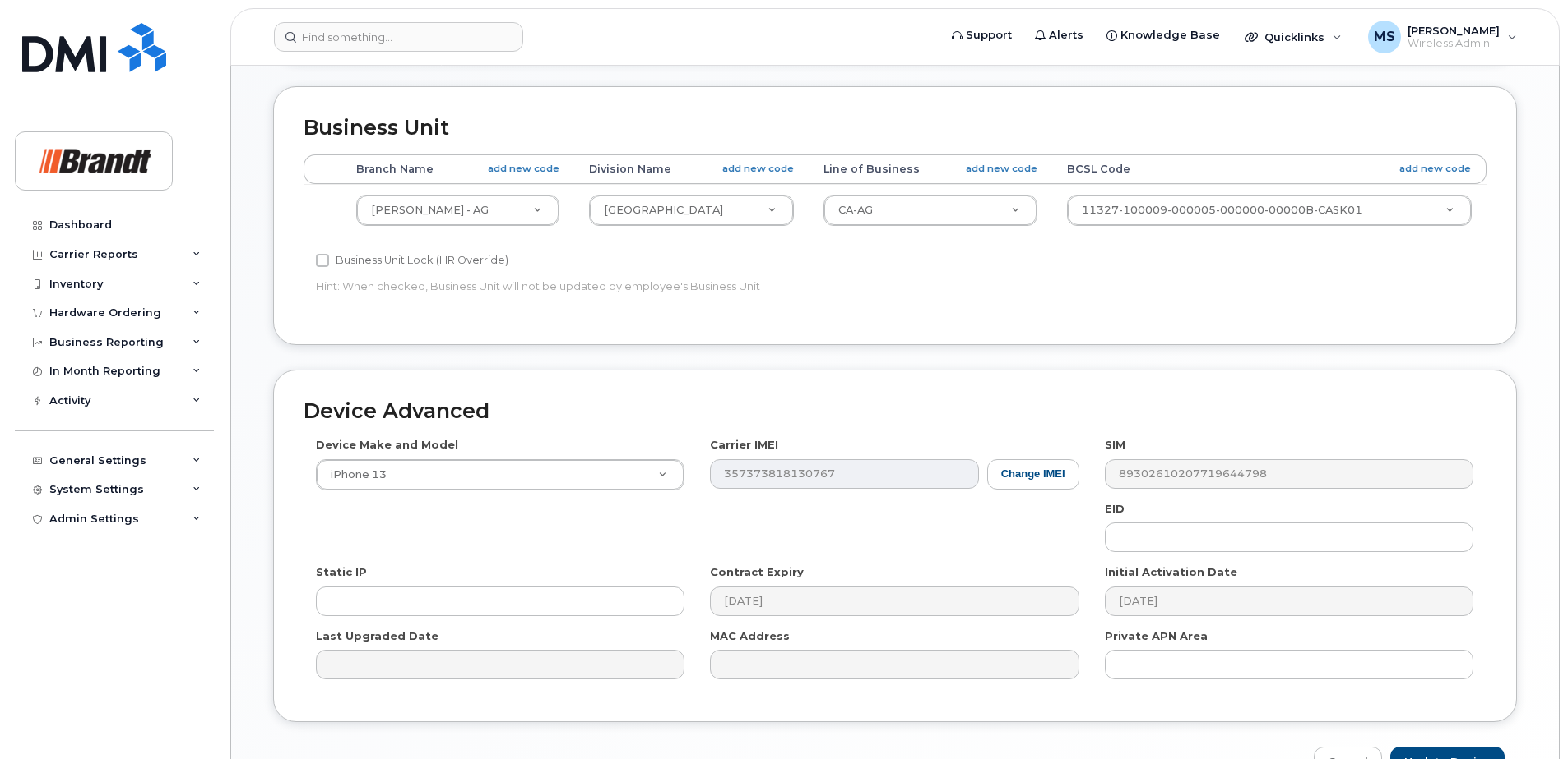
scroll to position [681, 0]
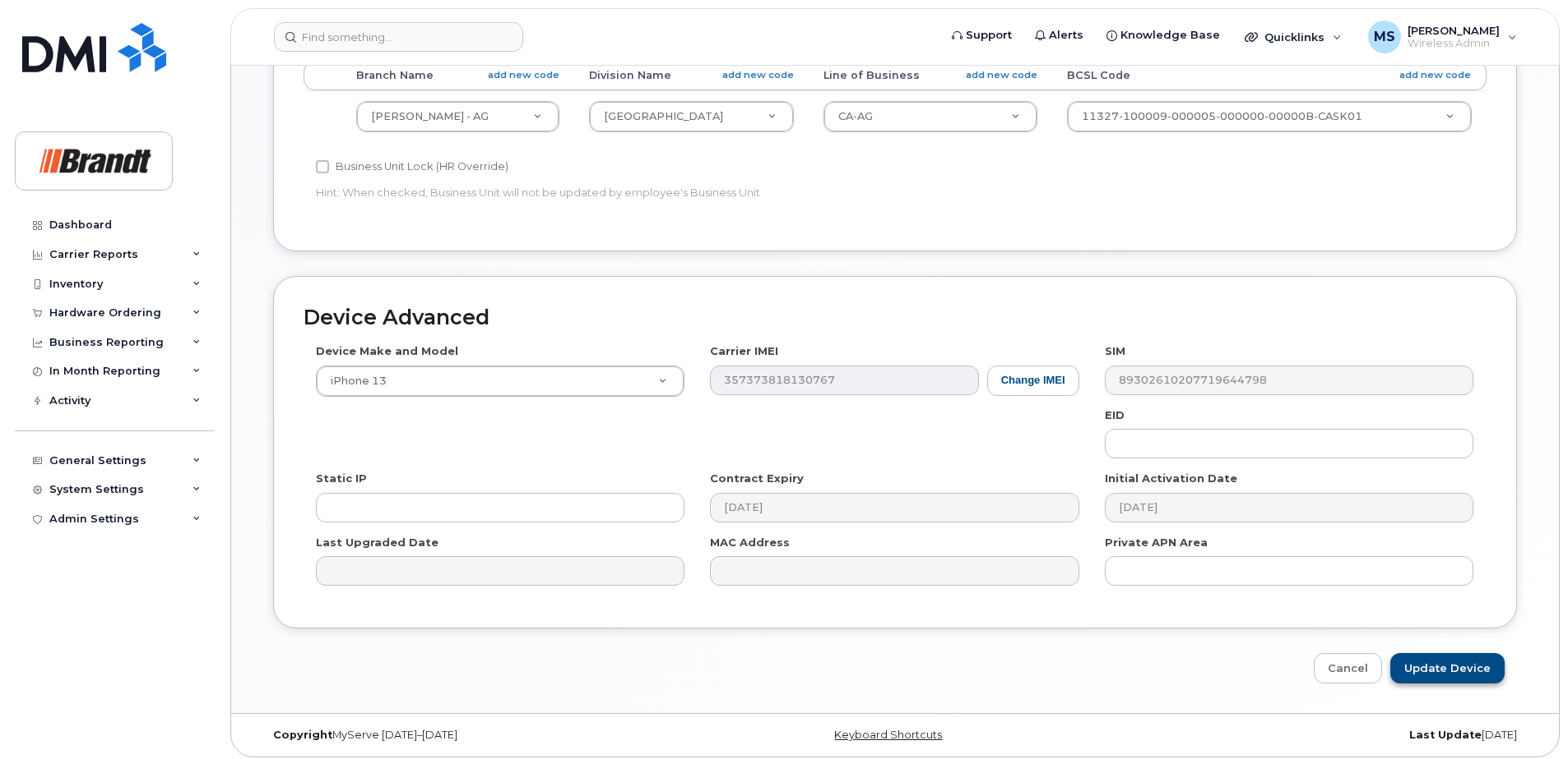
type input "Spare Parts Manager [PERSON_NAME]"
click at [1427, 660] on input "Update Device" at bounding box center [1447, 668] width 114 height 30
type input "Saving..."
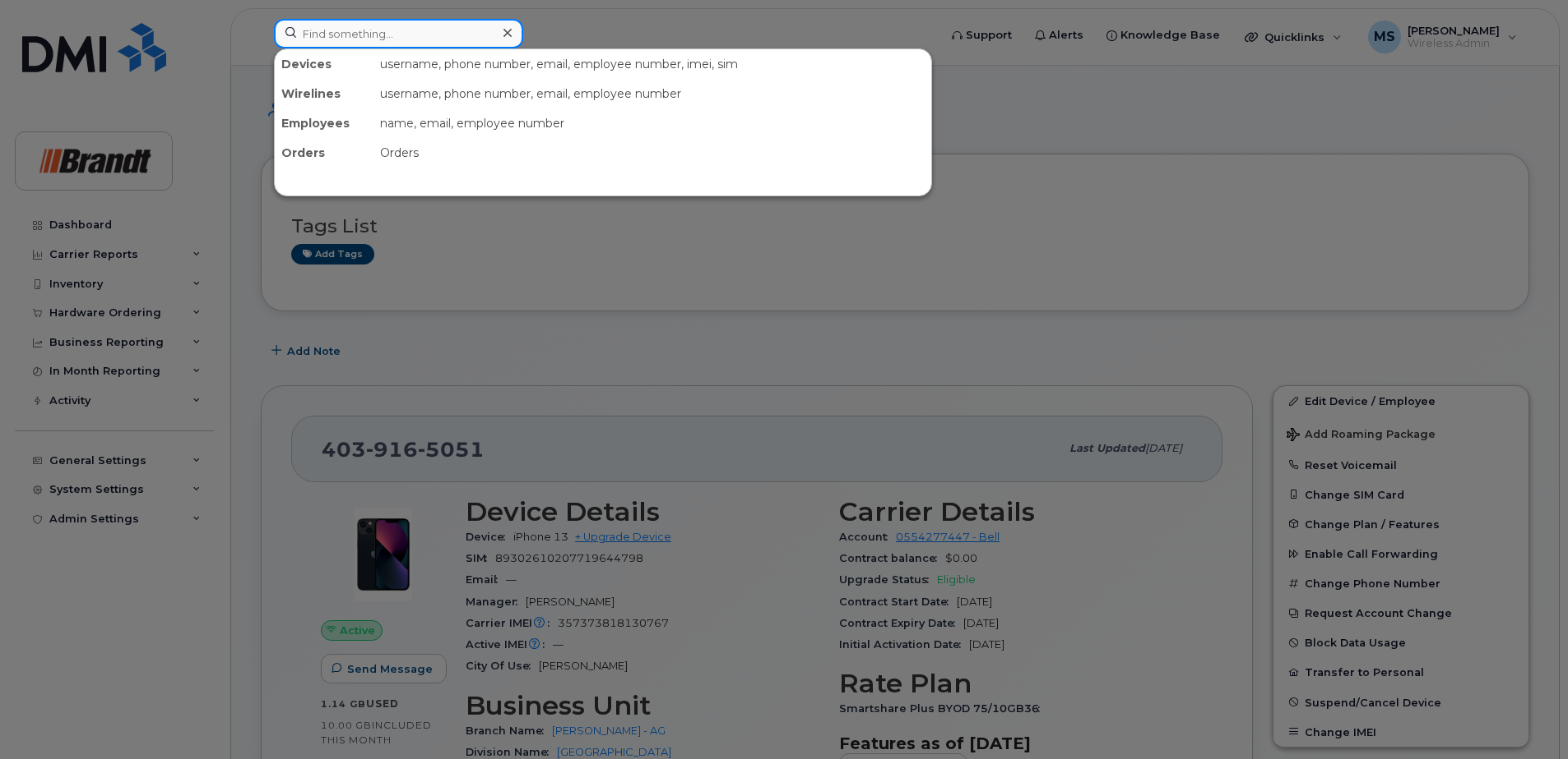
paste input "3069406475"
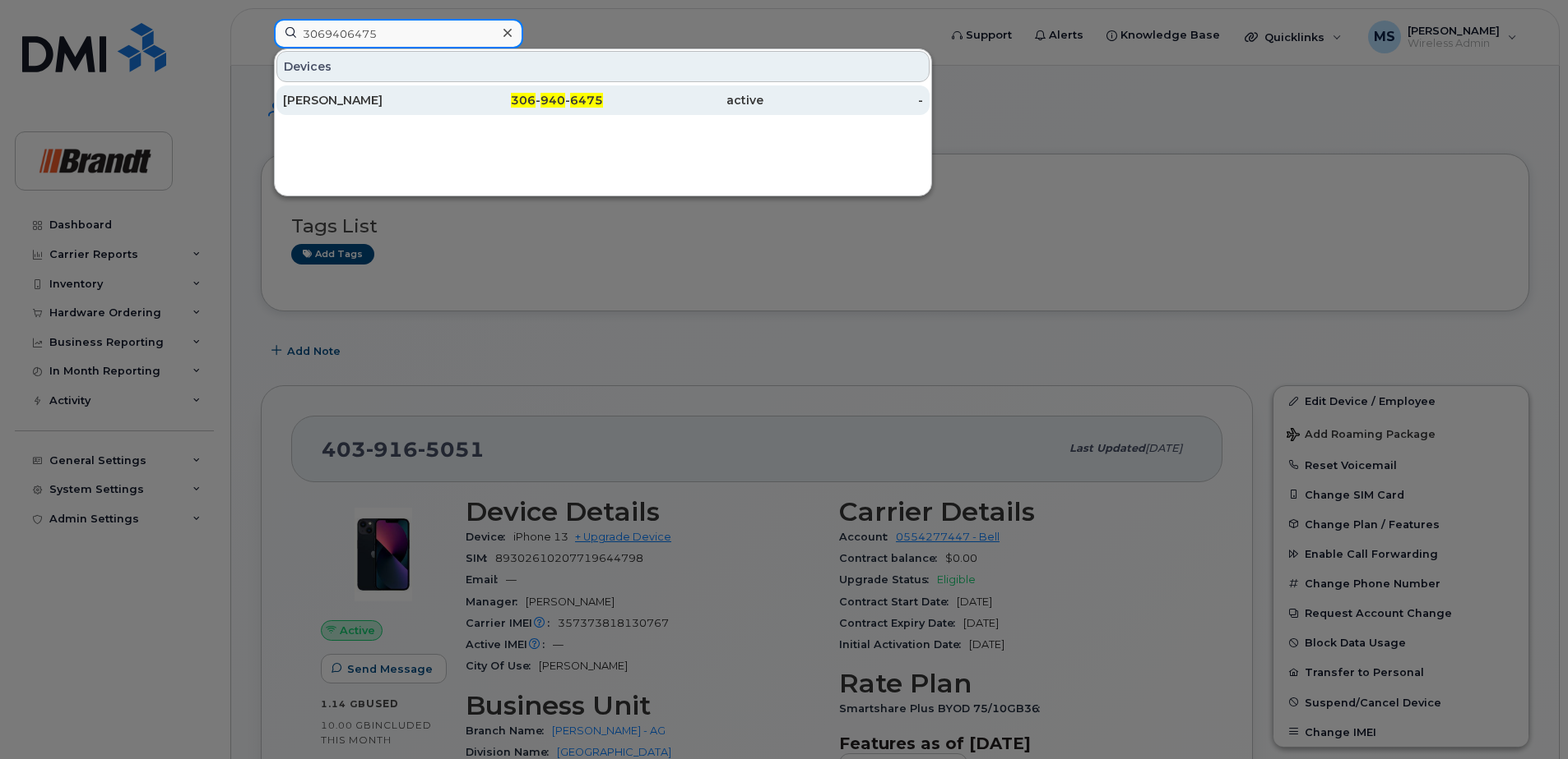
type input "3069406475"
click at [402, 101] on div "[PERSON_NAME]" at bounding box center [363, 100] width 160 height 16
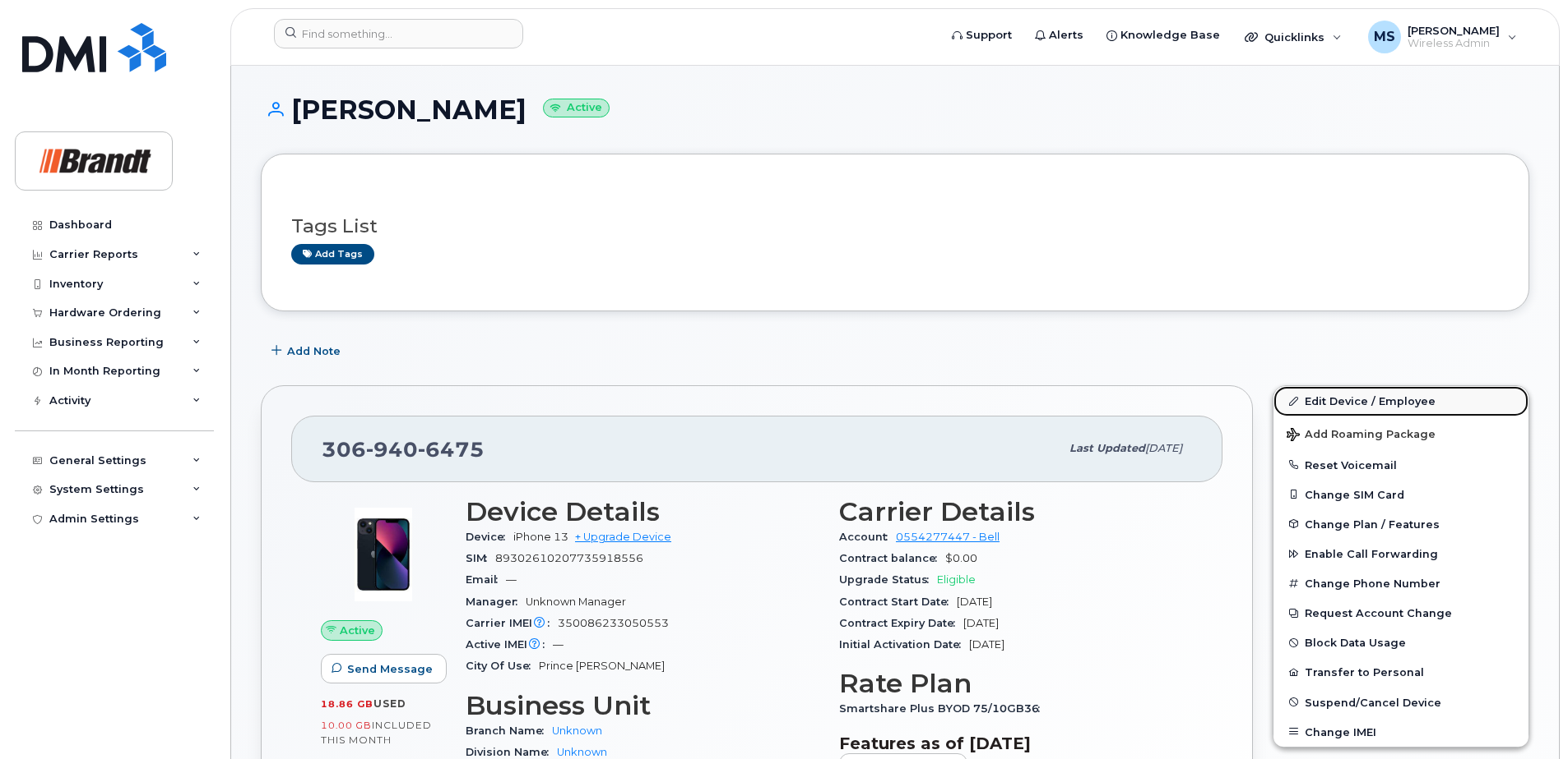
click at [1326, 402] on link "Edit Device / Employee" at bounding box center [1400, 401] width 255 height 29
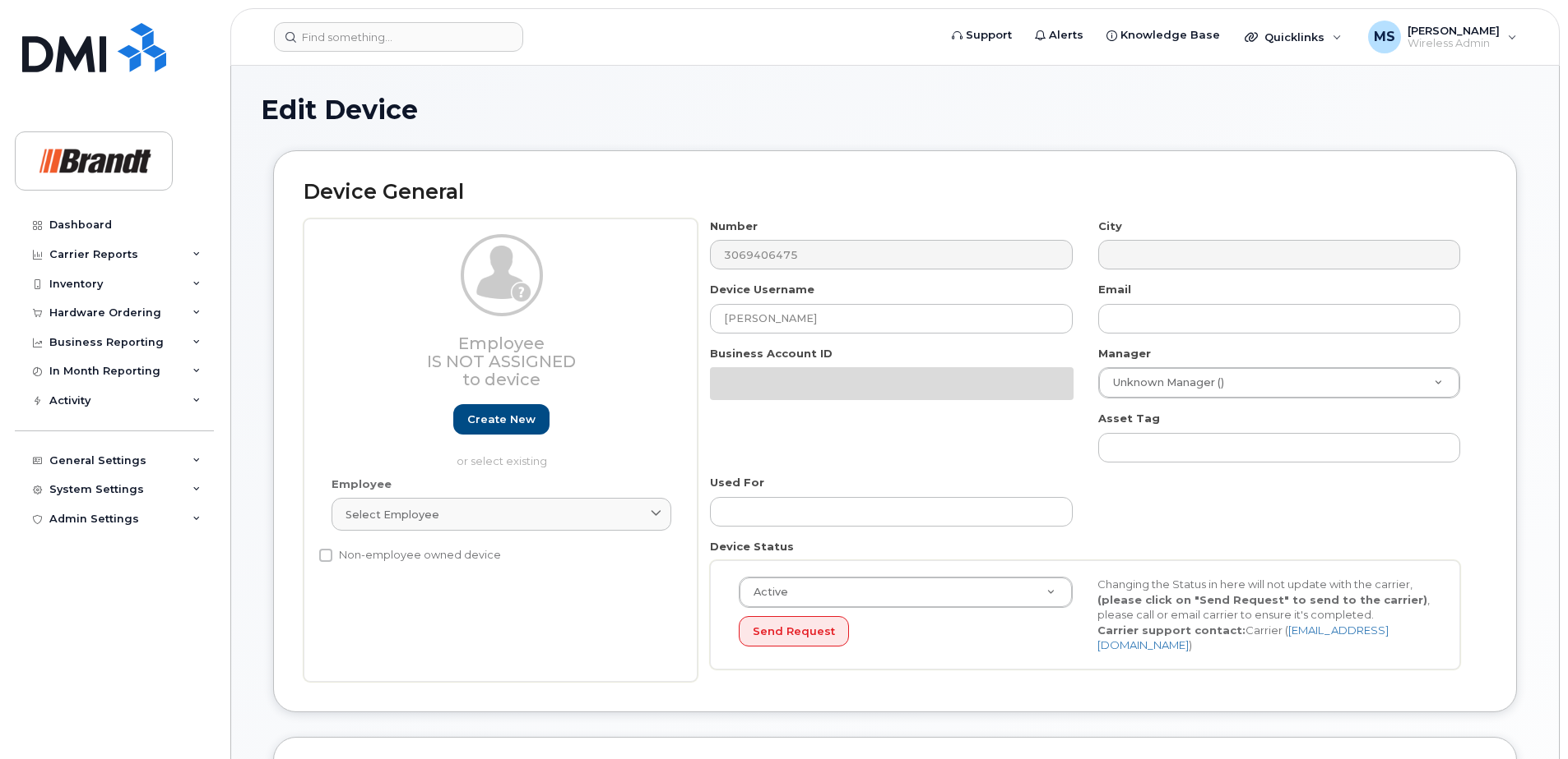
select select "33722384"
select select "34499151"
select select "35132258"
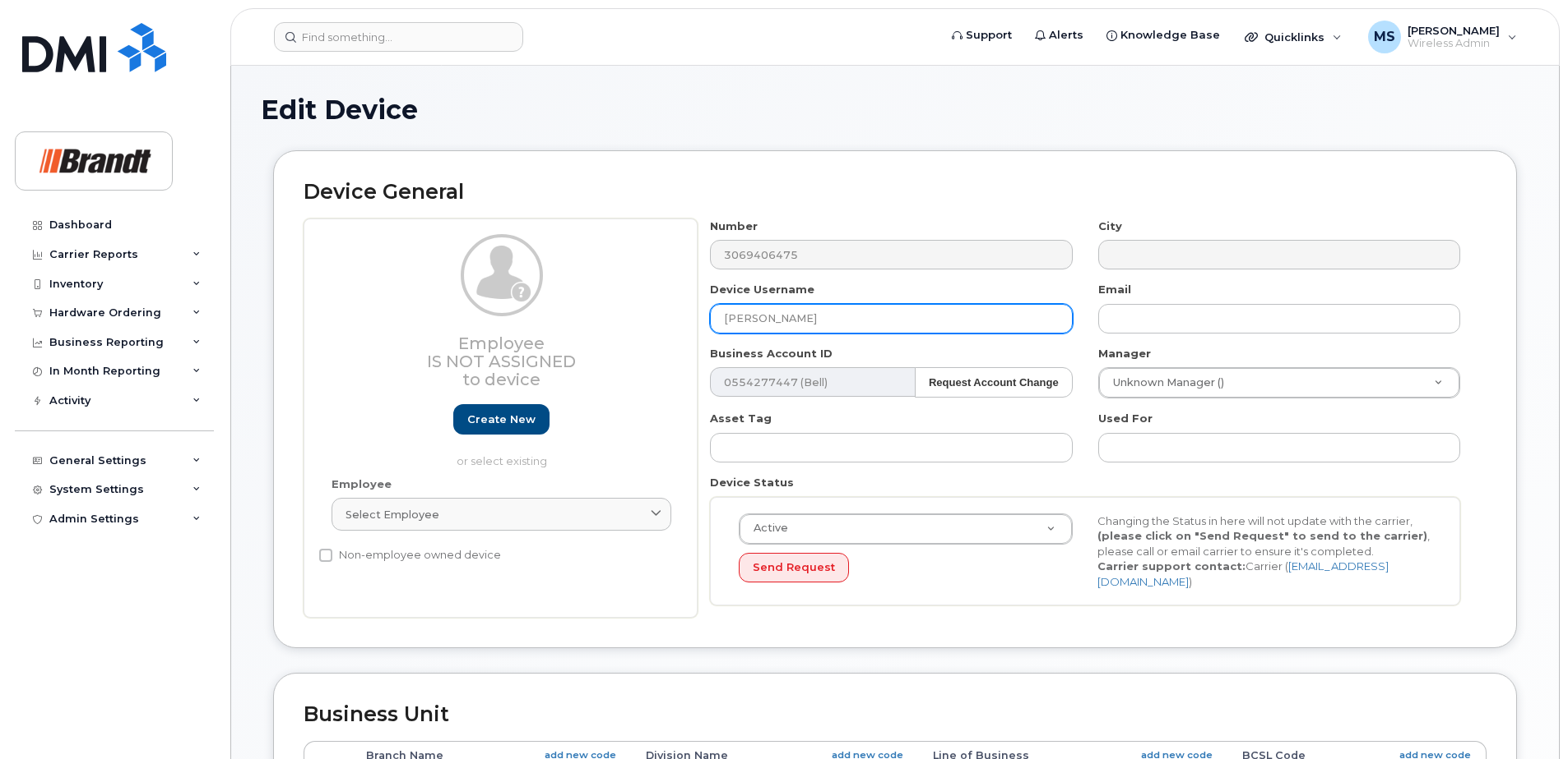
drag, startPoint x: 871, startPoint y: 315, endPoint x: 590, endPoint y: 322, distance: 281.1
click at [598, 322] on div "Employee Is not assigned to device Create new or select existing Employee Selec…" at bounding box center [894, 418] width 1183 height 400
type input "Spare [PERSON_NAME] [PERSON_NAME]"
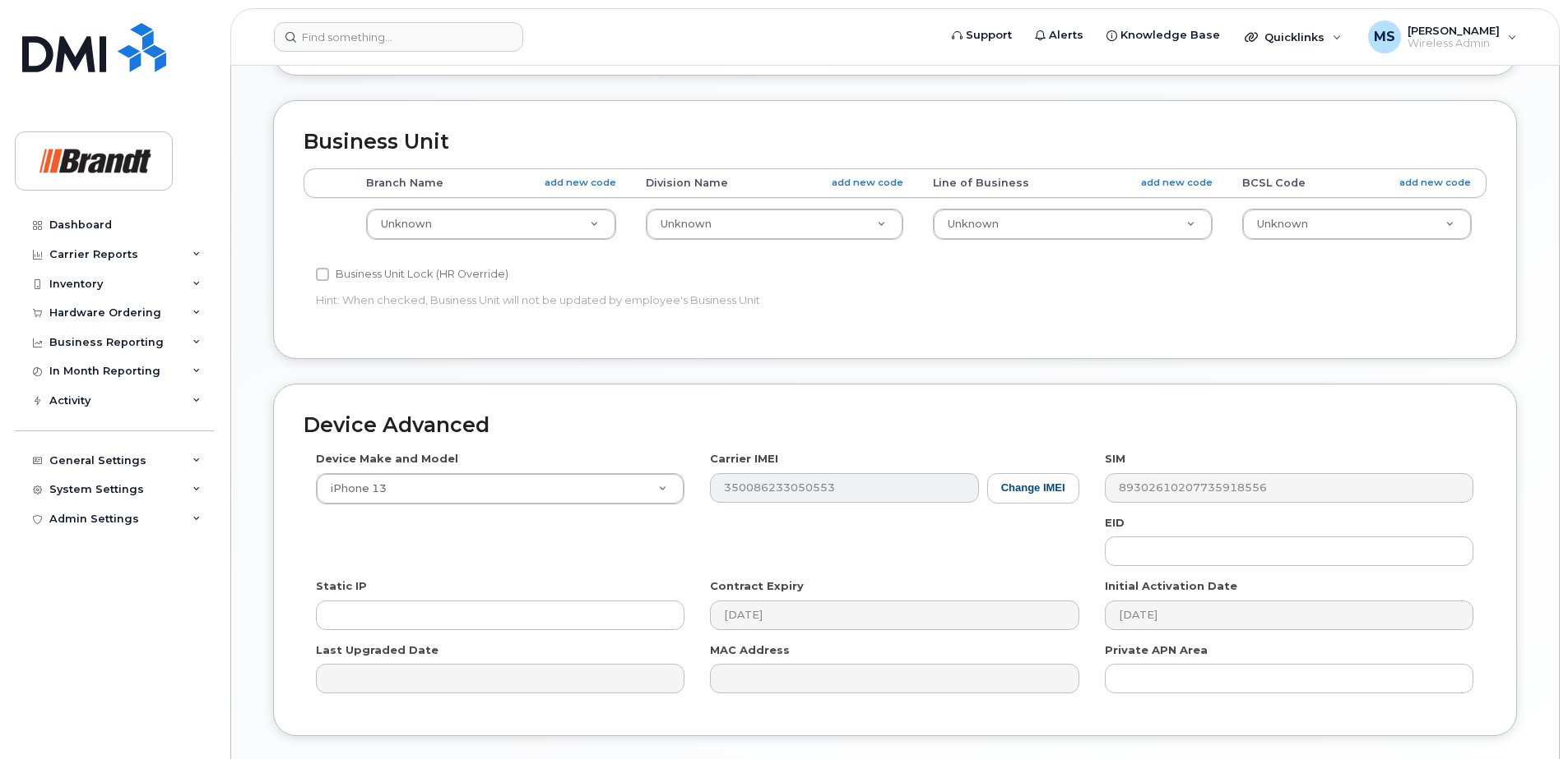
scroll to position [681, 0]
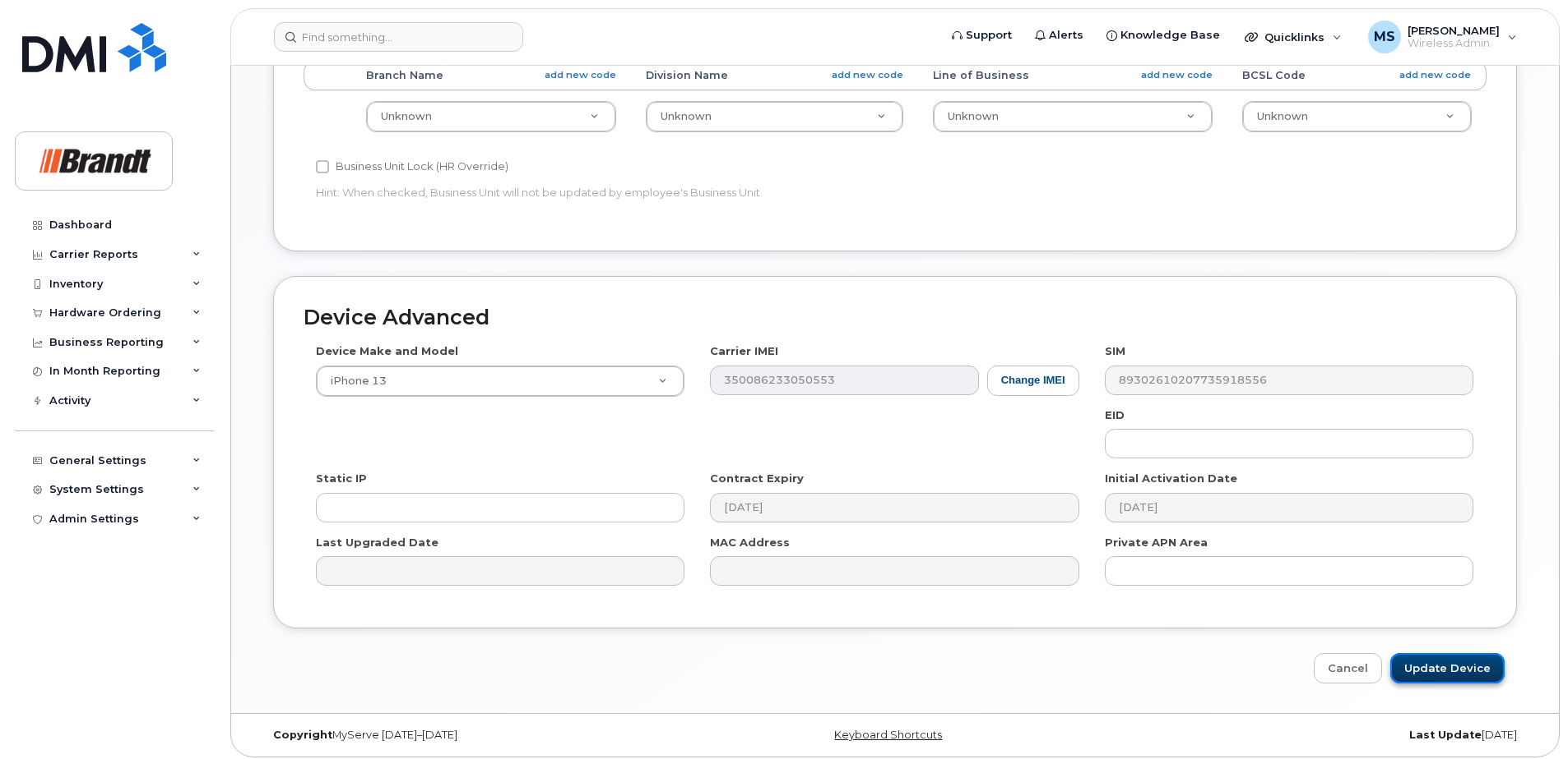
click at [1457, 658] on input "Update Device" at bounding box center [1447, 668] width 114 height 30
type input "Saving..."
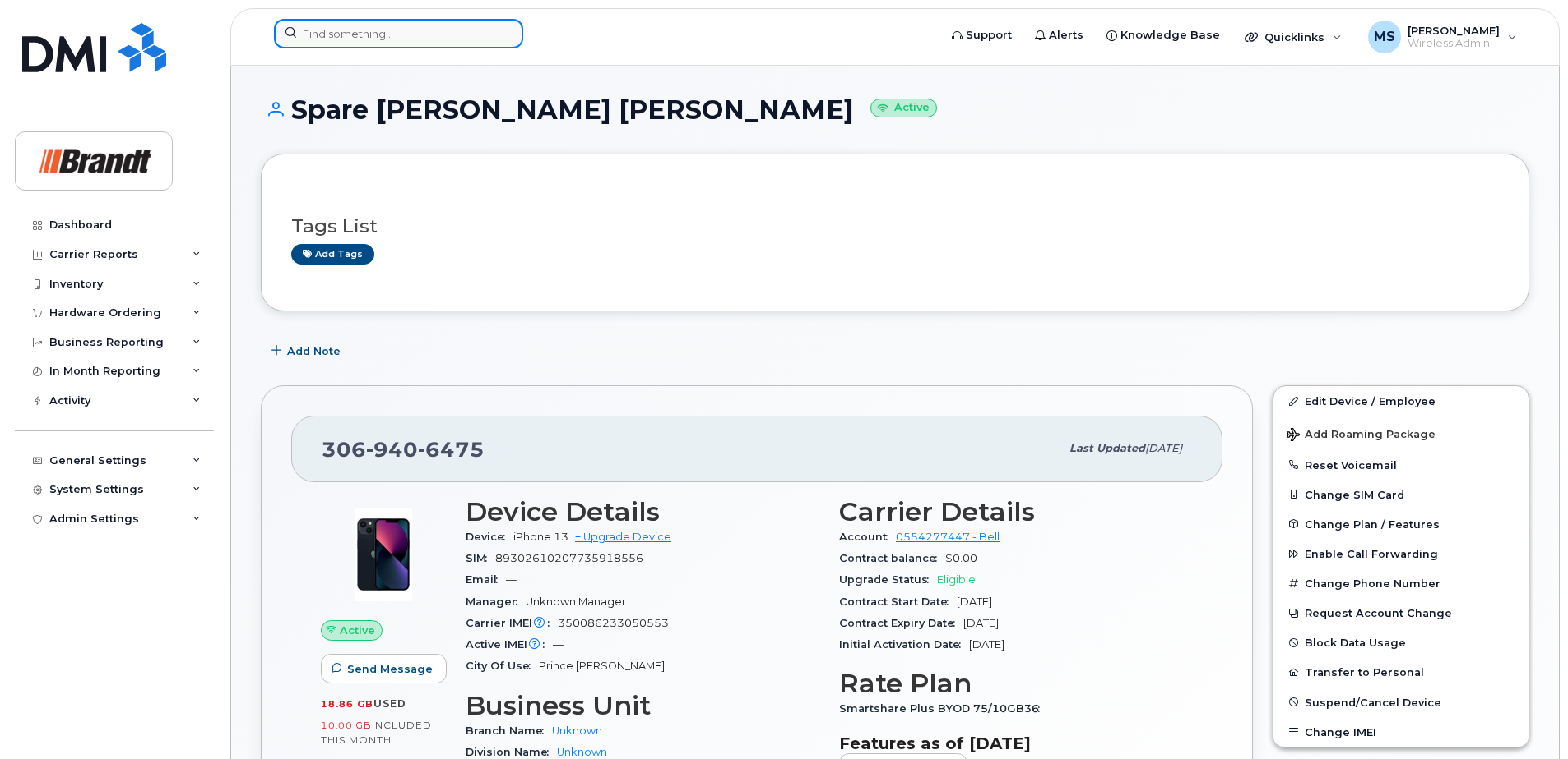
click at [405, 28] on input at bounding box center [398, 33] width 250 height 29
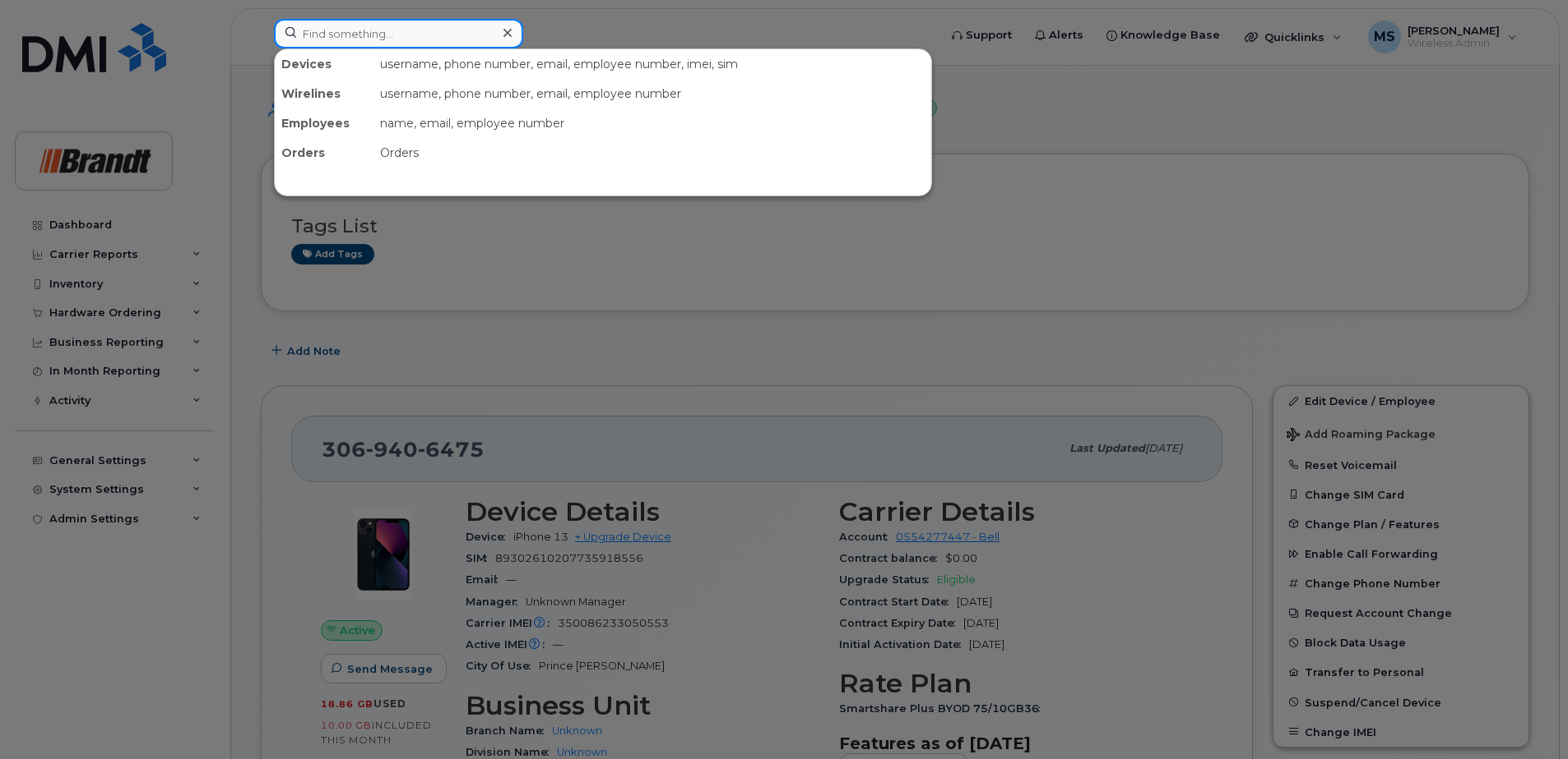
paste input "3065526994"
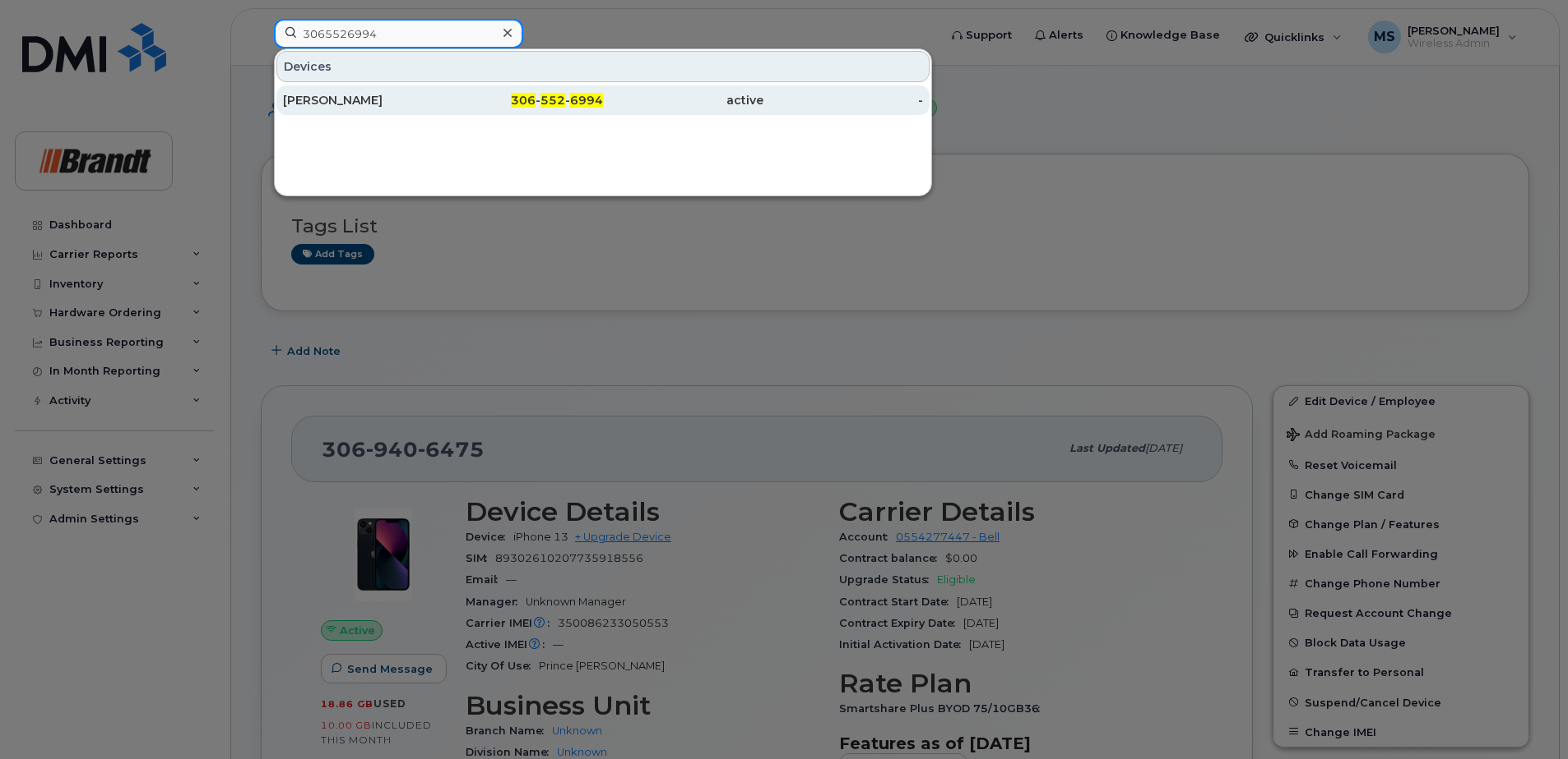
type input "3065526994"
click at [452, 101] on div "306 - 552 - 6994" at bounding box center [523, 100] width 160 height 16
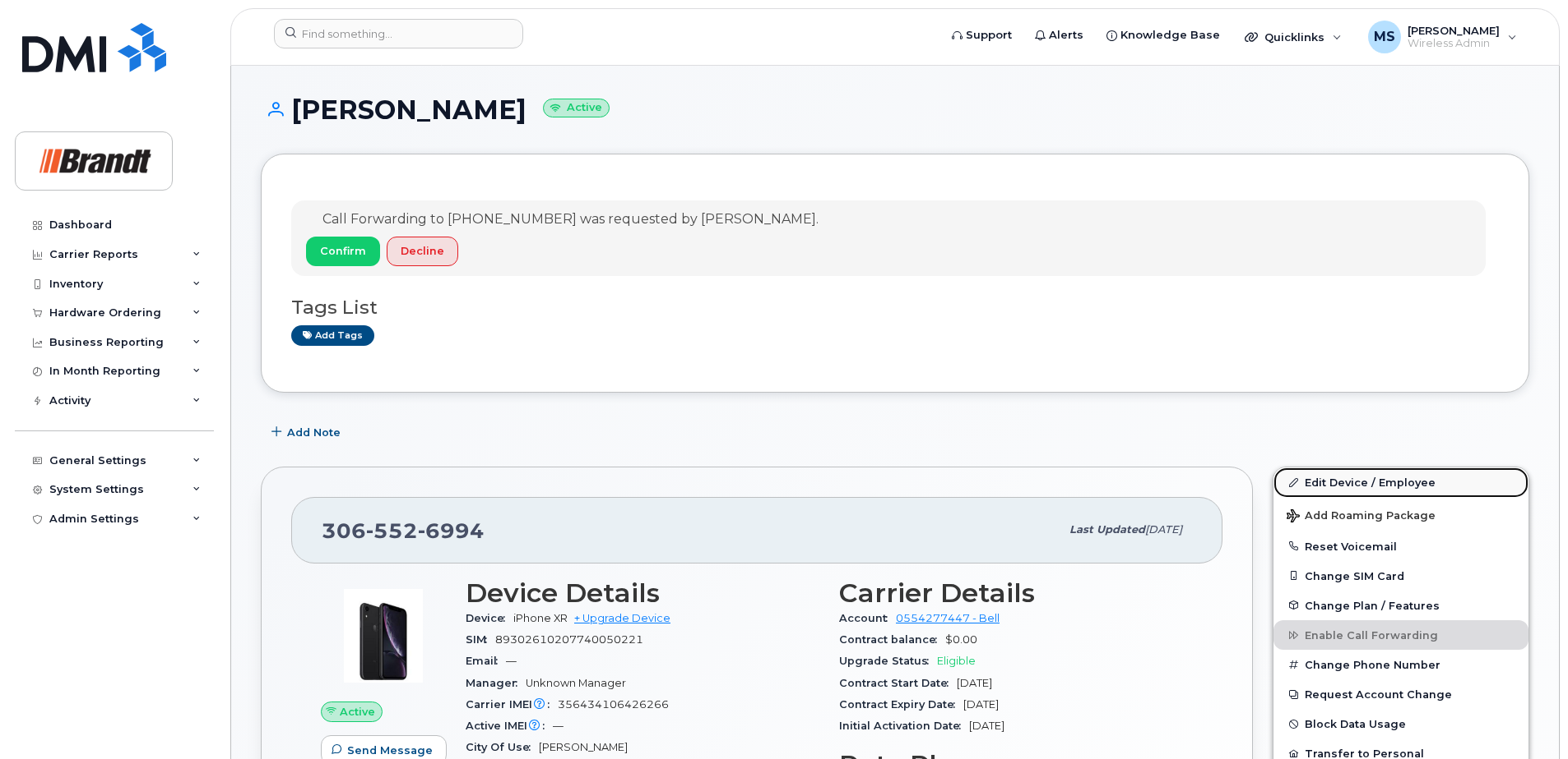
click at [1352, 484] on link "Edit Device / Employee" at bounding box center [1400, 482] width 255 height 29
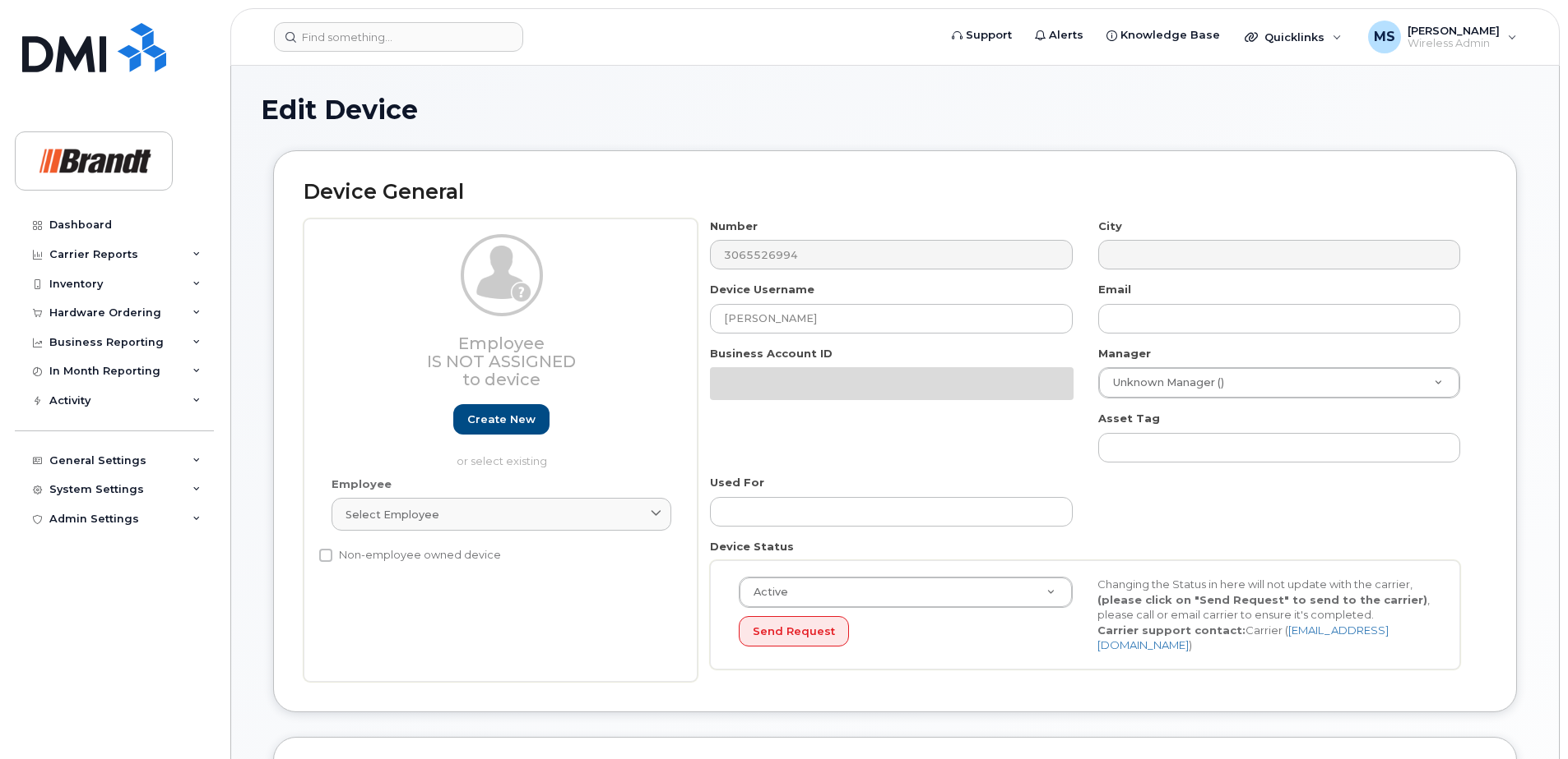
select select "33722384"
select select "34499151"
select select "35132258"
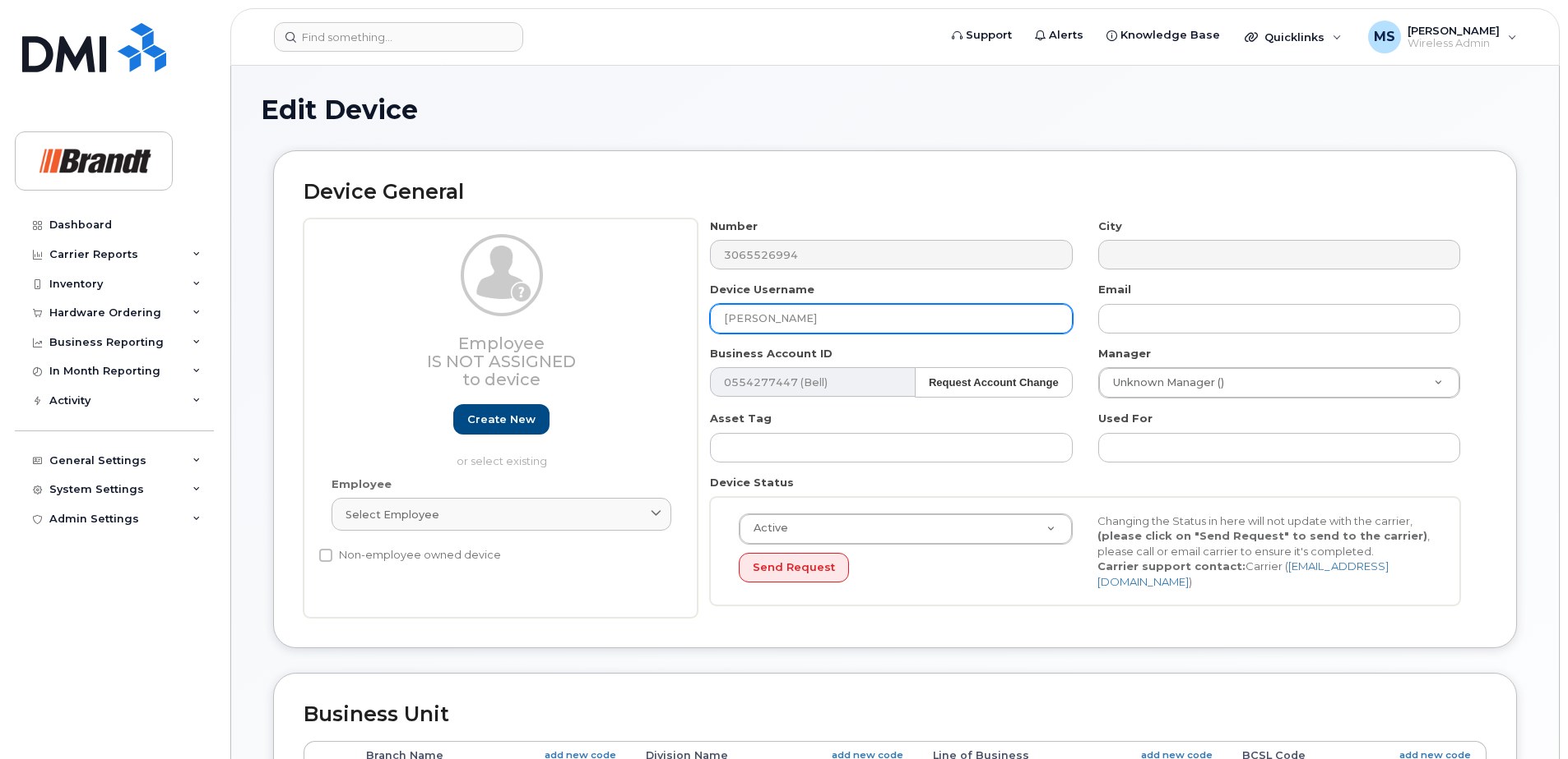
drag, startPoint x: 842, startPoint y: 325, endPoint x: 498, endPoint y: 325, distance: 344.0
click at [516, 324] on div "Employee Is not assigned to device Create new or select existing Employee Selec…" at bounding box center [894, 418] width 1183 height 400
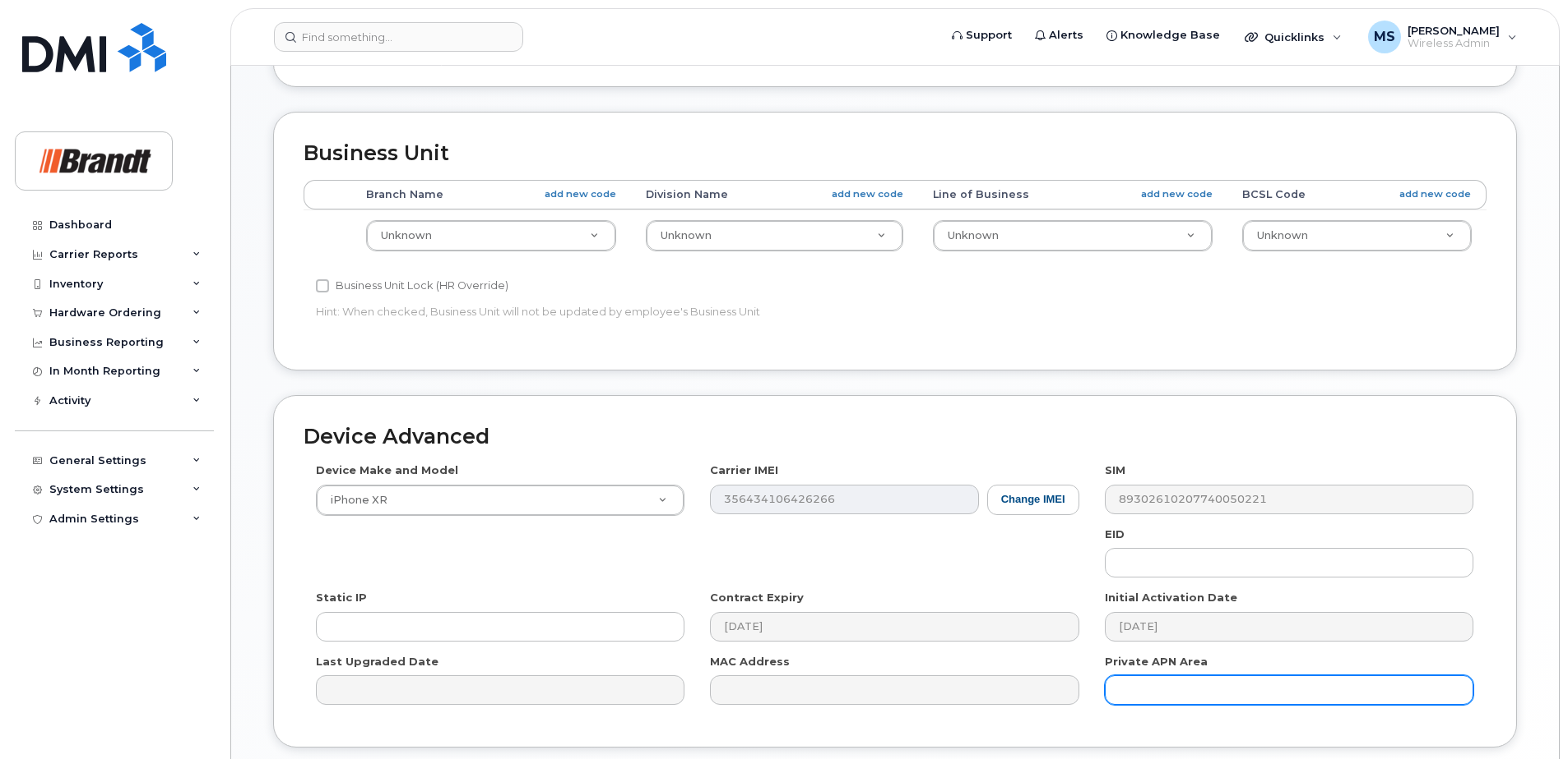
scroll to position [681, 0]
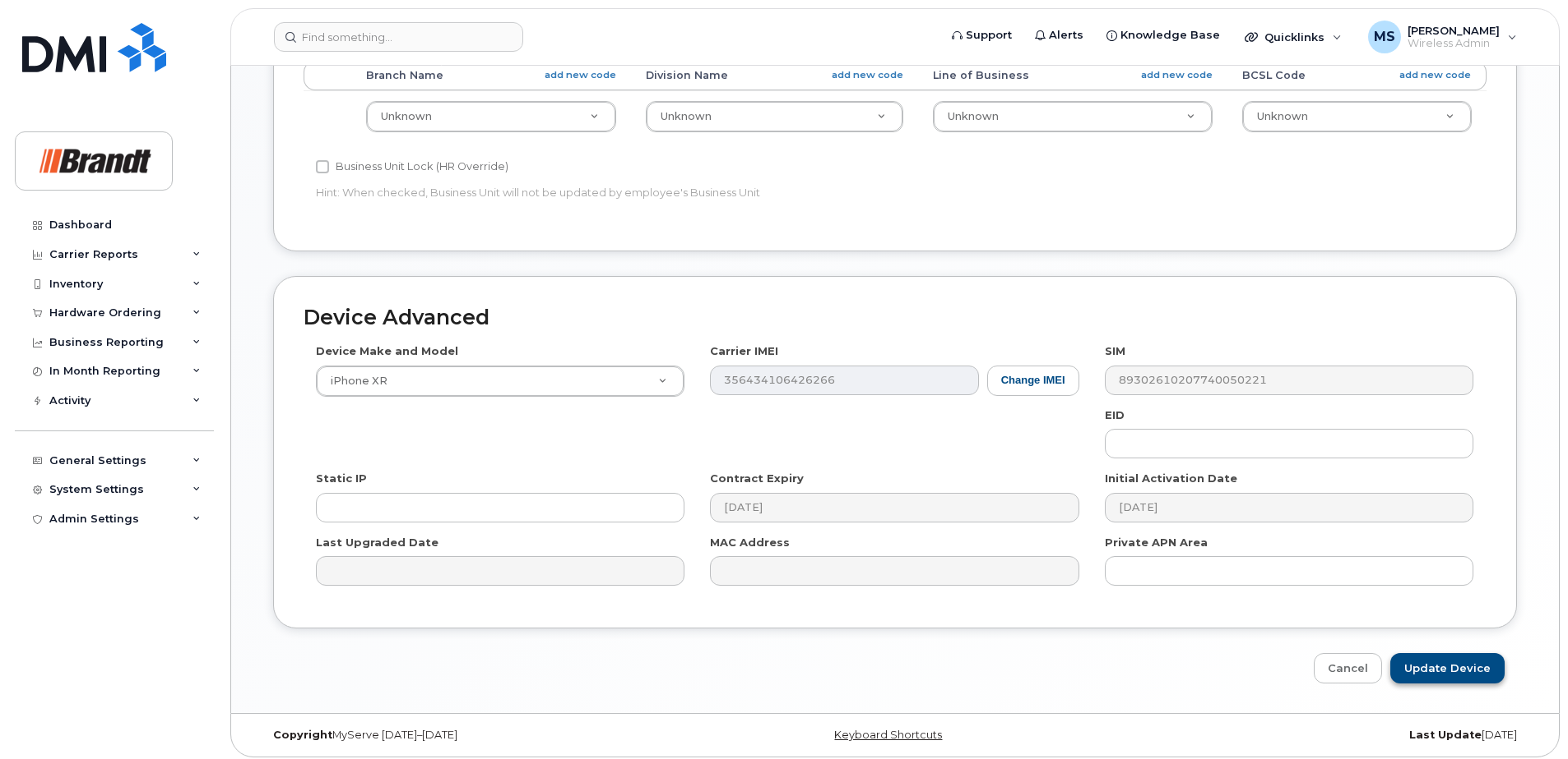
type input "Spare WPS-CWP Regina"
click at [1452, 653] on input "Update Device" at bounding box center [1447, 668] width 114 height 30
type input "Saving..."
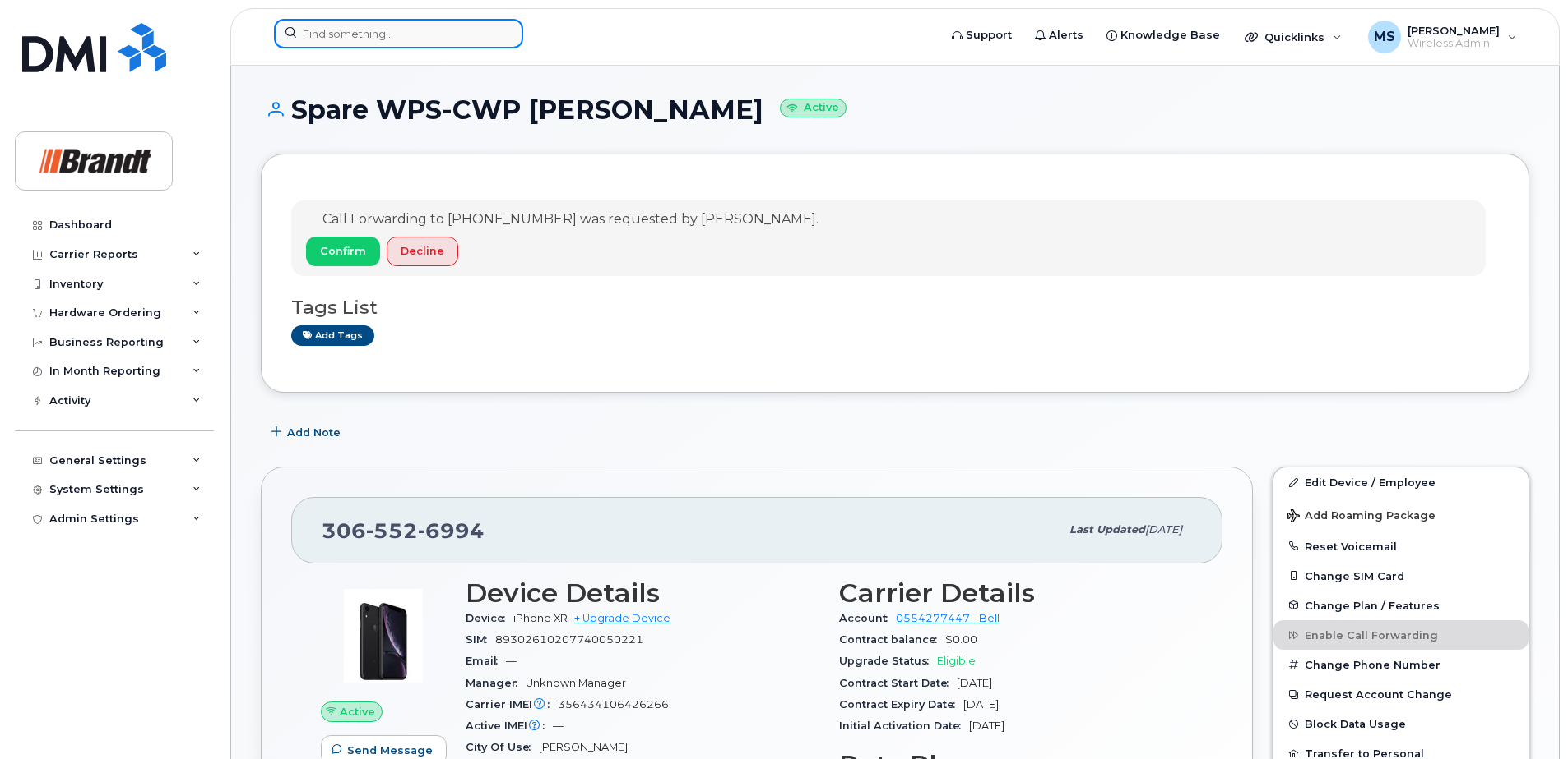
click at [399, 34] on input at bounding box center [398, 33] width 250 height 29
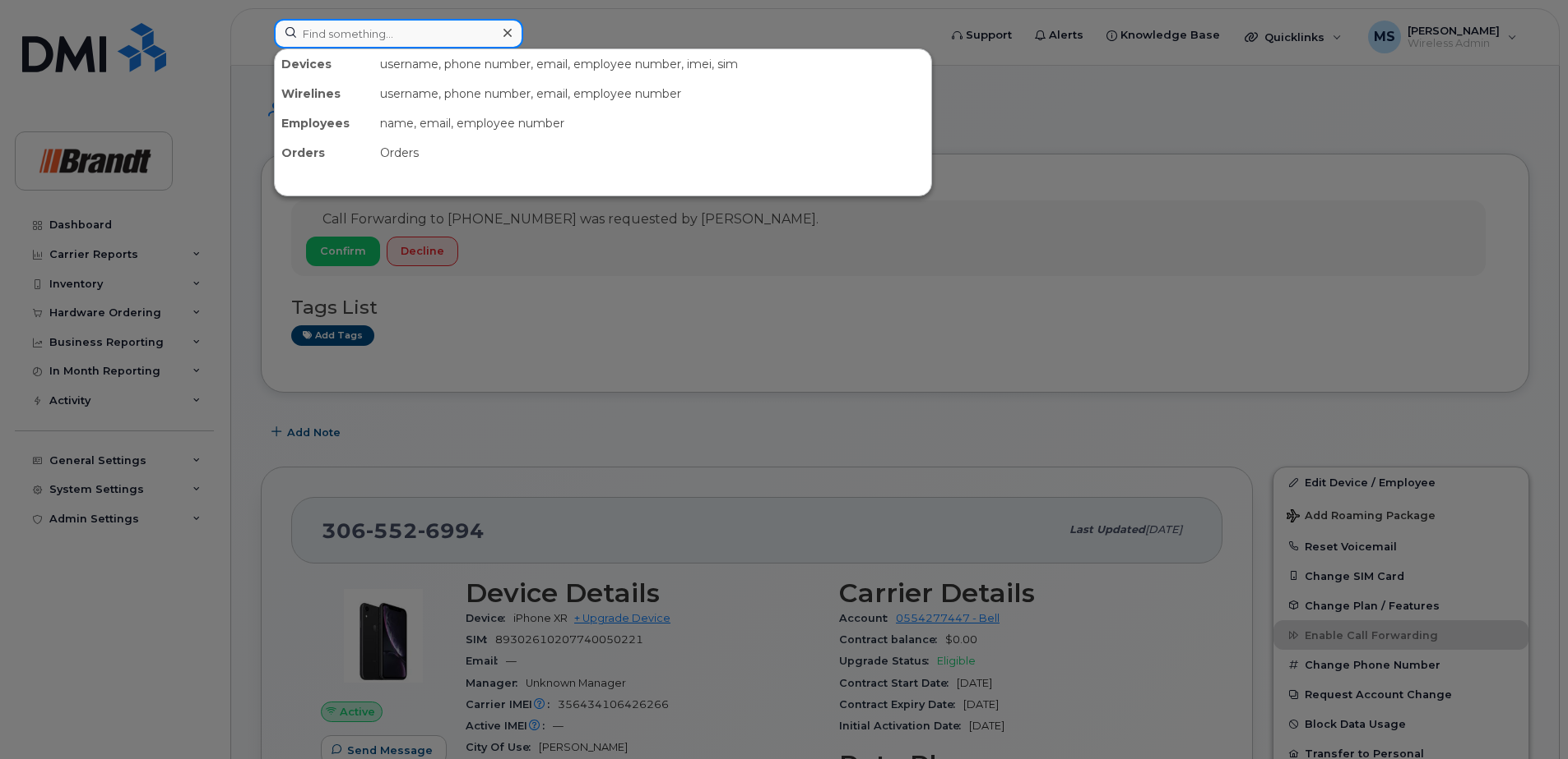
paste input "4185633795"
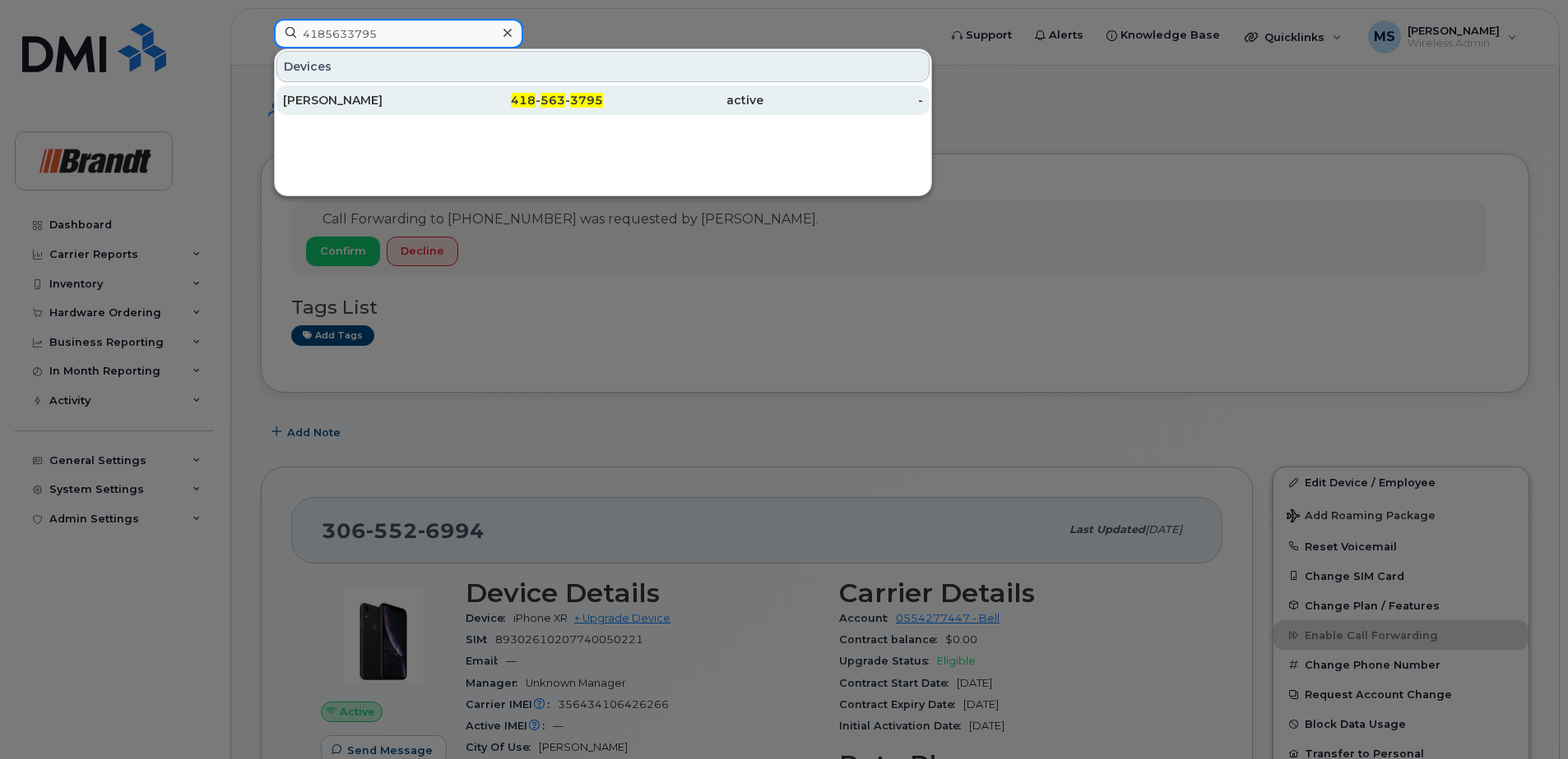
type input "4185633795"
click at [679, 113] on div "active" at bounding box center [683, 100] width 160 height 29
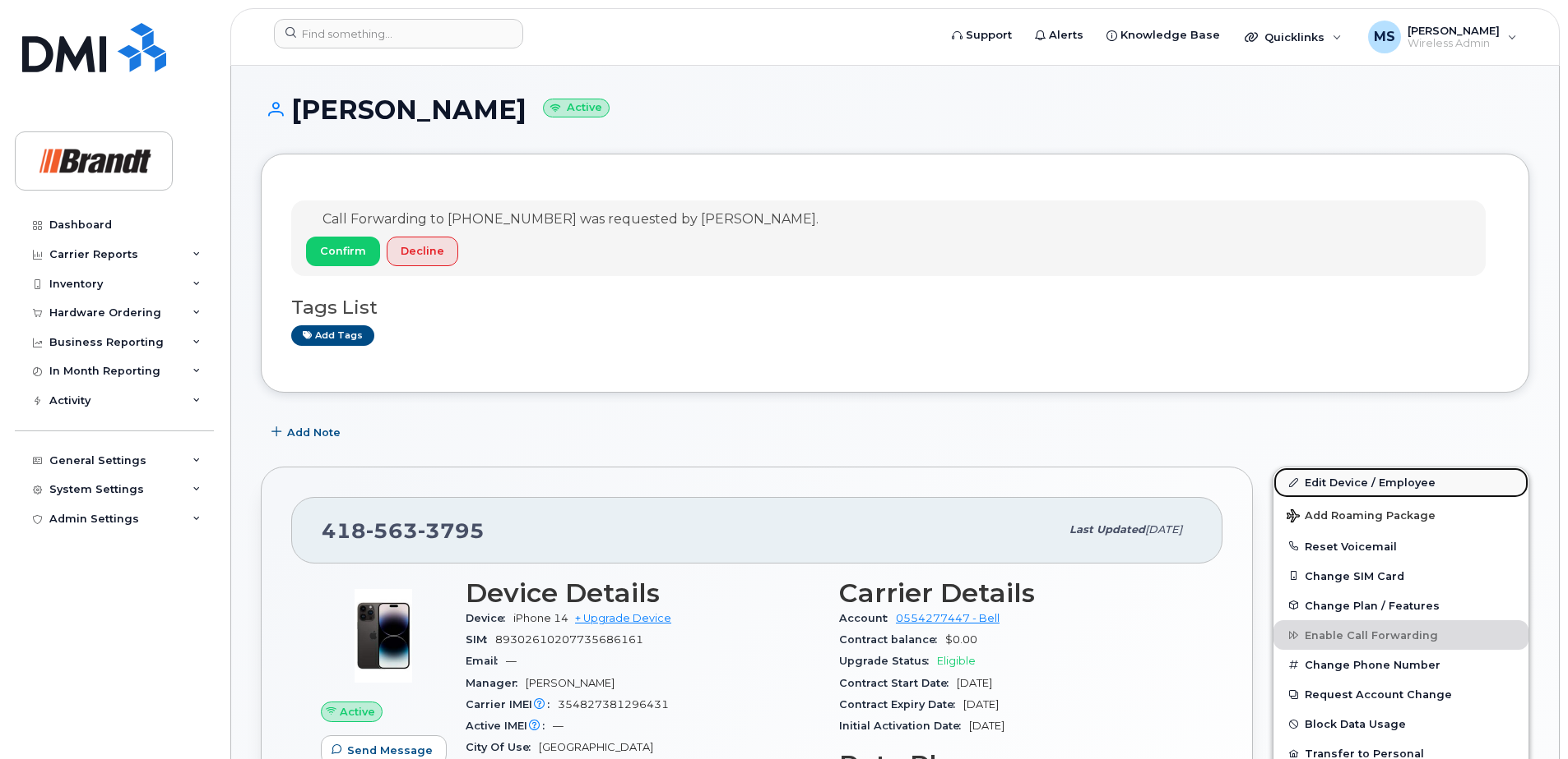
click at [1385, 484] on link "Edit Device / Employee" at bounding box center [1400, 482] width 255 height 29
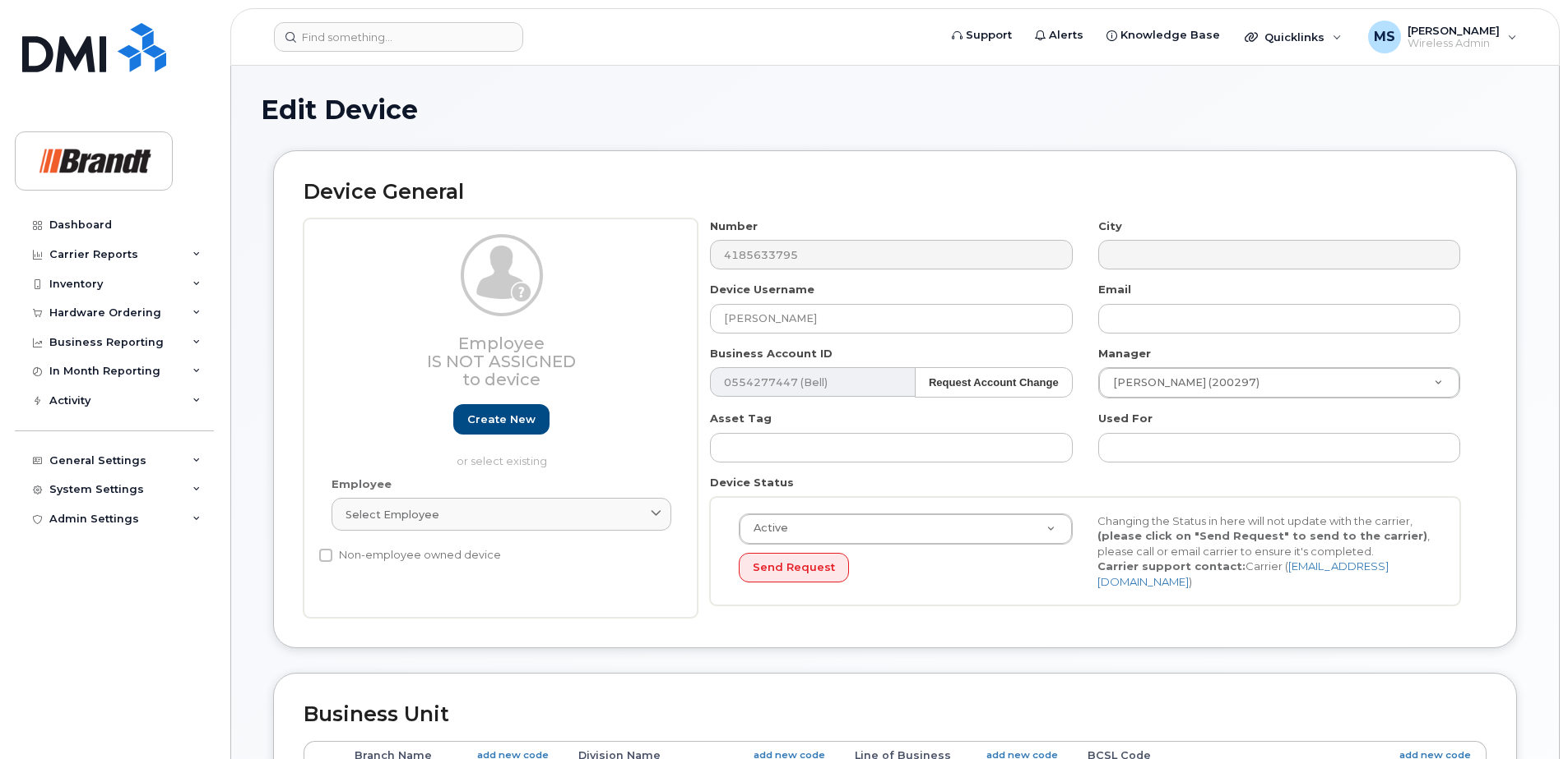
select select "34499236"
select select "34499245"
select select "35155013"
drag, startPoint x: 897, startPoint y: 324, endPoint x: 330, endPoint y: 371, distance: 568.9
click at [347, 352] on div "Employee Is not assigned to device Create new or select existing Employee Selec…" at bounding box center [894, 418] width 1183 height 400
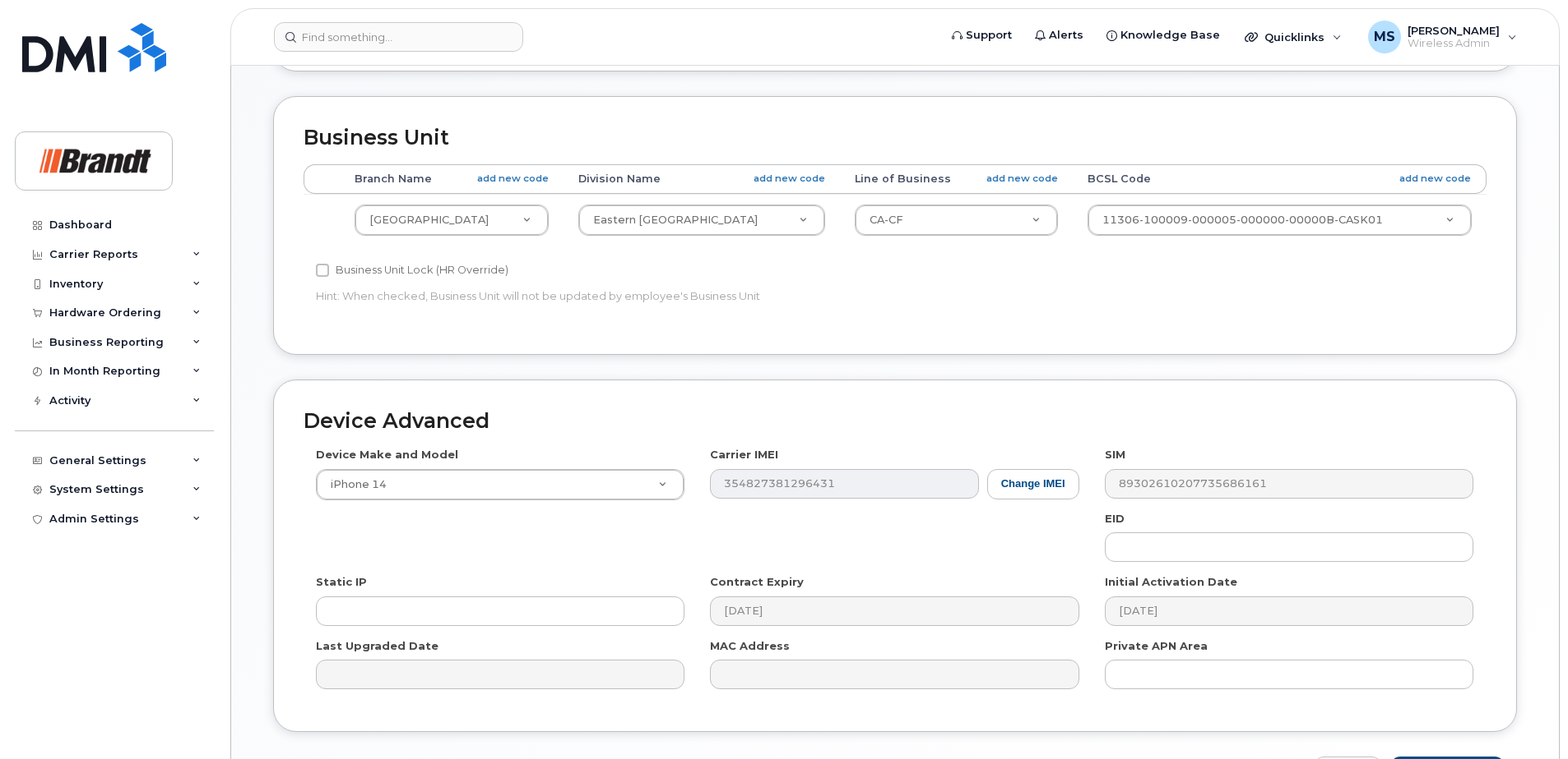
scroll to position [681, 0]
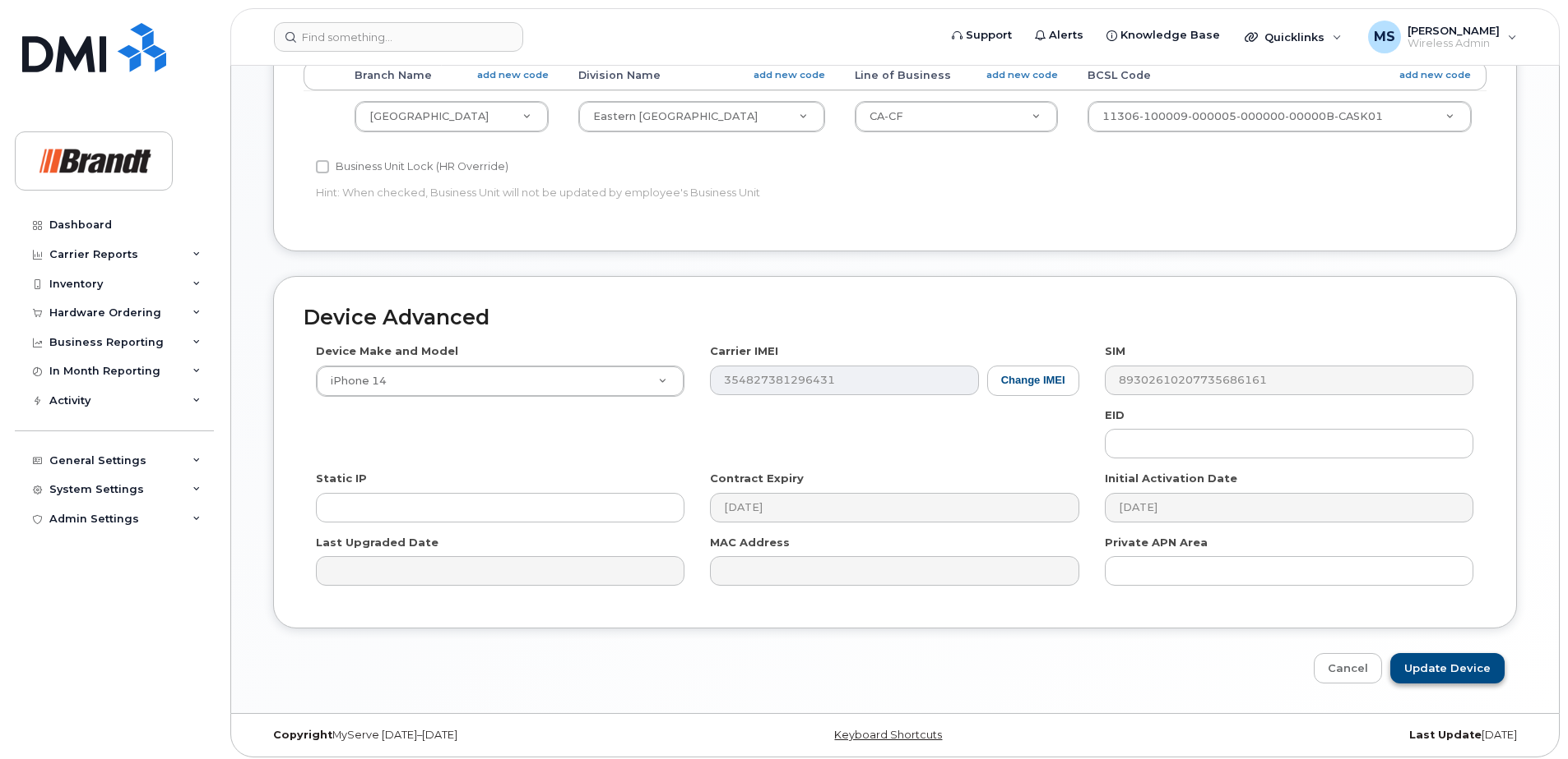
type input "Spare WPS-CWP St [PERSON_NAME]"
click at [1449, 664] on input "Update Device" at bounding box center [1447, 668] width 114 height 30
type input "Saving..."
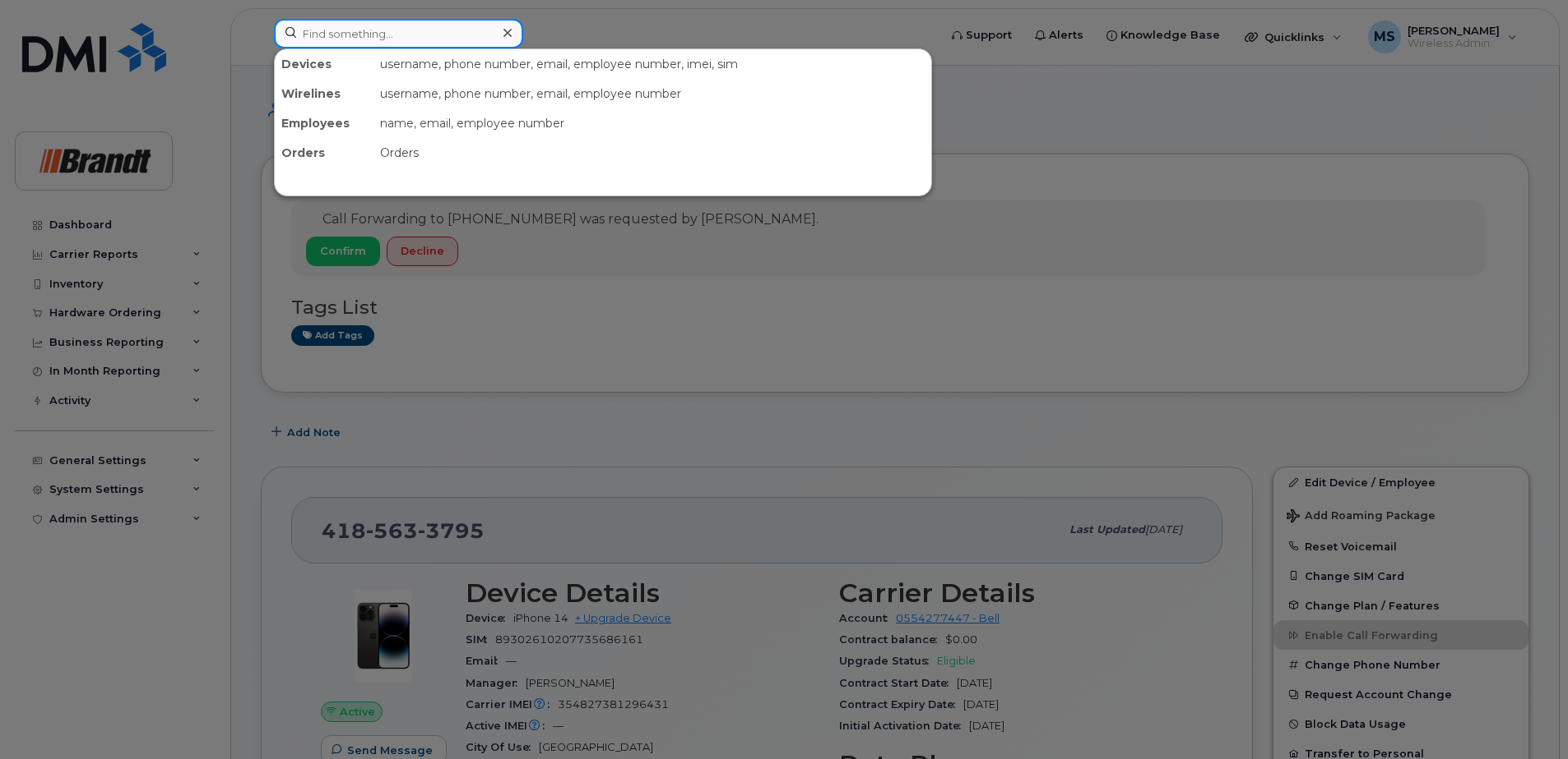
paste input "2262340715"
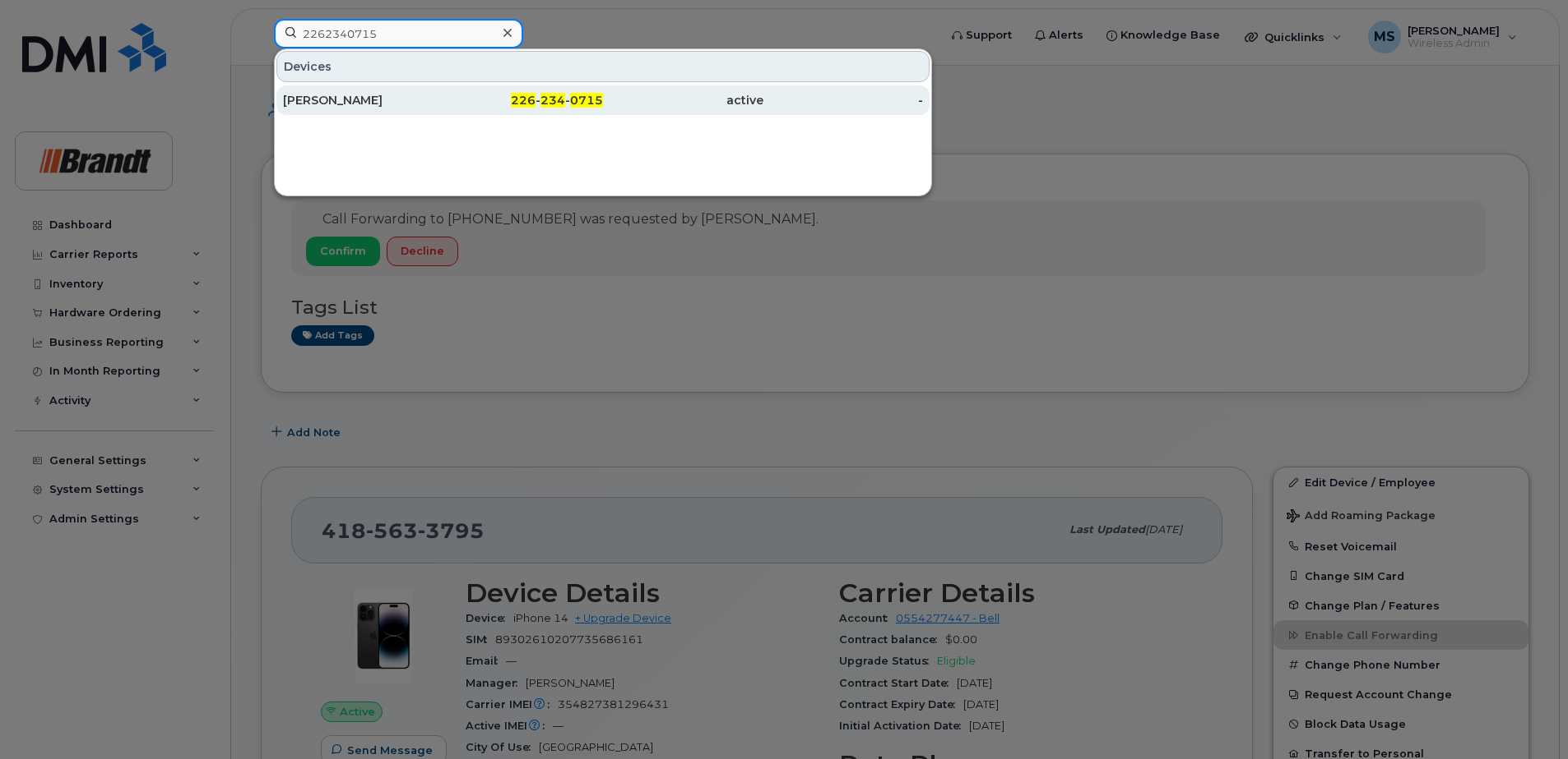
type input "2262340715"
click at [644, 108] on div "active" at bounding box center [683, 100] width 160 height 16
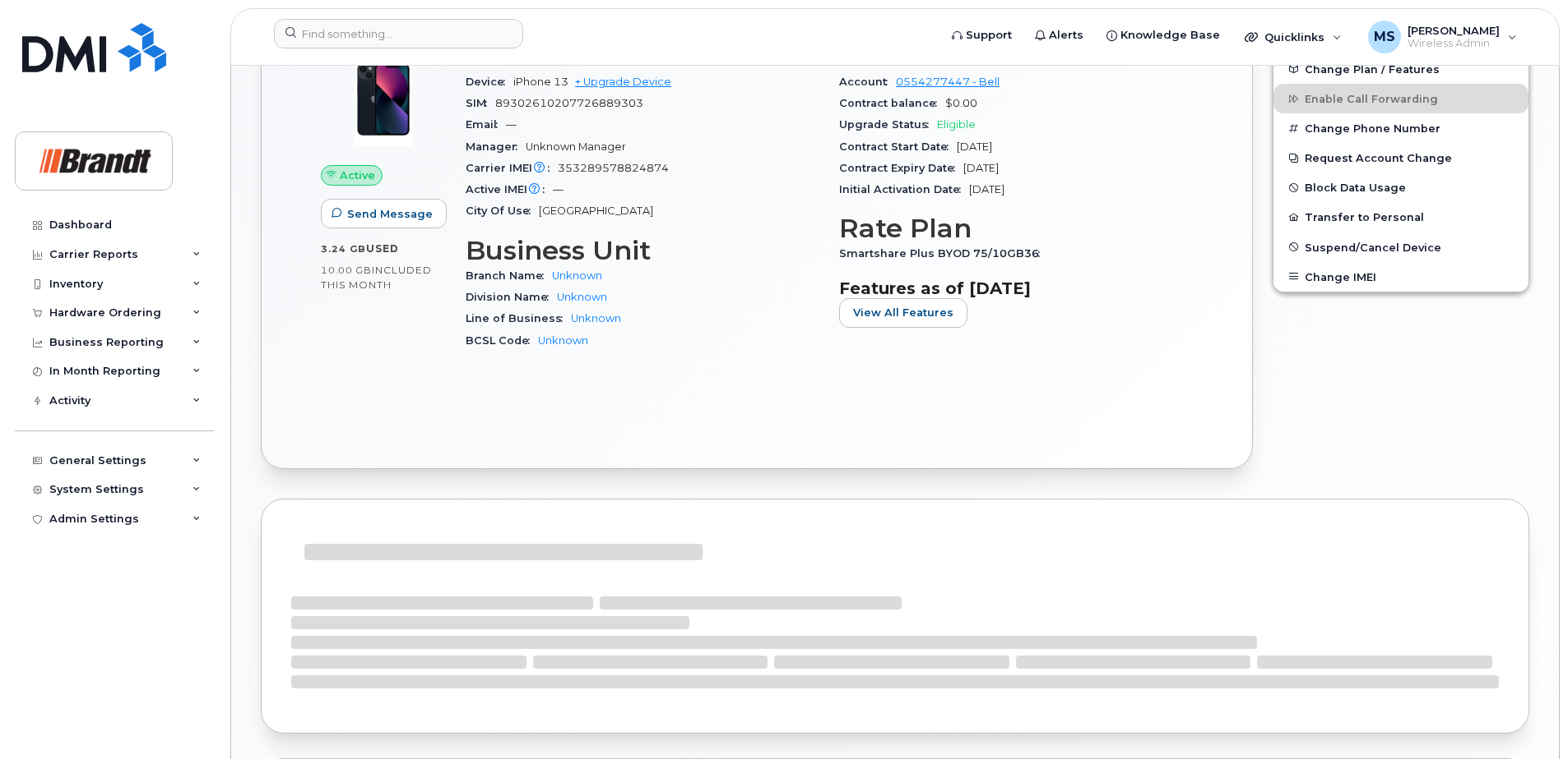
scroll to position [904, 0]
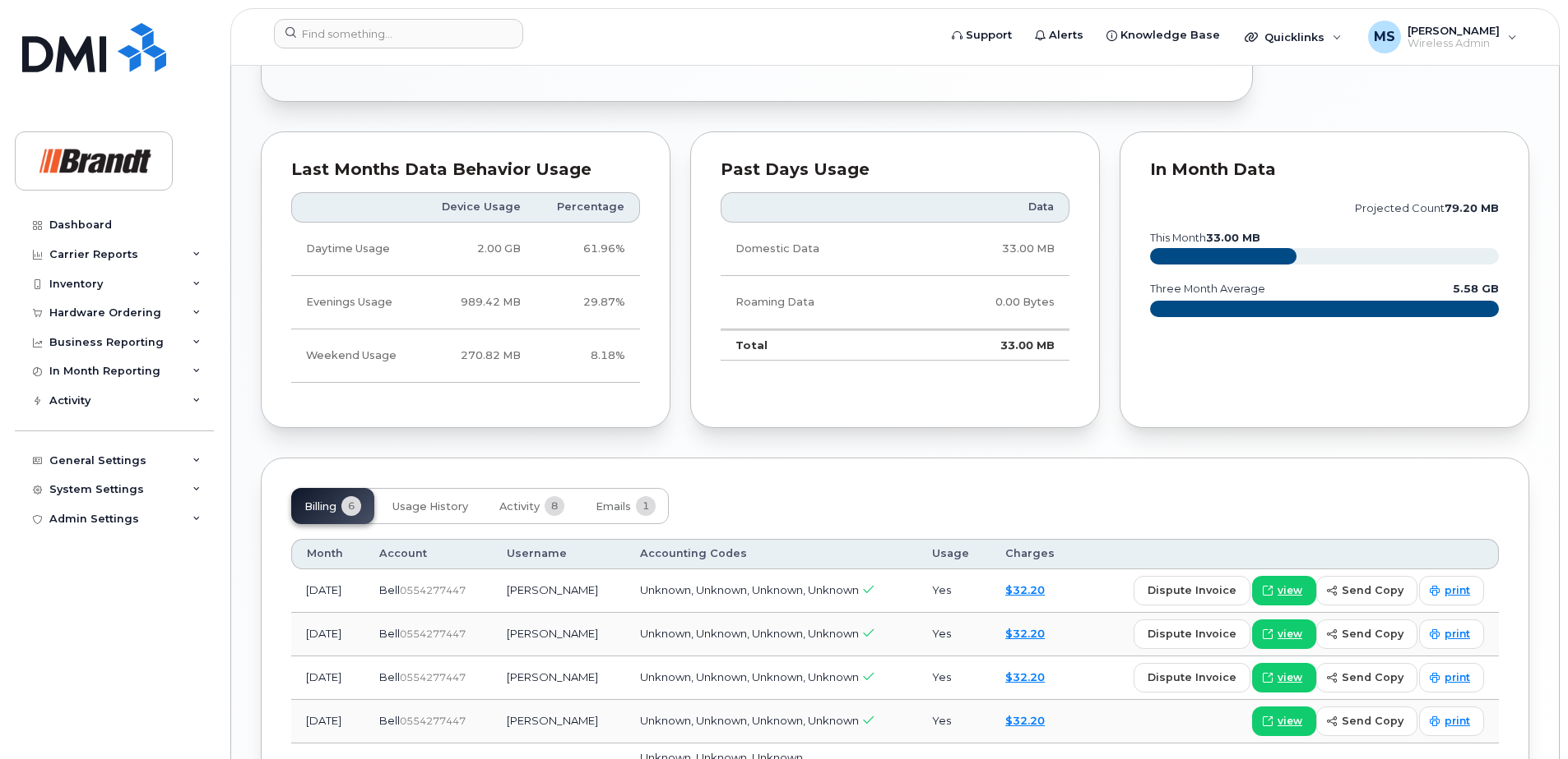
click at [539, 437] on div "Last Months Data Behavior Usage Device Usage Percentage Daytime Usage 2.00 GB 6…" at bounding box center [465, 281] width 430 height 317
click at [518, 494] on button "Activity 8" at bounding box center [531, 506] width 91 height 37
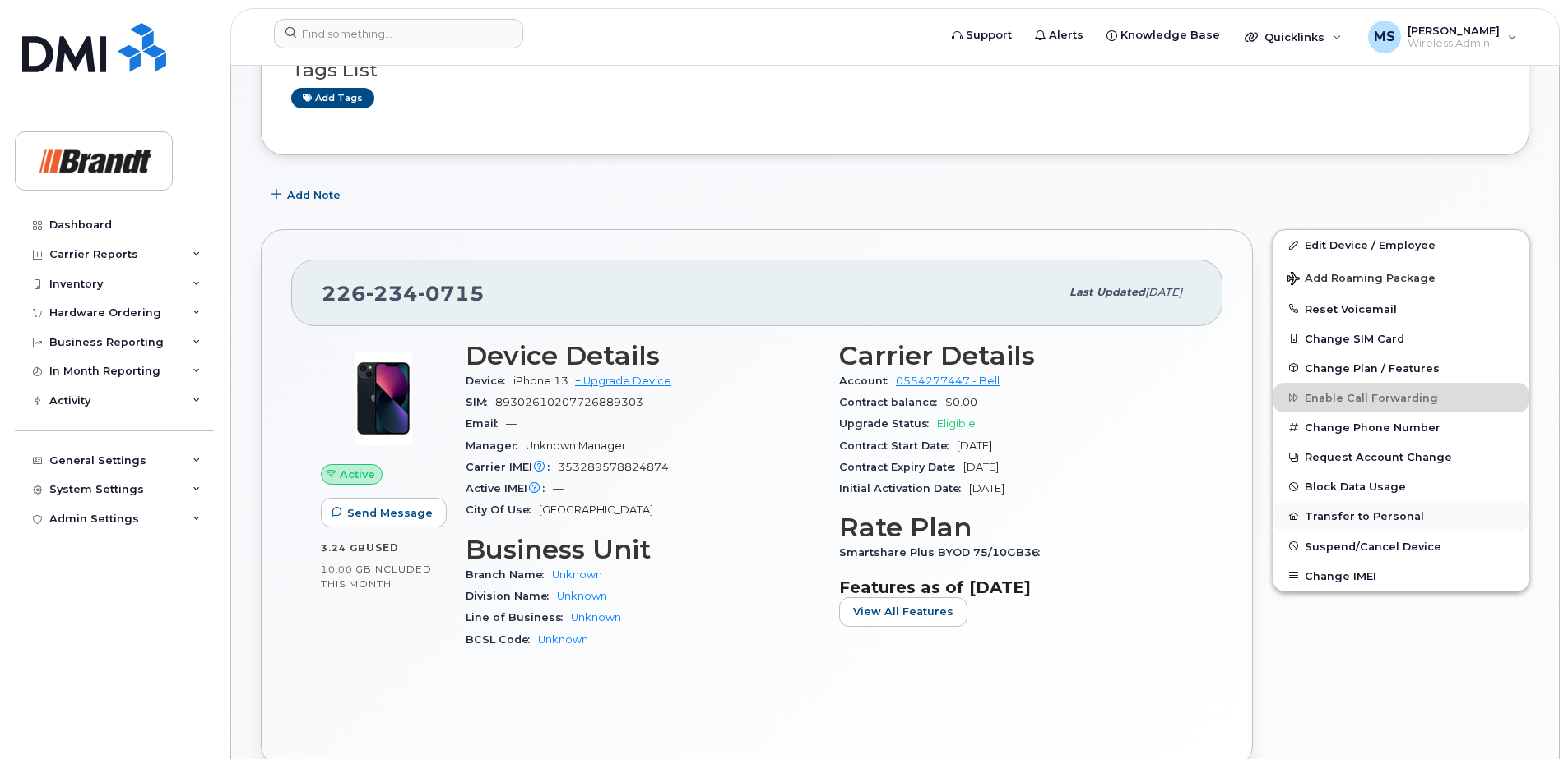
scroll to position [233, 0]
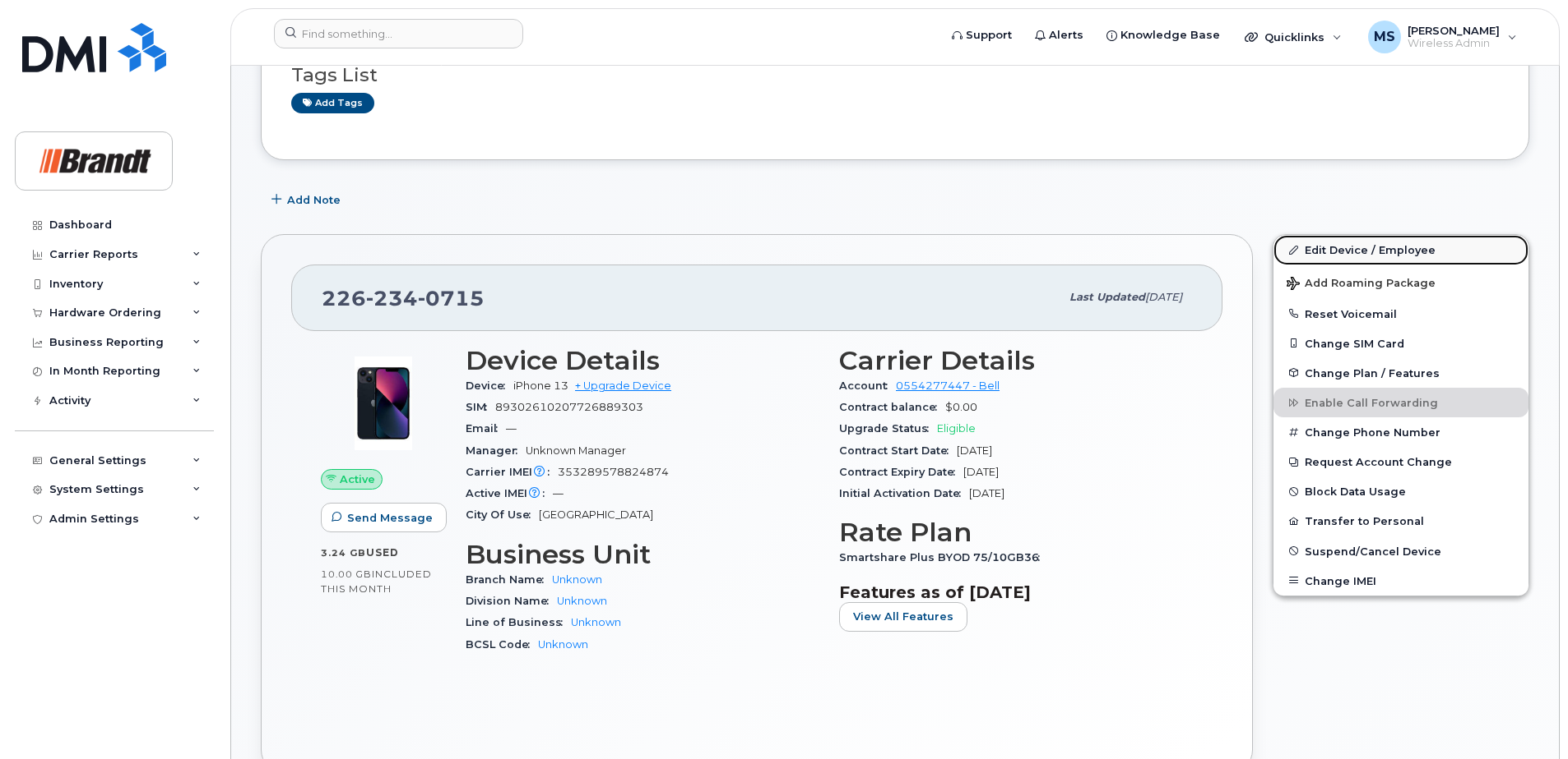
click at [1392, 264] on link "Edit Device / Employee" at bounding box center [1400, 249] width 255 height 29
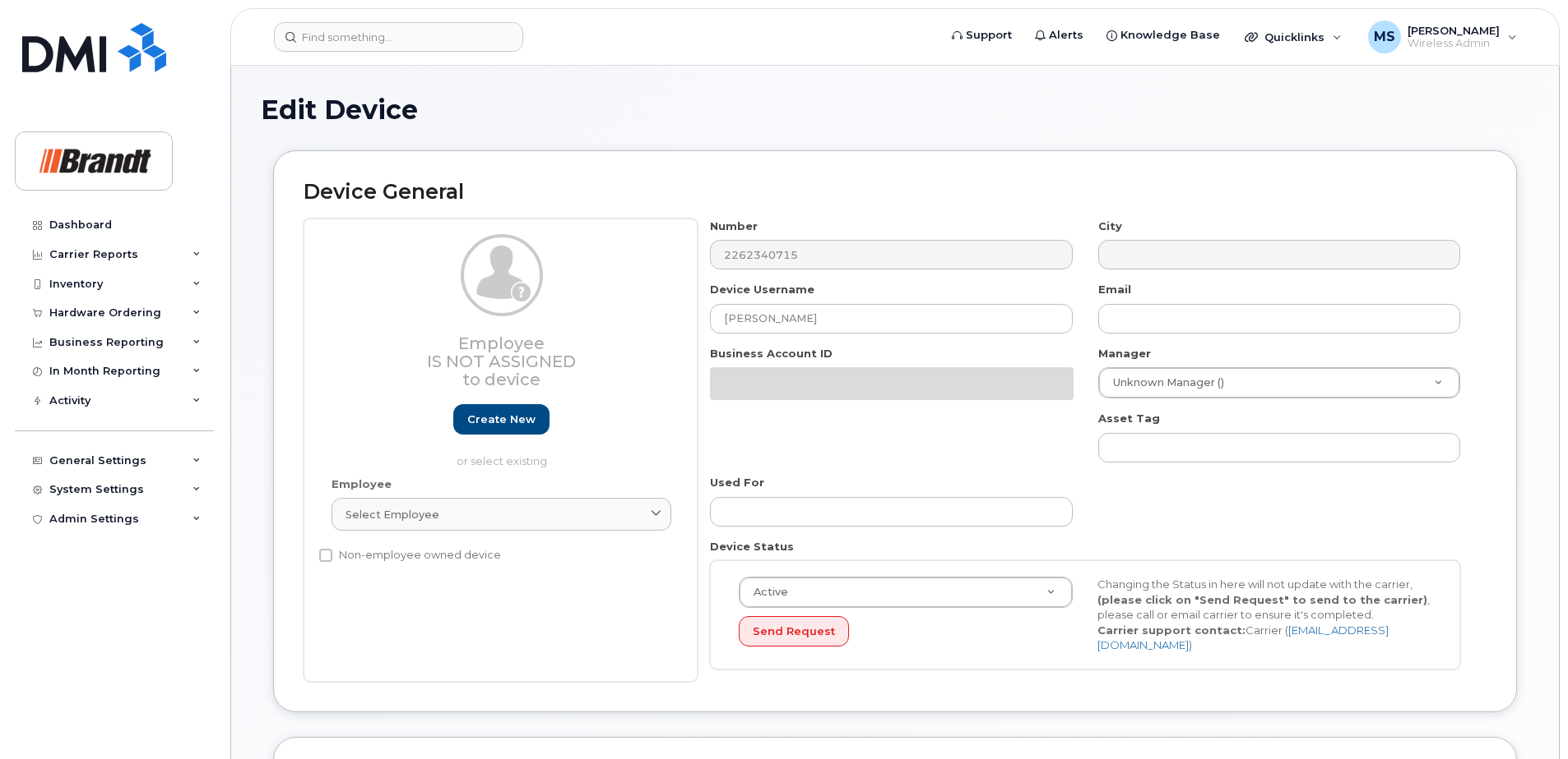
select select "33722384"
select select "34499151"
select select "35132258"
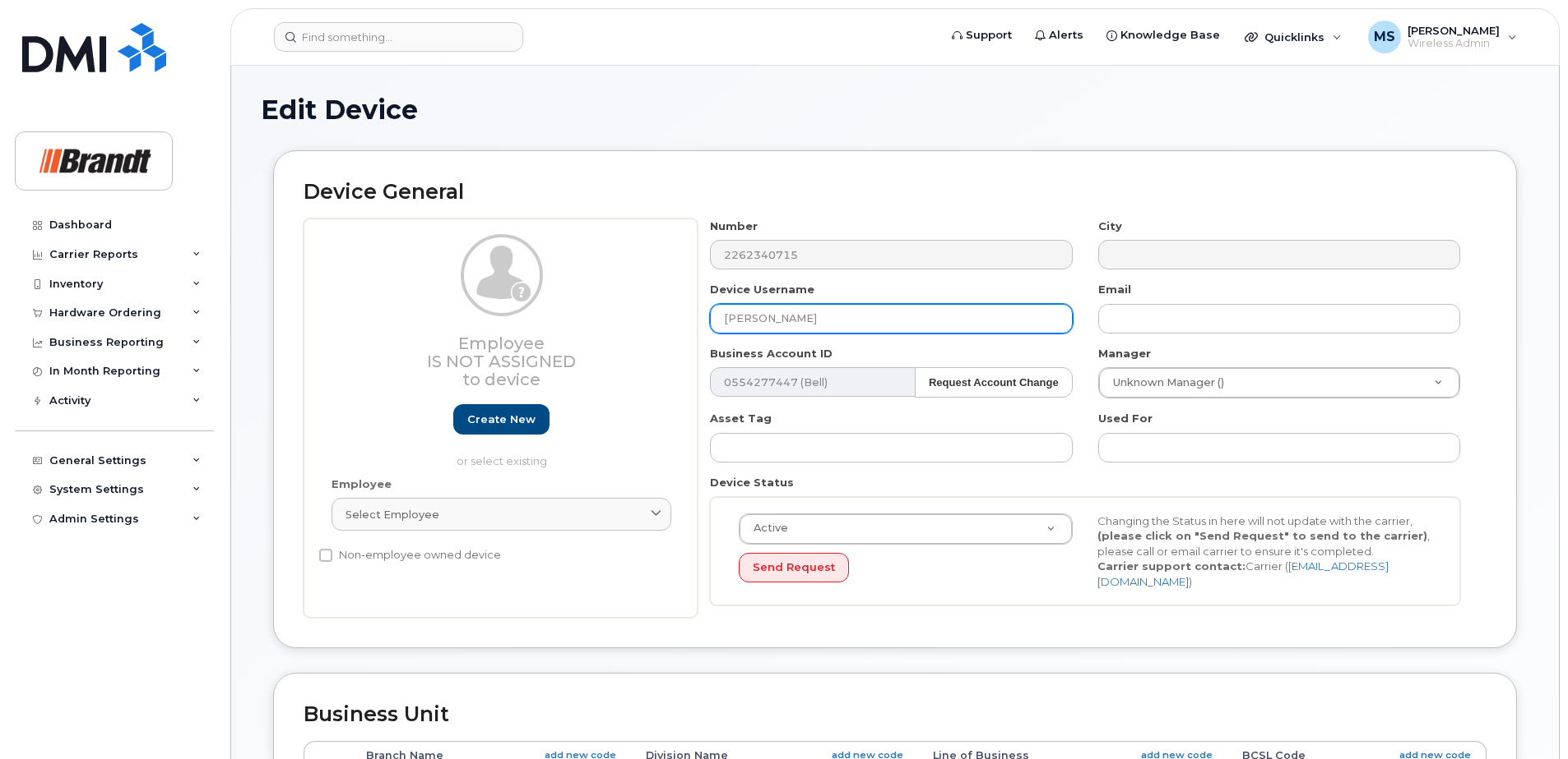
drag, startPoint x: 862, startPoint y: 326, endPoint x: 516, endPoint y: 380, distance: 350.2
click at [526, 376] on div "Employee Is not assigned to device Create new or select existing Employee Selec…" at bounding box center [894, 418] width 1183 height 400
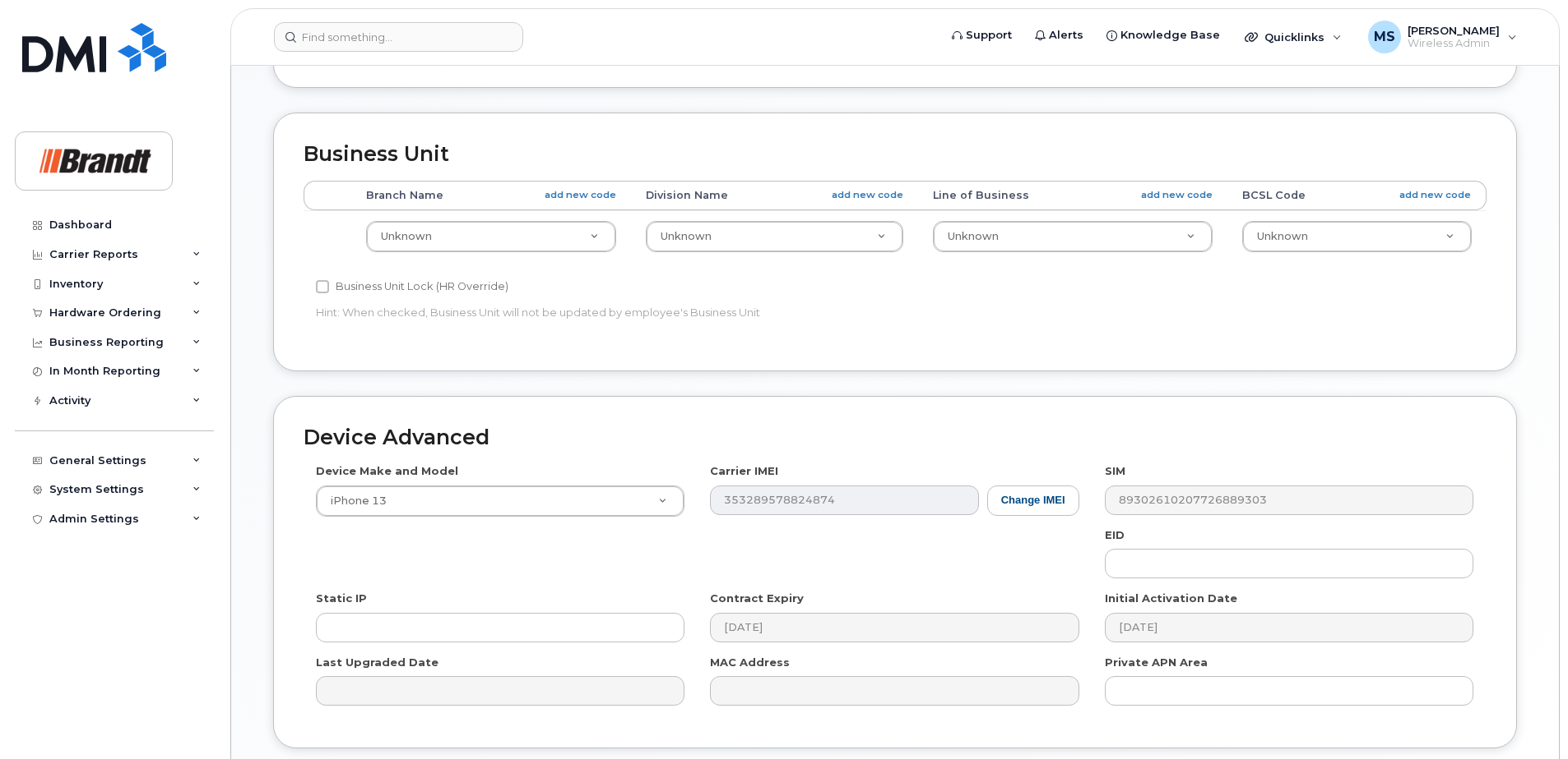
scroll to position [681, 0]
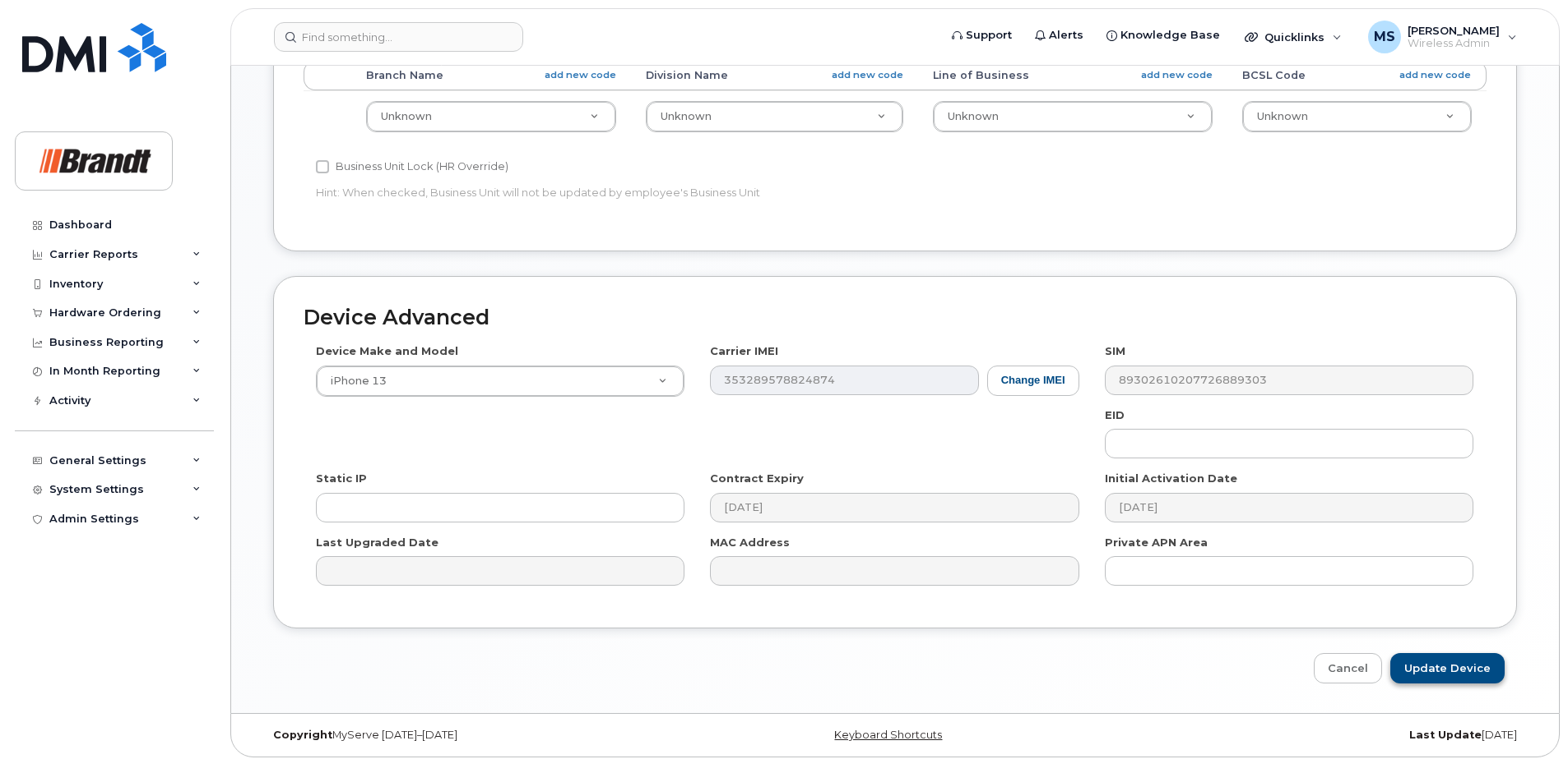
type input "Spare TM [GEOGRAPHIC_DATA]"
click at [1470, 660] on input "Update Device" at bounding box center [1447, 668] width 114 height 30
type input "Saving..."
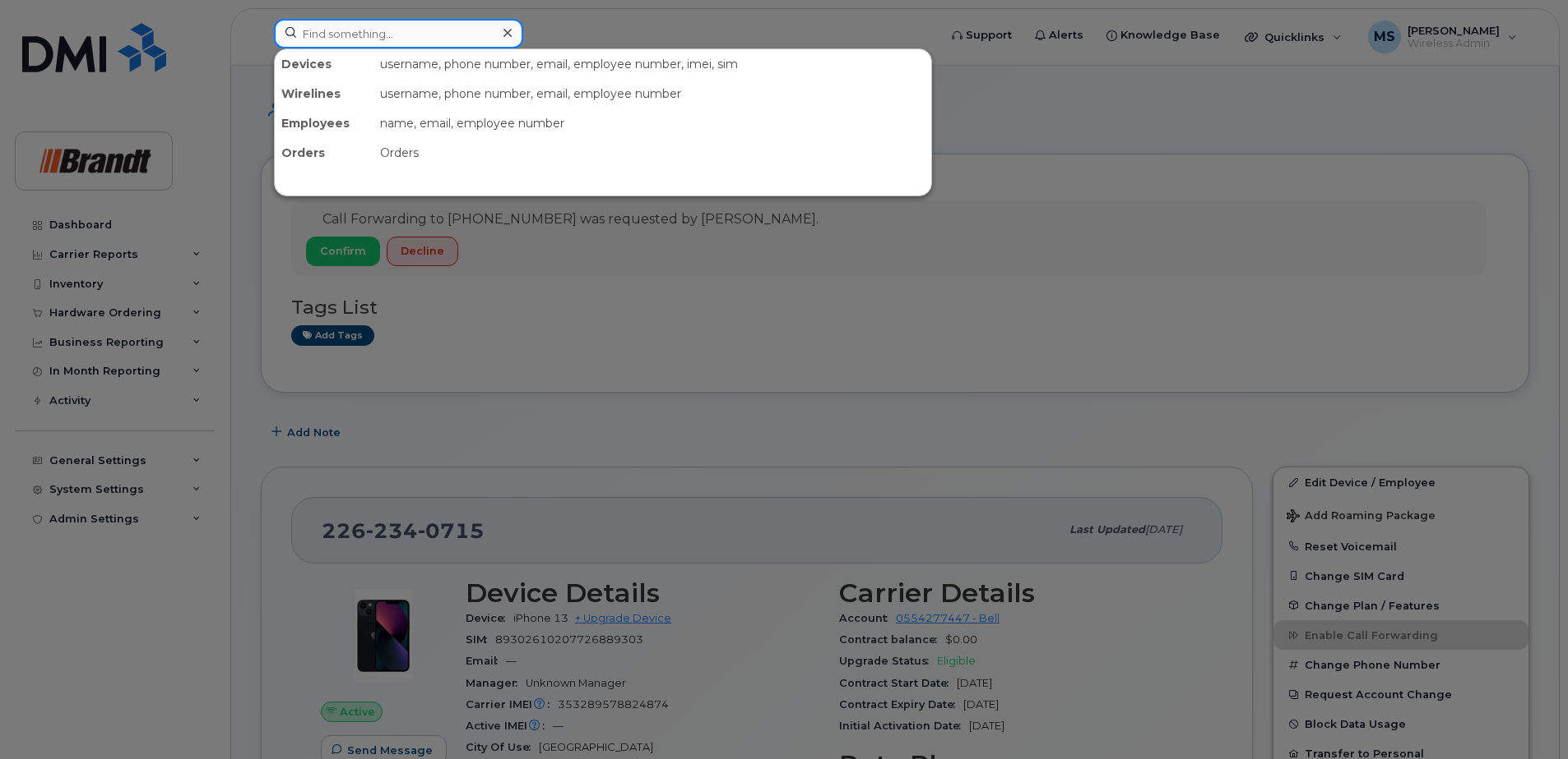
paste input "4036697029"
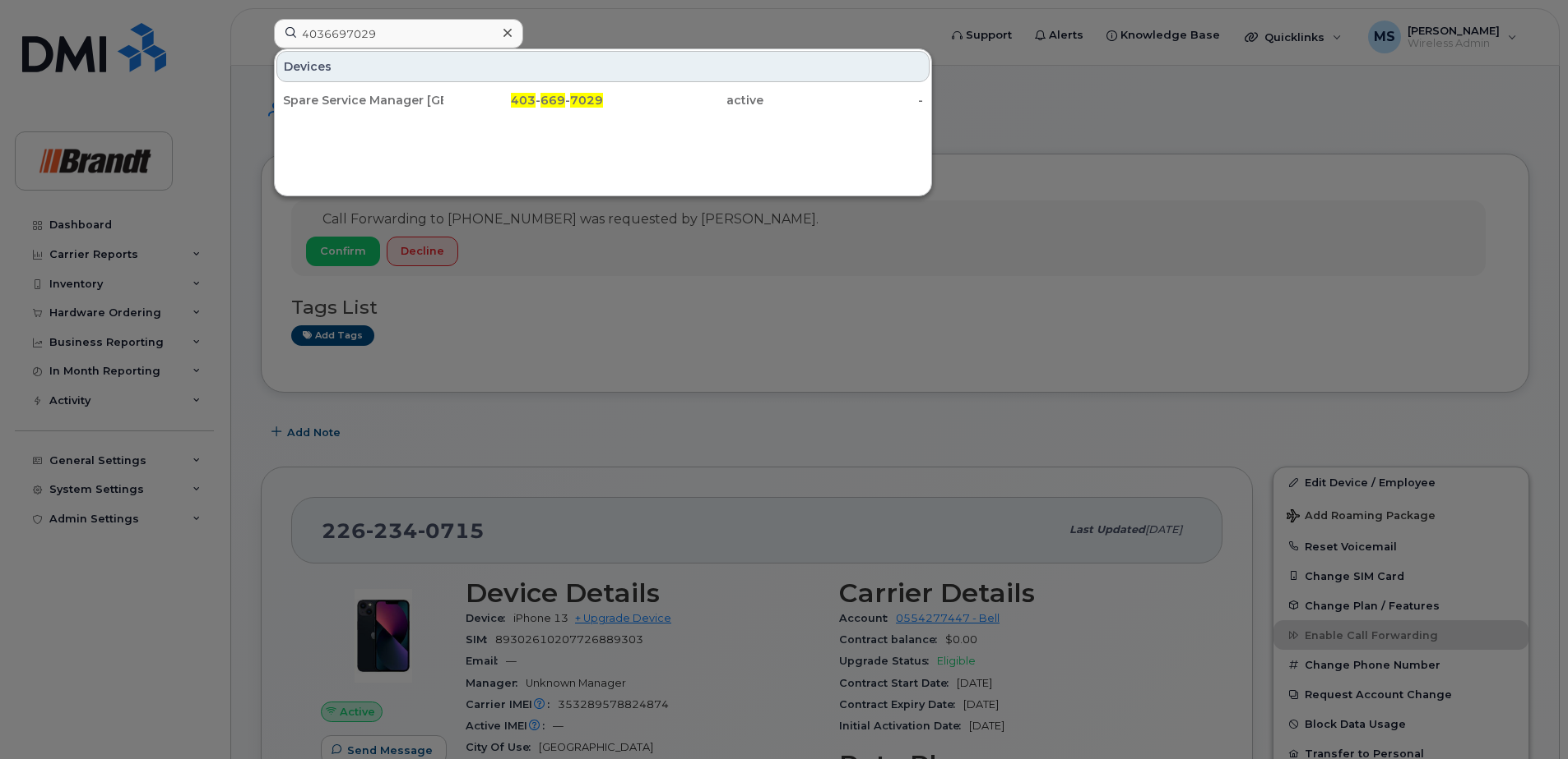
click at [409, 48] on div "4036697029 Devices Spare Service Manager Rockyview 403 - 669 - 7029 active -" at bounding box center [600, 33] width 653 height 29
drag, startPoint x: 424, startPoint y: 37, endPoint x: 169, endPoint y: 29, distance: 255.1
click at [260, 36] on div "4036697029 Devices Spare Service Manager Rockyview 403 - 669 - 7029 active -" at bounding box center [600, 37] width 679 height 37
paste input "5873350016"
click at [411, 45] on input "5873350016" at bounding box center [398, 33] width 250 height 29
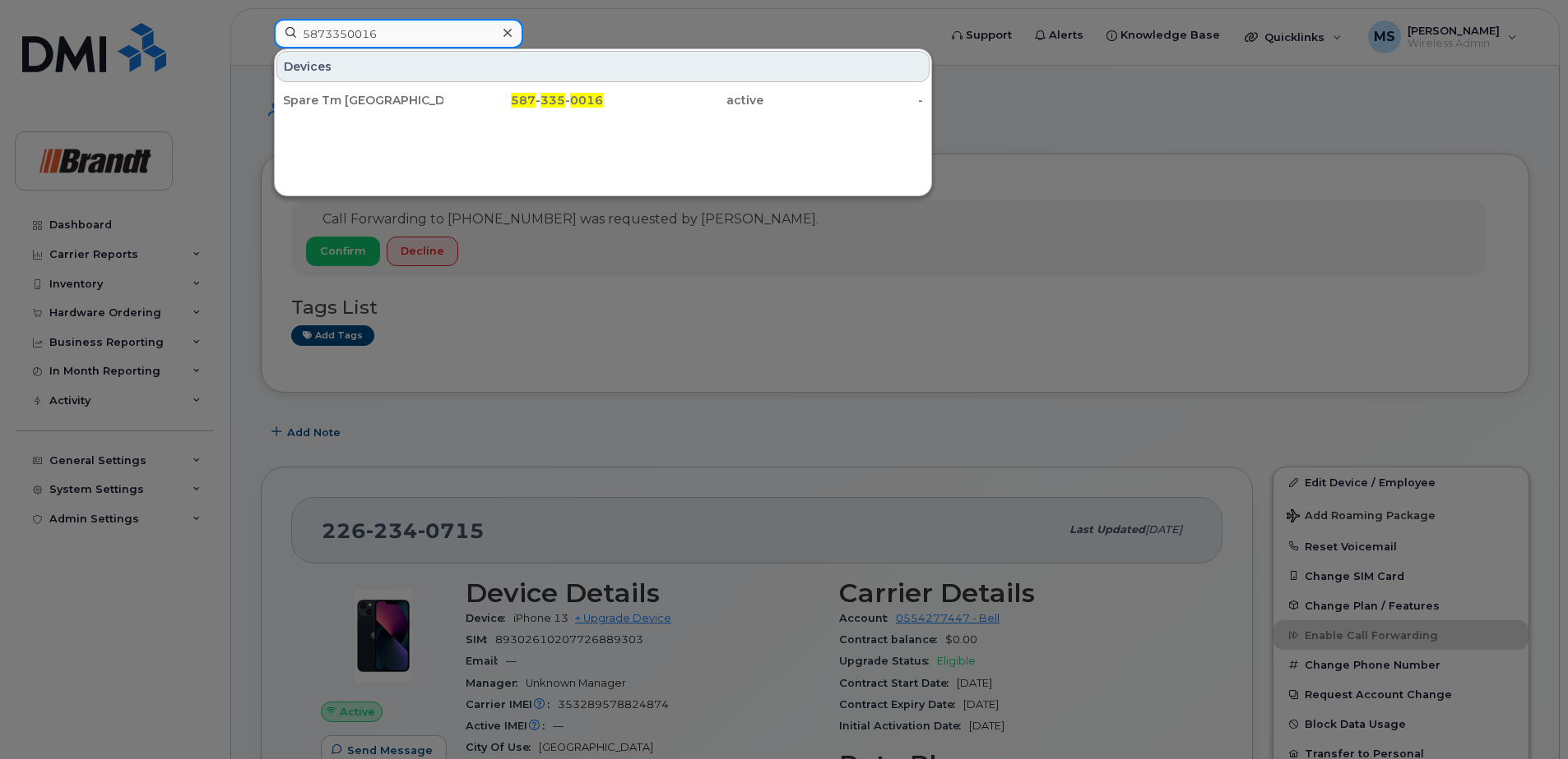
drag, startPoint x: 335, startPoint y: 38, endPoint x: 206, endPoint y: 43, distance: 129.1
click at [260, 43] on div "5873350016 Devices Spare Tm Edmonton 587 - 335 - 0016 active -" at bounding box center [600, 37] width 679 height 37
paste input "4033234558"
drag, startPoint x: 338, startPoint y: 38, endPoint x: 91, endPoint y: 46, distance: 247.1
click at [260, 46] on div "4033234558 Devices Spare Tm Stettler 403 - 323 - 4558 active -" at bounding box center [600, 37] width 679 height 37
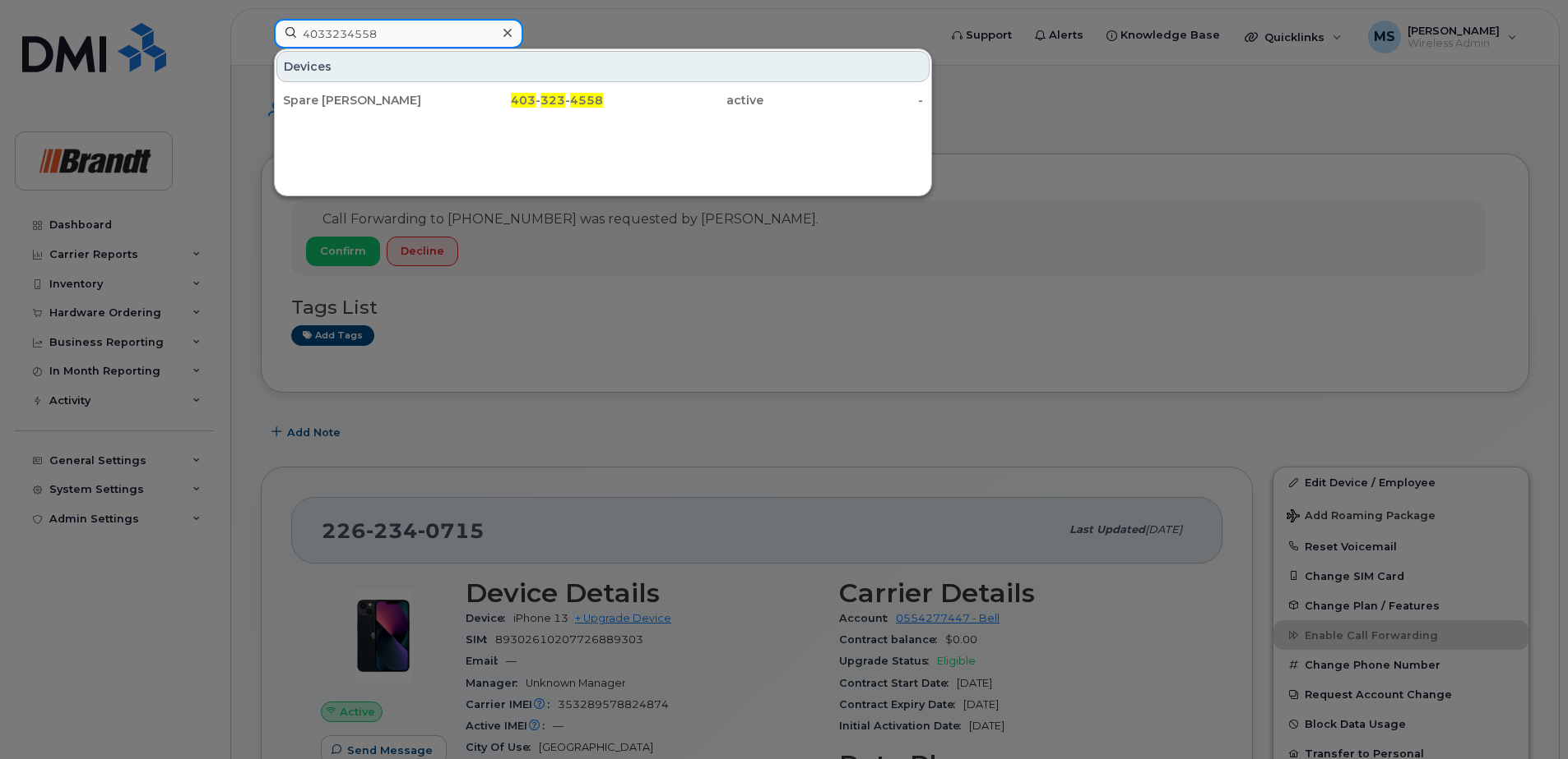
paste input "5888420"
drag, startPoint x: 424, startPoint y: 34, endPoint x: 222, endPoint y: 71, distance: 205.4
paste input "162544809"
click at [374, 37] on input "4162544809" at bounding box center [398, 33] width 250 height 29
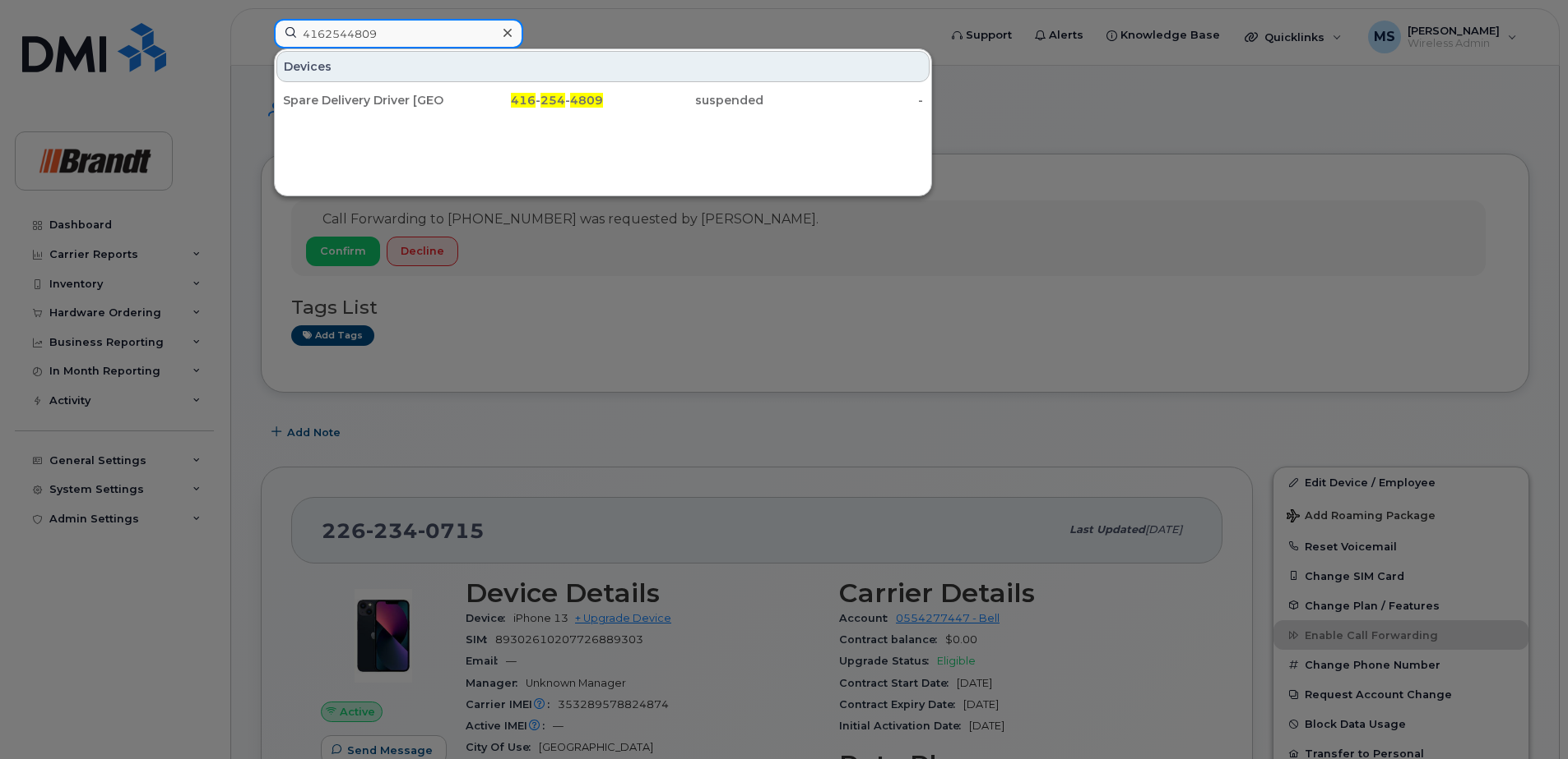
drag, startPoint x: 365, startPoint y: 35, endPoint x: -115, endPoint y: 35, distance: 480.0
paste input "2506403665"
drag, startPoint x: 428, startPoint y: 41, endPoint x: 170, endPoint y: 48, distance: 258.1
click at [260, 48] on div "2506403665 Devices Spare Fieldman Smithers 250 - 640 - 3665 suspended -" at bounding box center [600, 37] width 679 height 37
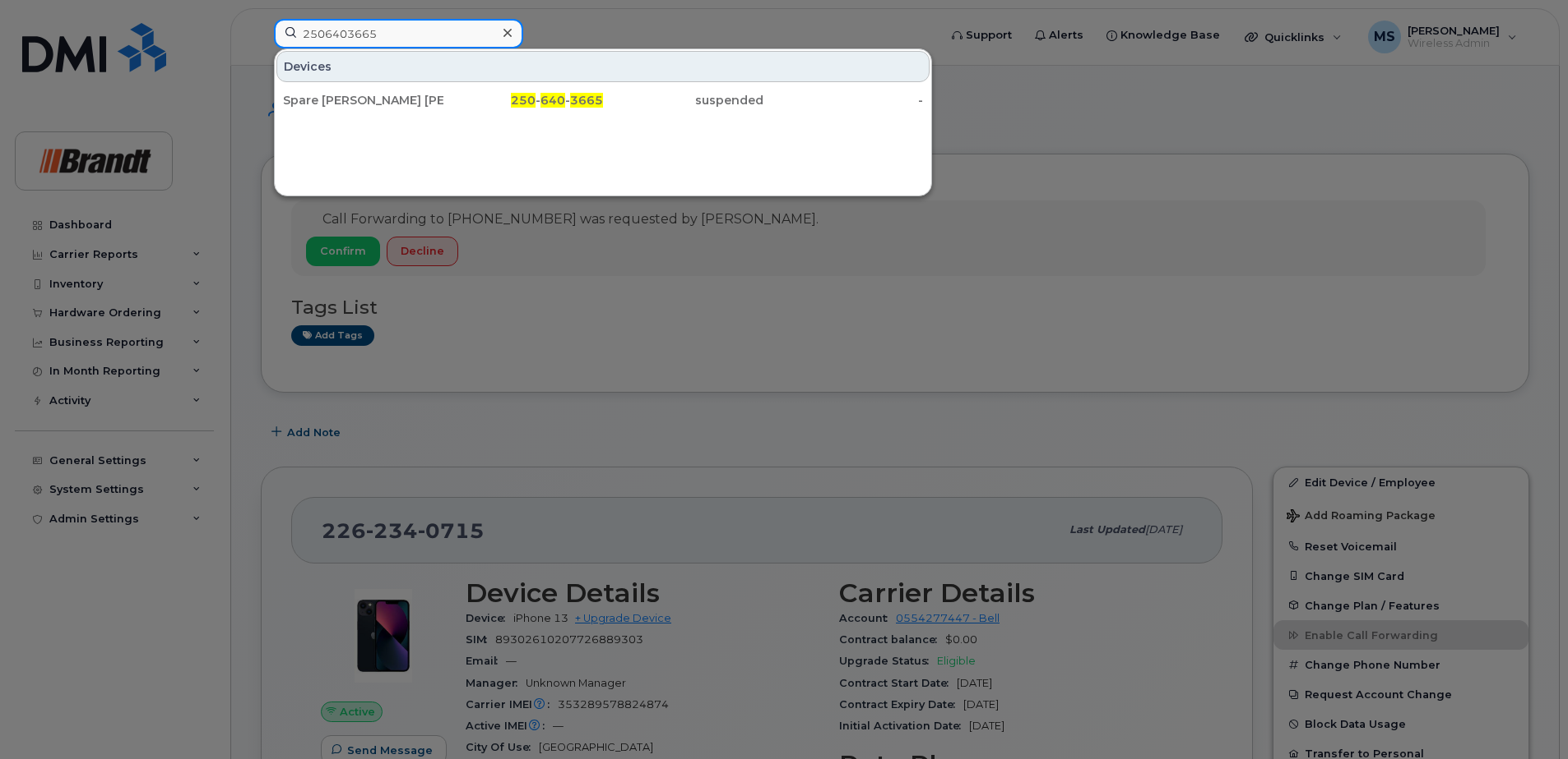
paste input "306526764"
drag, startPoint x: 388, startPoint y: 30, endPoint x: 186, endPoint y: 44, distance: 202.5
click at [260, 44] on div "3065267645 Devices Spare Parts Operations Manager Csc 306 - 526 - 7645 active -" at bounding box center [600, 37] width 679 height 37
paste input "4373498074"
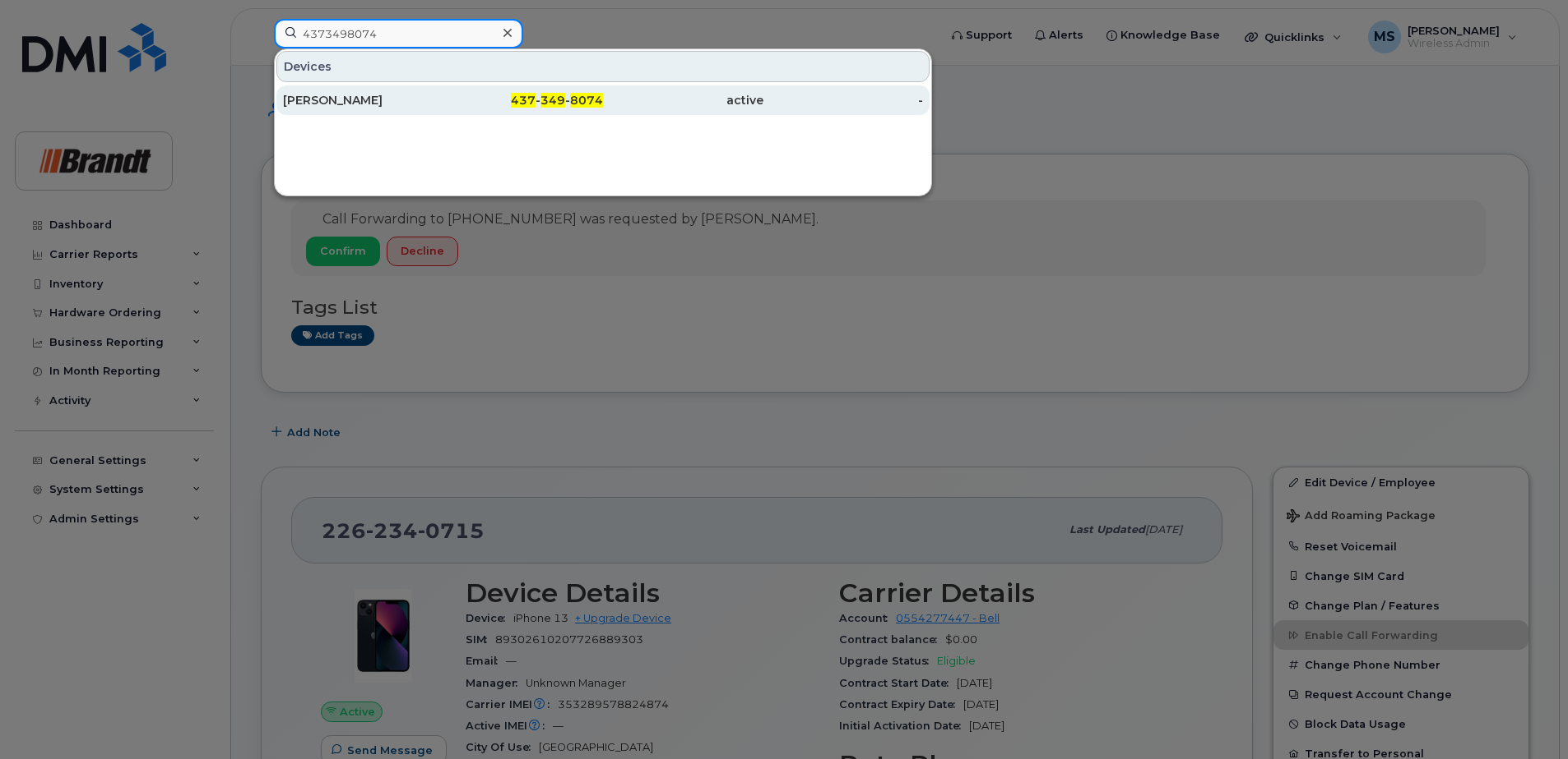
type input "4373498074"
click at [493, 99] on div "437 - 349 - 8074" at bounding box center [523, 100] width 160 height 16
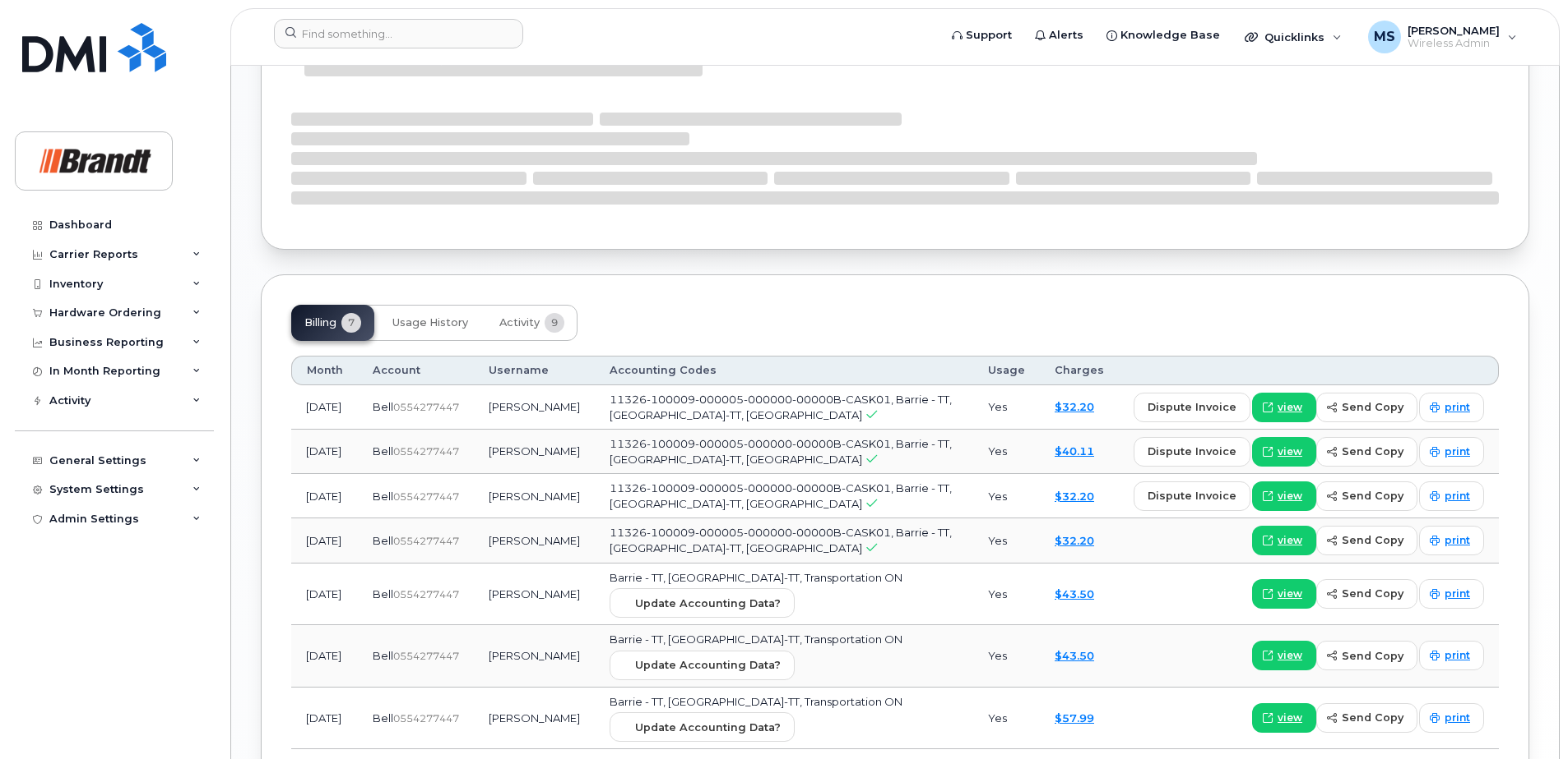
scroll to position [1058, 0]
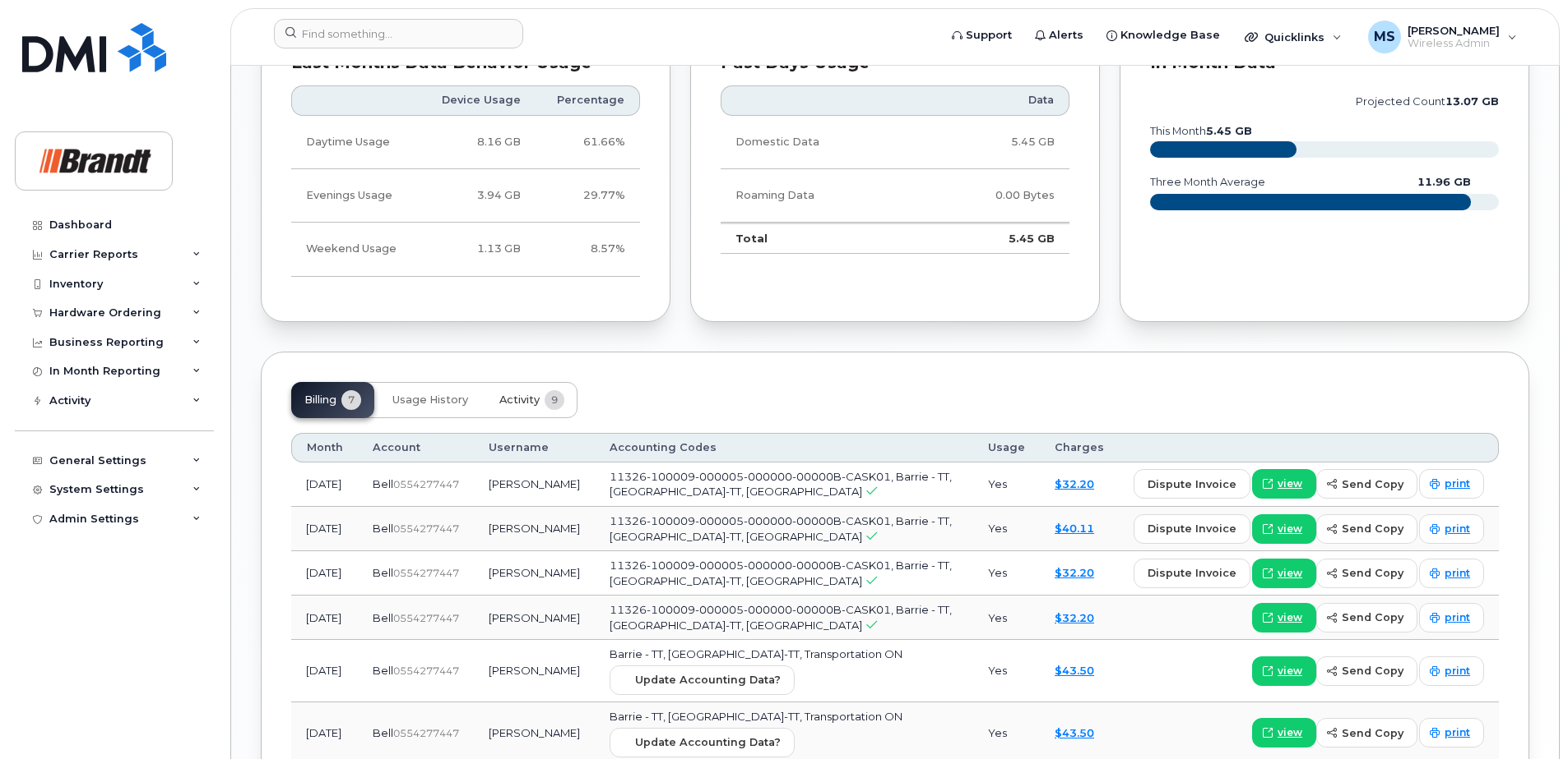
click at [513, 402] on span "Activity" at bounding box center [519, 400] width 40 height 13
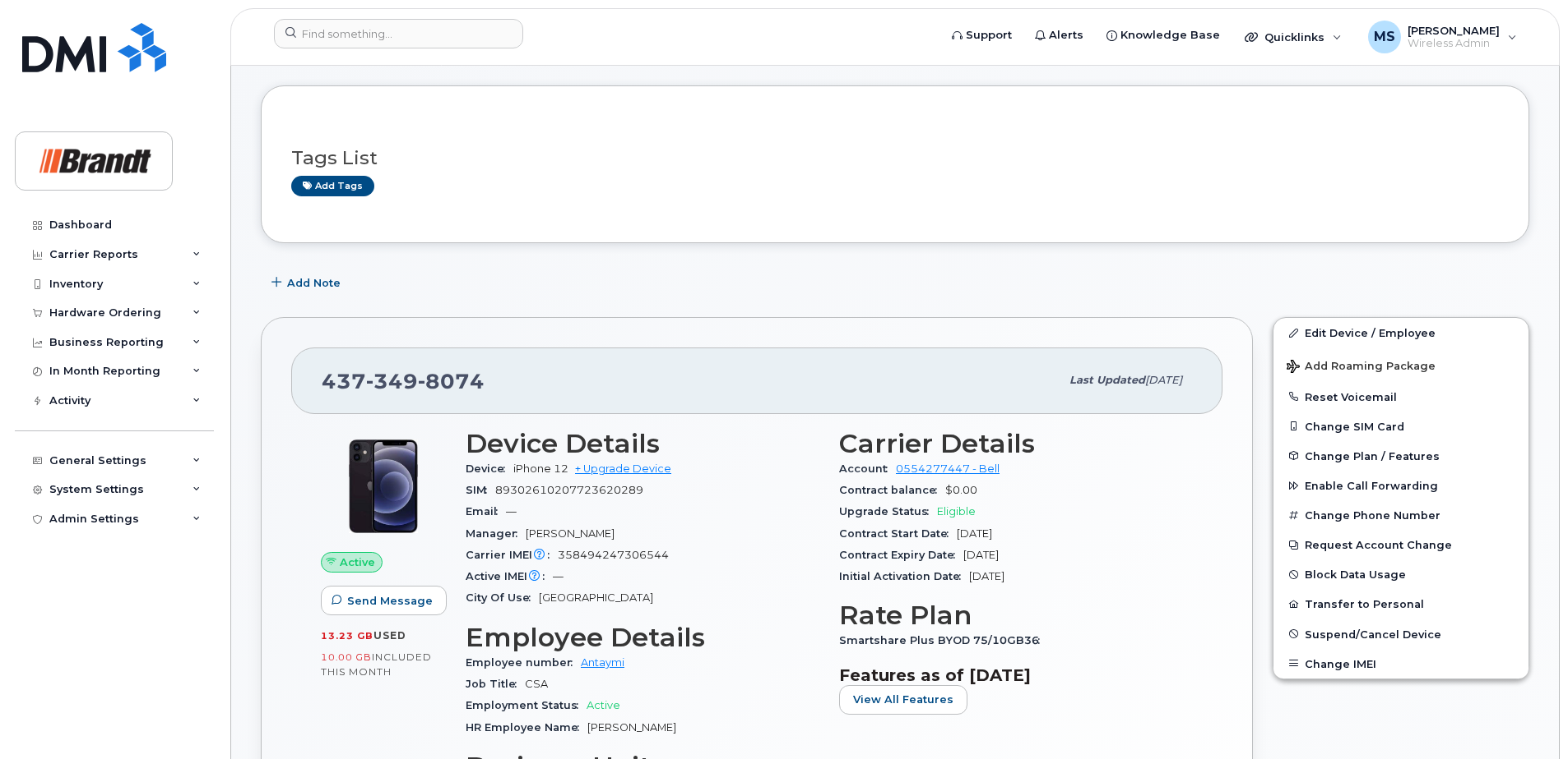
scroll to position [0, 0]
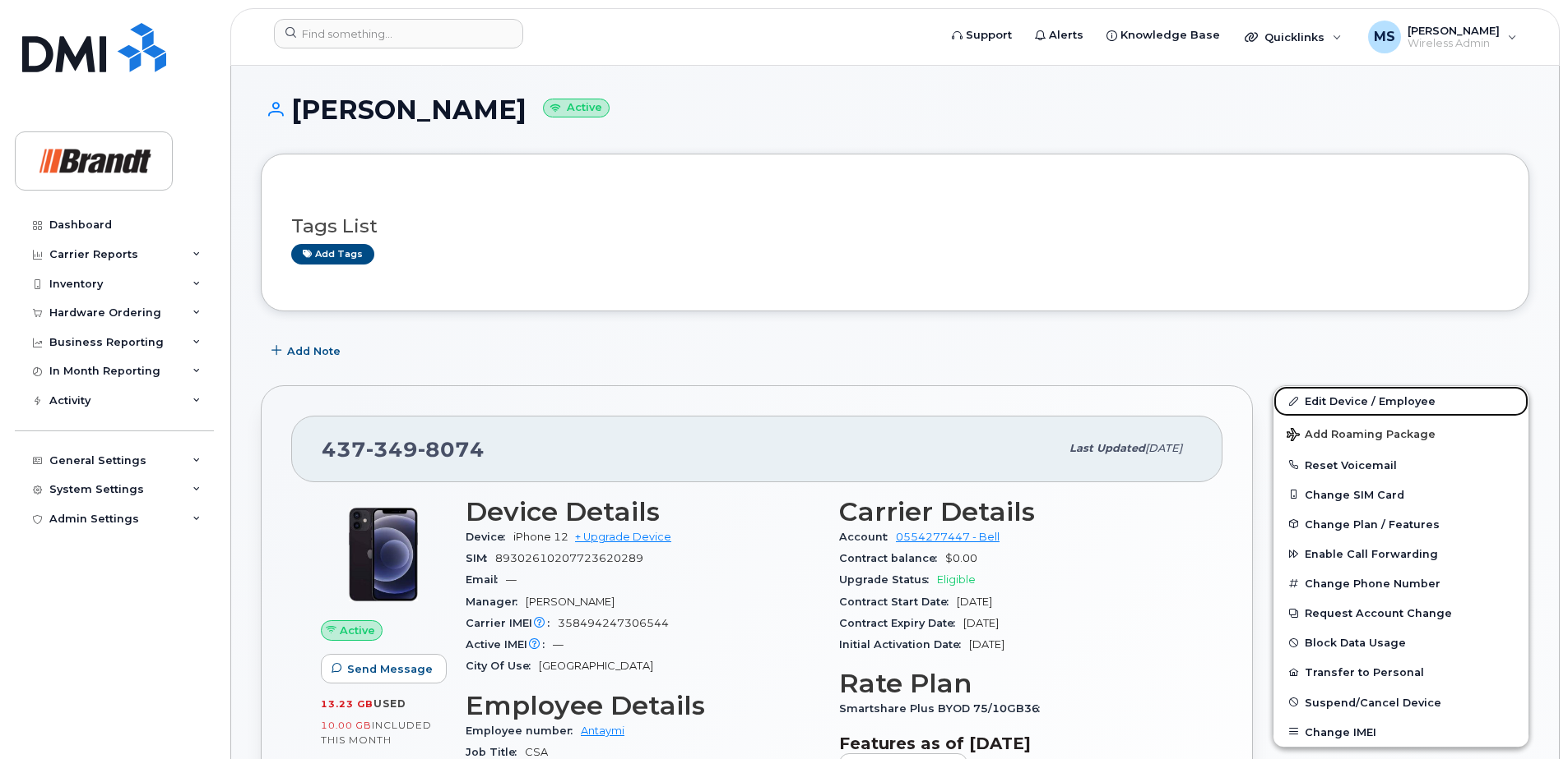
drag, startPoint x: 1408, startPoint y: 404, endPoint x: 1237, endPoint y: 392, distance: 171.4
click at [1408, 404] on link "Edit Device / Employee" at bounding box center [1400, 401] width 255 height 29
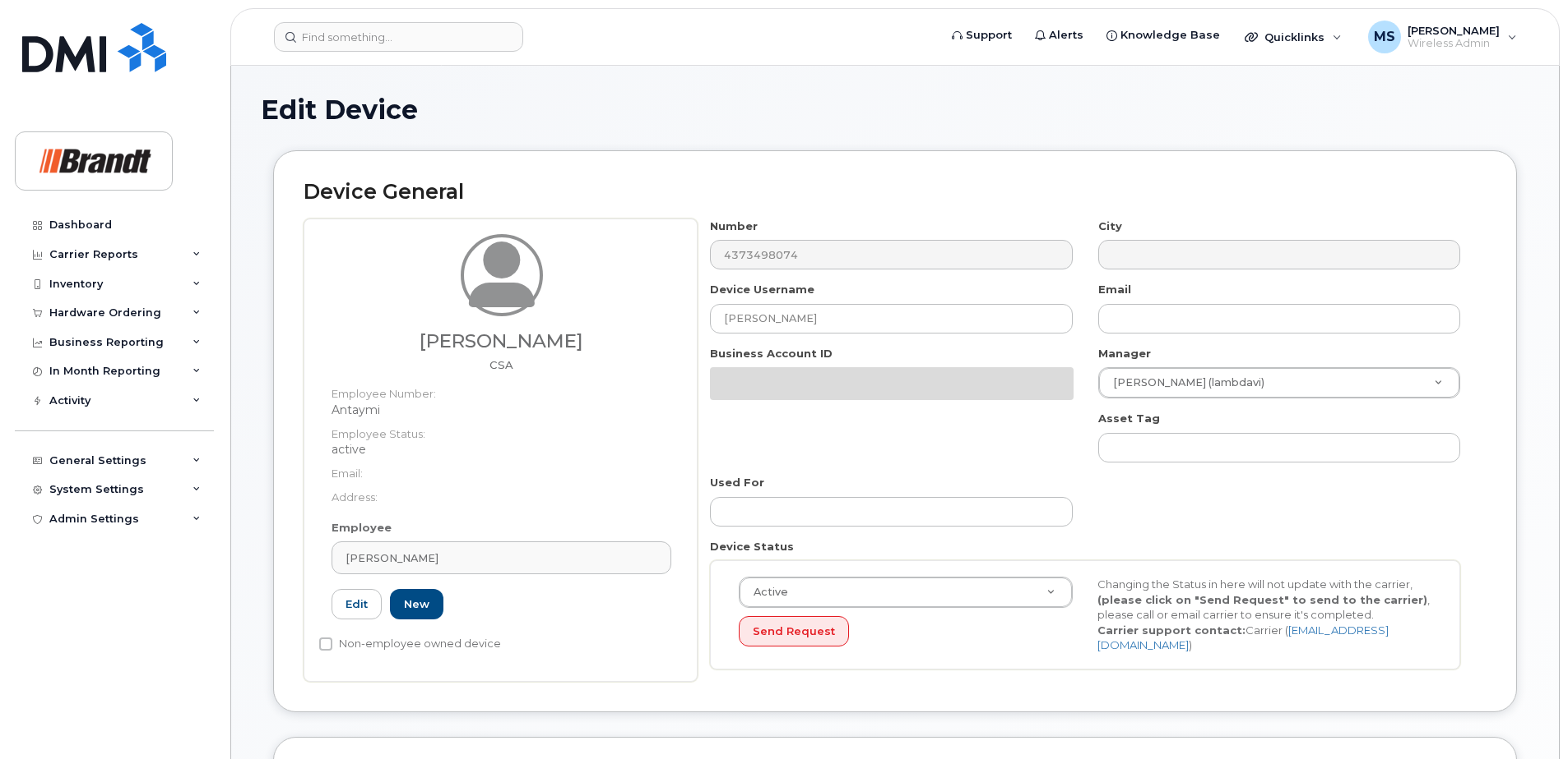
select select "34499242"
select select "34499244"
select select "35155016"
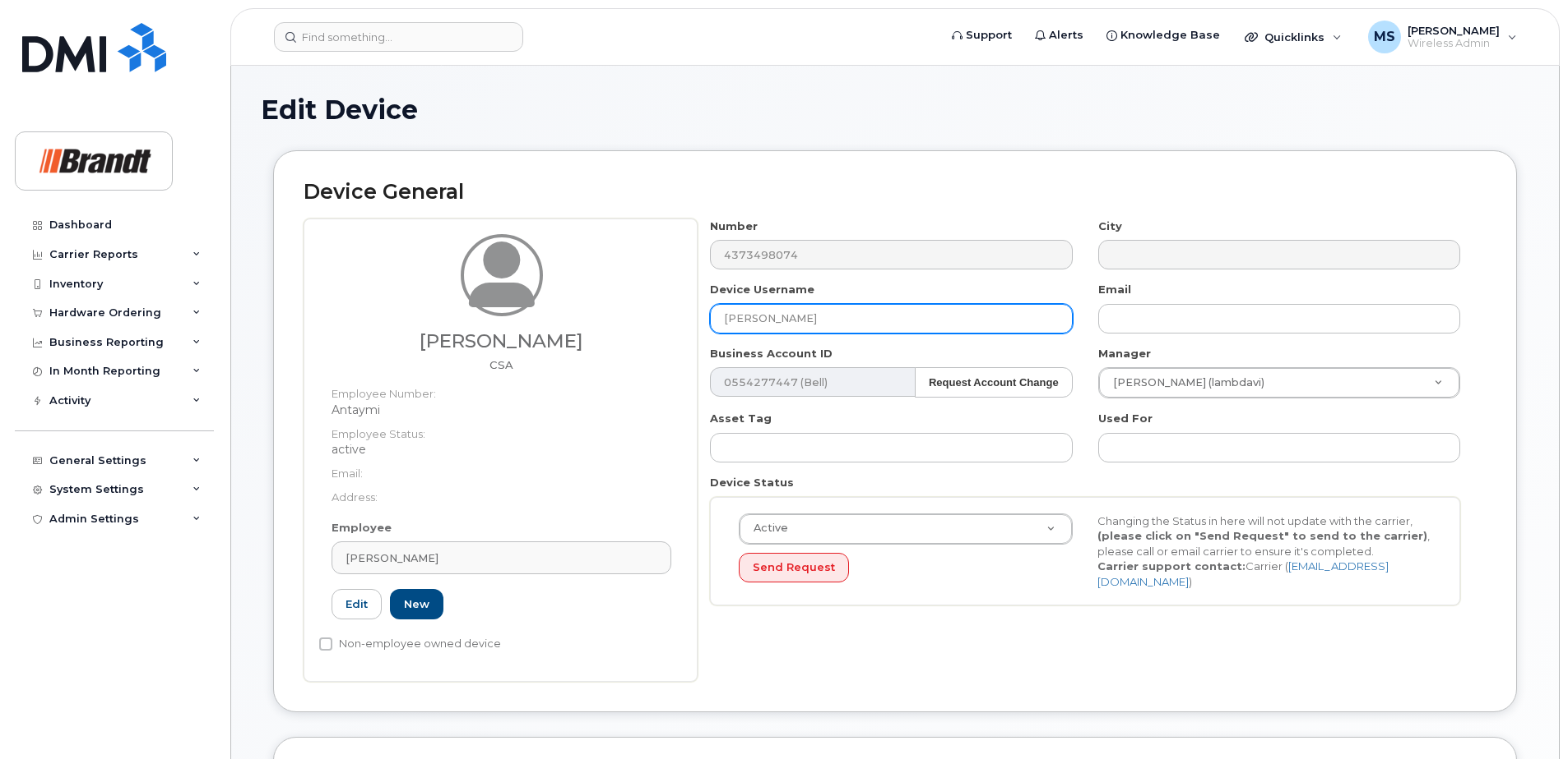
drag, startPoint x: 267, startPoint y: 369, endPoint x: -52, endPoint y: 389, distance: 319.6
click at [0, 389] on html "Support Alerts Knowledge Base Quicklinks Suspend / Cancel Device Change SIM Car…" at bounding box center [784, 755] width 1568 height 1511
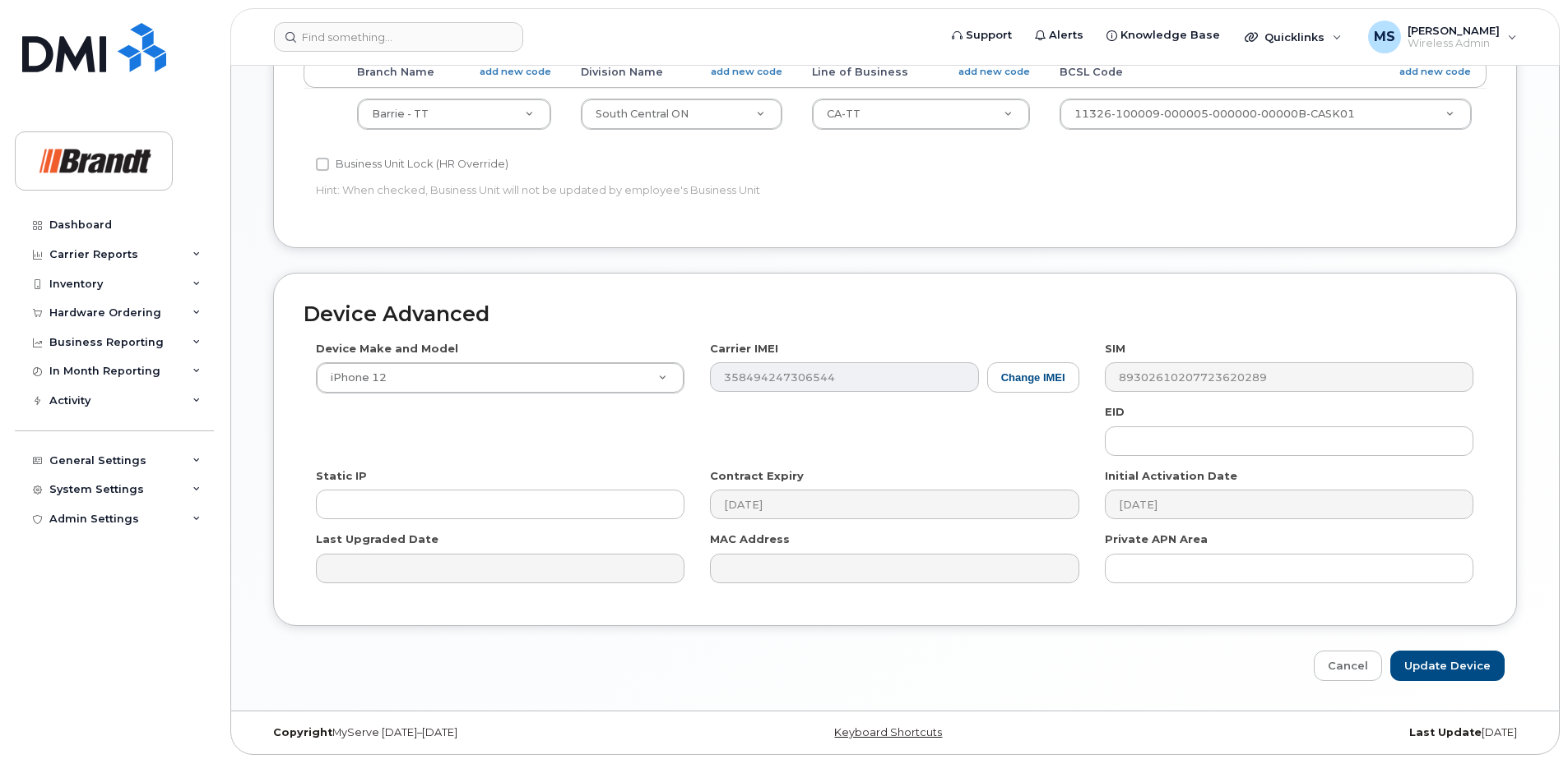
scroll to position [751, 0]
type input "Spare CSA Barrie"
click at [1450, 660] on input "Update Device" at bounding box center [1447, 662] width 114 height 30
type input "Saving..."
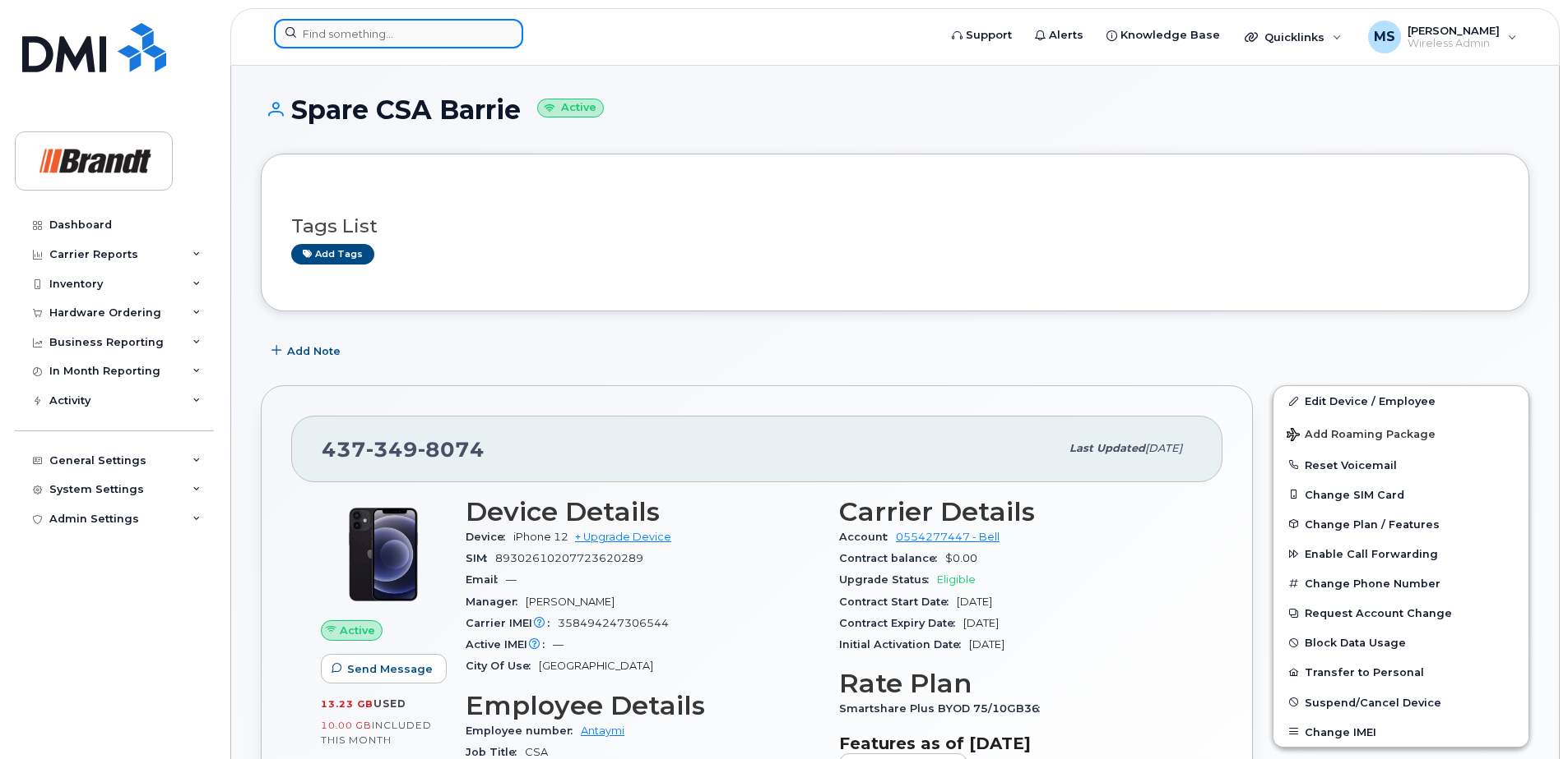
click at [497, 33] on div at bounding box center [398, 33] width 250 height 29
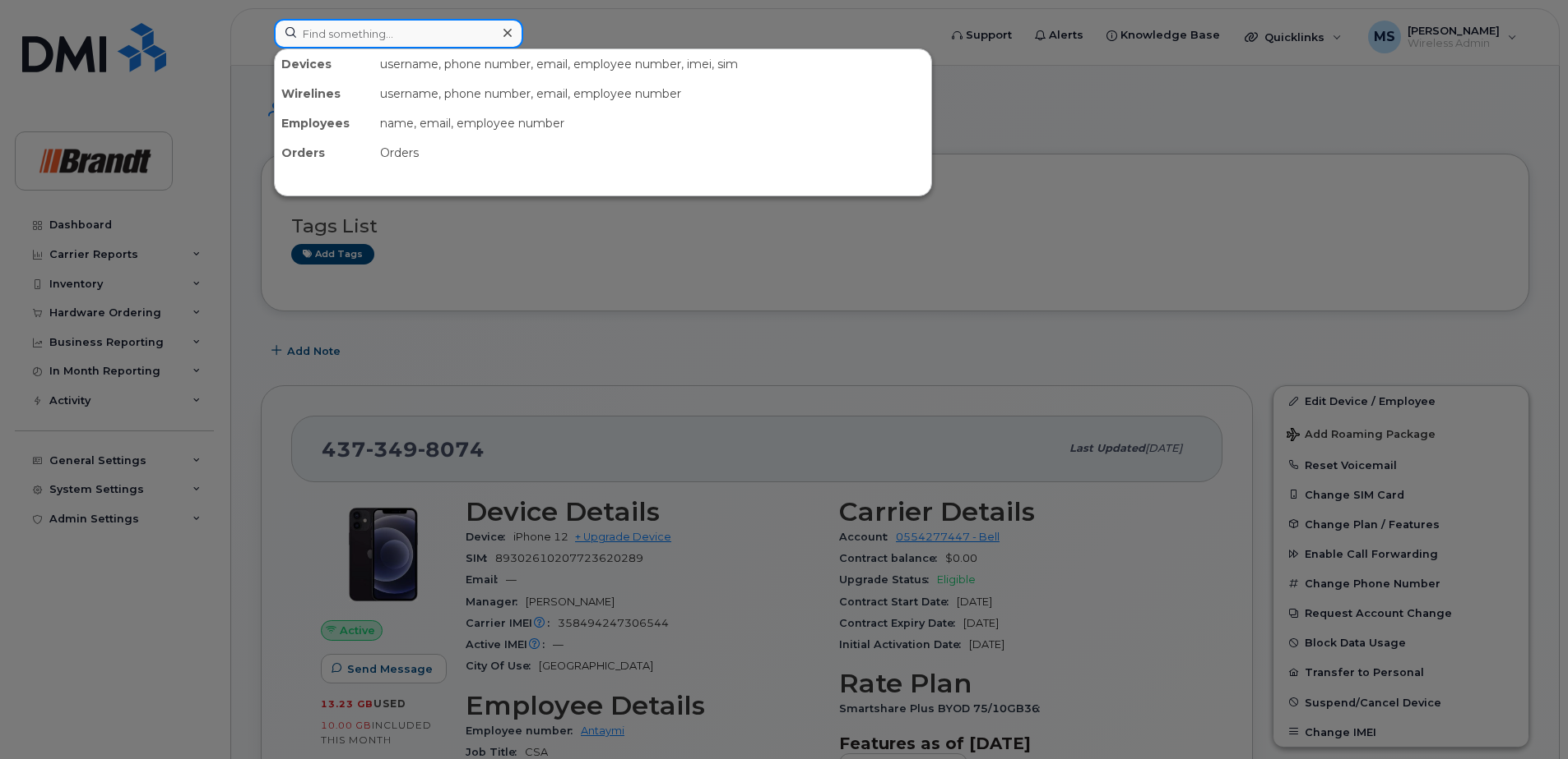
drag, startPoint x: 497, startPoint y: 33, endPoint x: 420, endPoint y: 35, distance: 77.0
paste input "3065100186"
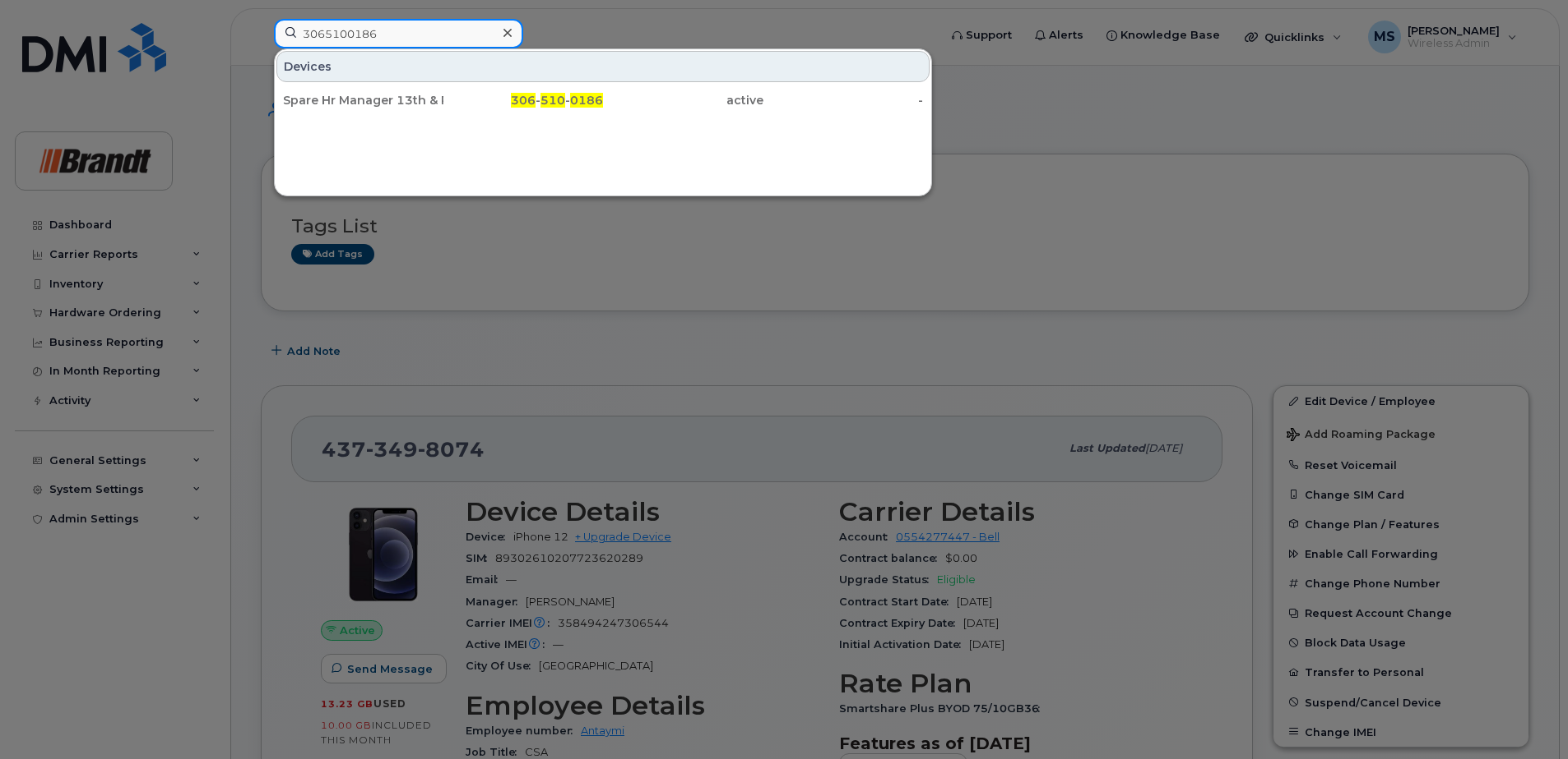
drag, startPoint x: 436, startPoint y: 36, endPoint x: 38, endPoint y: 58, distance: 398.6
click at [260, 55] on div "3065100186 Devices Spare Hr Manager 13th & Pinkie 306 - 510 - 0186 active -" at bounding box center [600, 37] width 679 height 37
paste input "2507559787"
type input "2507559787"
click at [726, 165] on div "Devices Spare Service Manager [GEOGRAPHIC_DATA] 250 - 755 - 9787 active -" at bounding box center [603, 122] width 658 height 148
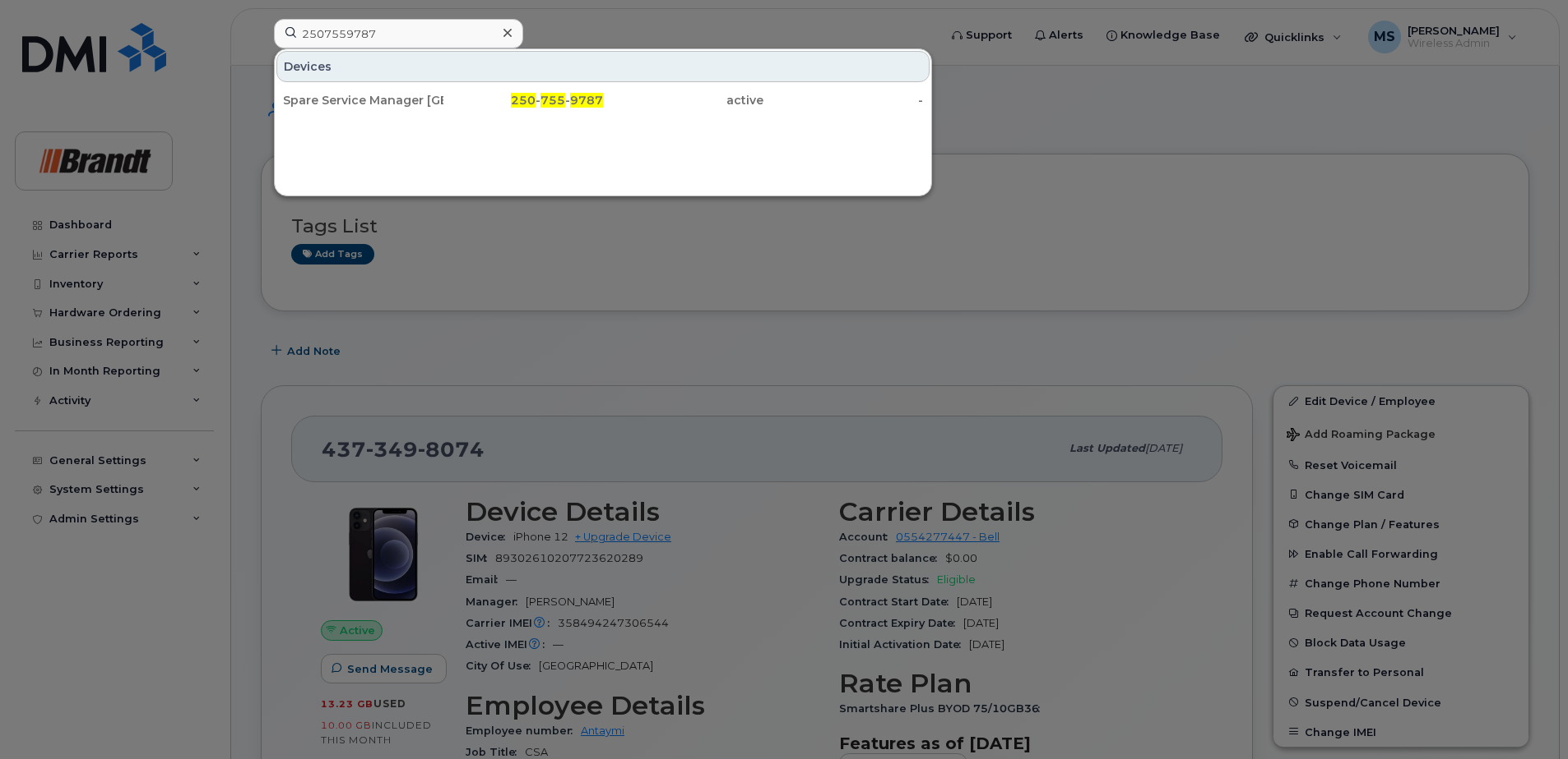
click at [802, 567] on div at bounding box center [784, 380] width 1568 height 759
